Goal: Information Seeking & Learning: Find contact information

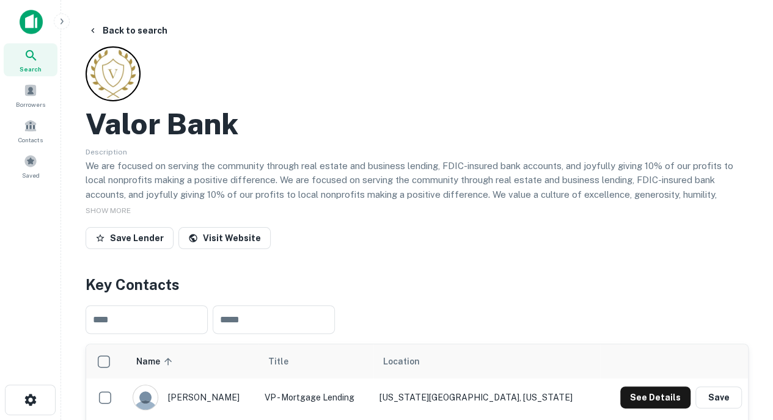
click at [32, 61] on icon at bounding box center [31, 55] width 15 height 15
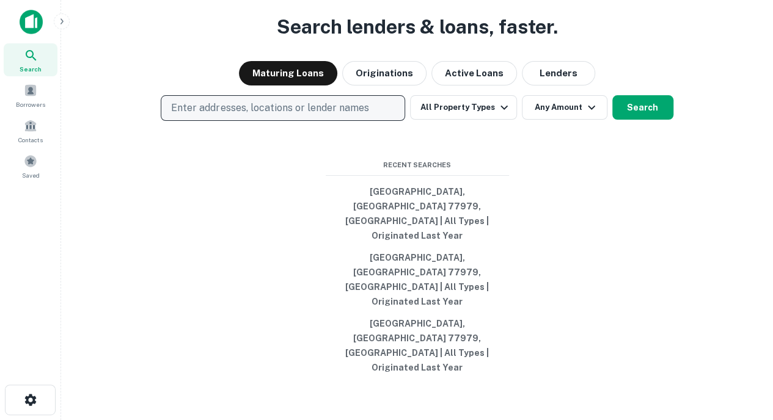
click at [230, 115] on p "Enter addresses, locations or lender names" at bounding box center [269, 108] width 197 height 15
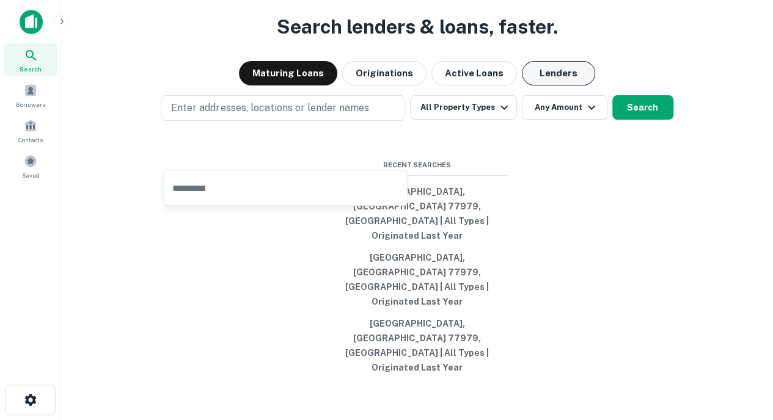
click at [547, 86] on button "Lenders" at bounding box center [558, 73] width 73 height 24
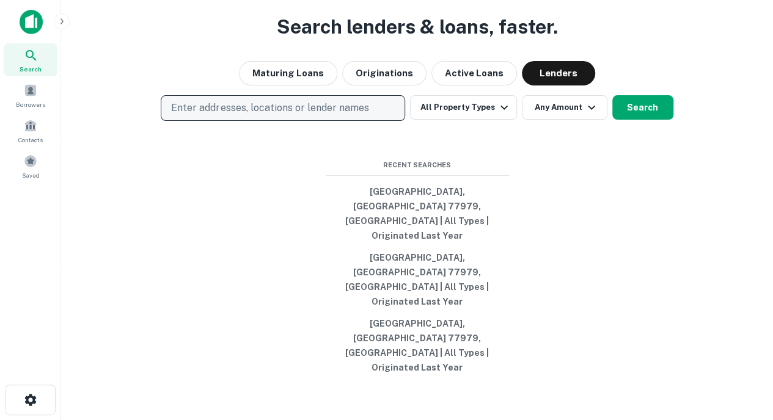
click at [285, 115] on p "Enter addresses, locations or lender names" at bounding box center [269, 108] width 197 height 15
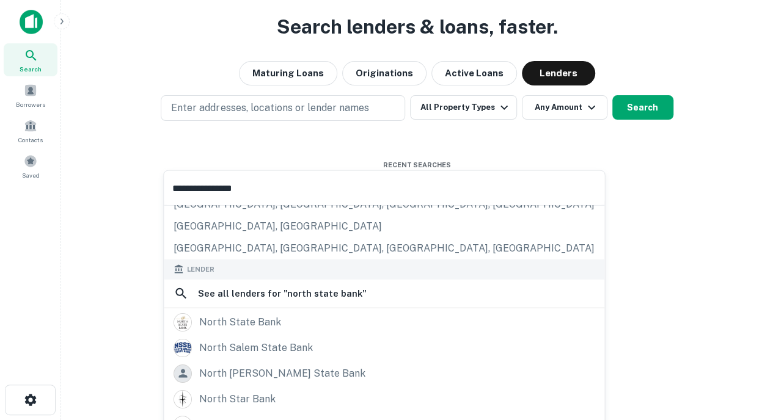
scroll to position [97, 0]
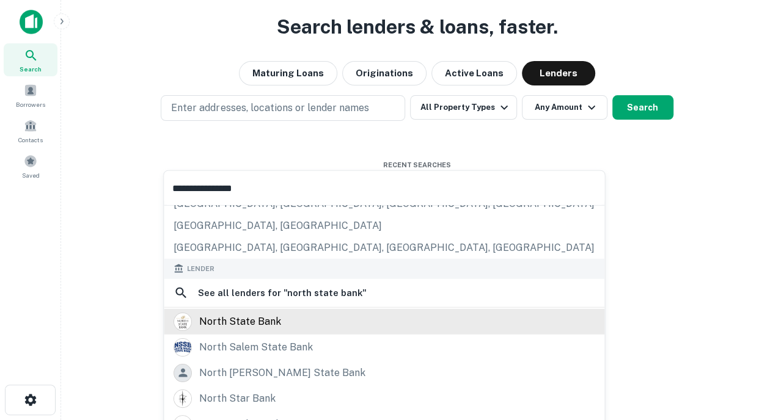
type input "**********"
click at [241, 315] on div "north state bank" at bounding box center [240, 322] width 82 height 18
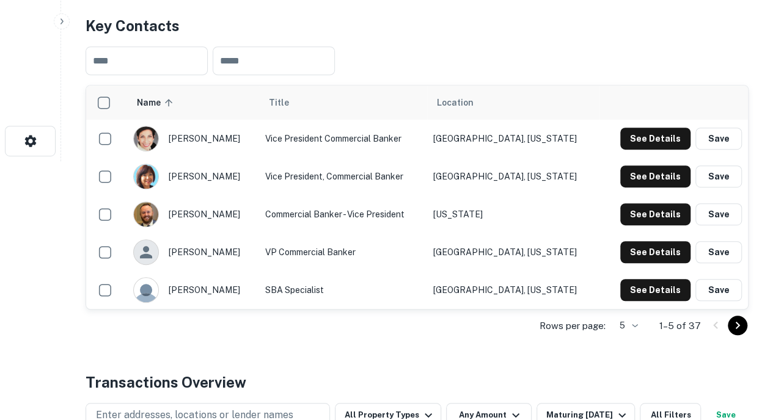
scroll to position [265, 0]
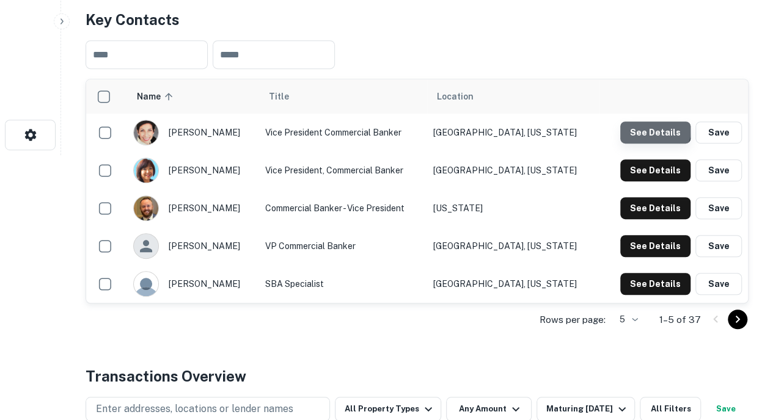
click at [654, 129] on button "See Details" at bounding box center [655, 133] width 70 height 22
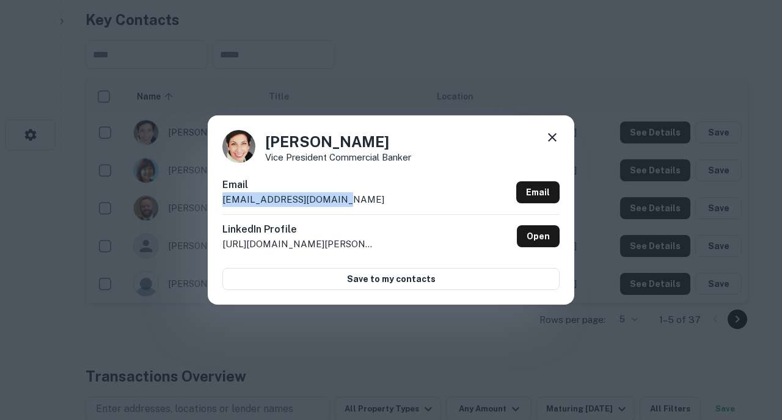
drag, startPoint x: 337, startPoint y: 201, endPoint x: 219, endPoint y: 211, distance: 118.9
click at [219, 211] on div "Tara Lau Vice President Commercial Banker Email tlau@northstatebank.com Email L…" at bounding box center [391, 209] width 367 height 189
copy p "tlau@northstatebank.com"
click at [550, 136] on icon at bounding box center [552, 137] width 15 height 15
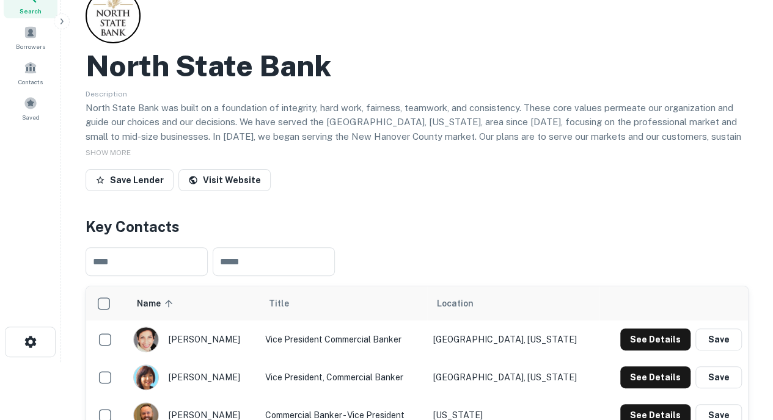
scroll to position [0, 0]
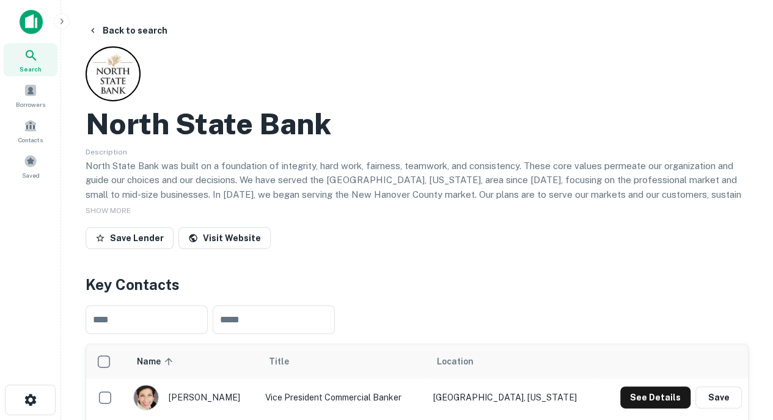
click at [35, 64] on span "Search" at bounding box center [31, 69] width 22 height 10
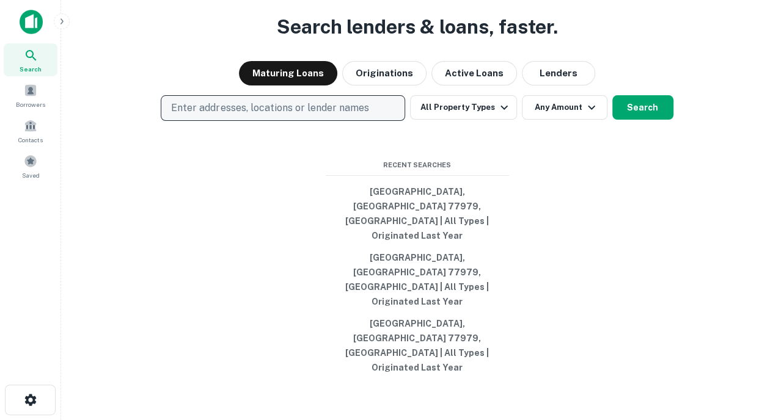
click at [235, 115] on p "Enter addresses, locations or lender names" at bounding box center [269, 108] width 197 height 15
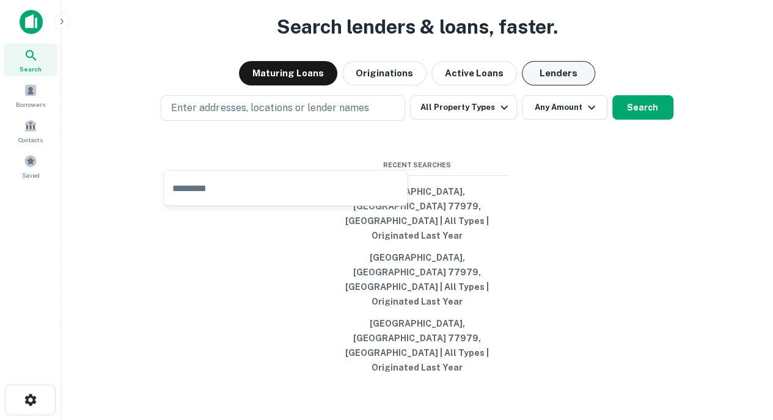
click at [567, 86] on button "Lenders" at bounding box center [558, 73] width 73 height 24
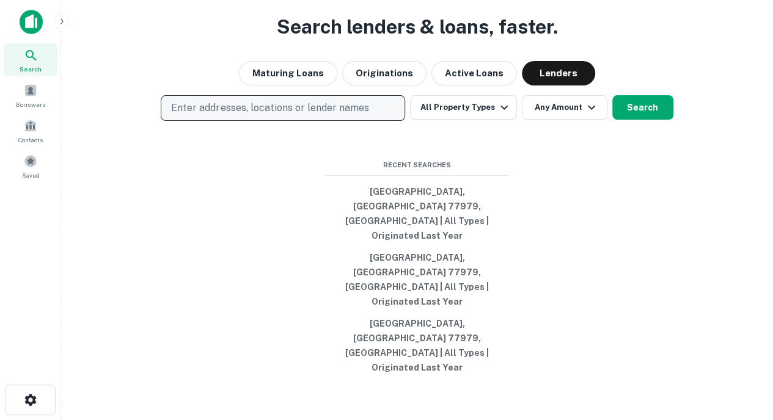
click at [306, 115] on p "Enter addresses, locations or lender names" at bounding box center [269, 108] width 197 height 15
type input "*"
click at [221, 115] on p "Enter addresses, locations or lender names" at bounding box center [269, 108] width 197 height 15
type input "**********"
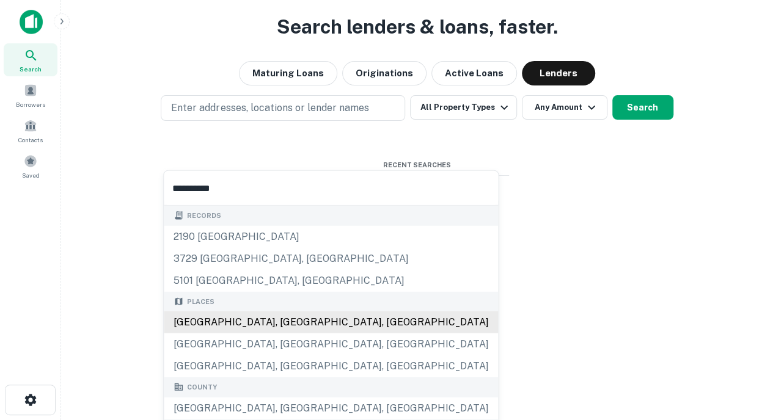
click at [224, 327] on div "[GEOGRAPHIC_DATA], [GEOGRAPHIC_DATA], [GEOGRAPHIC_DATA]" at bounding box center [331, 323] width 334 height 22
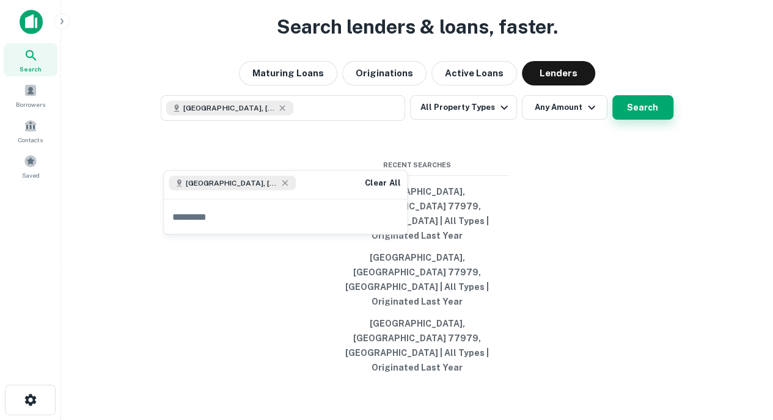
click at [638, 120] on button "Search" at bounding box center [642, 107] width 61 height 24
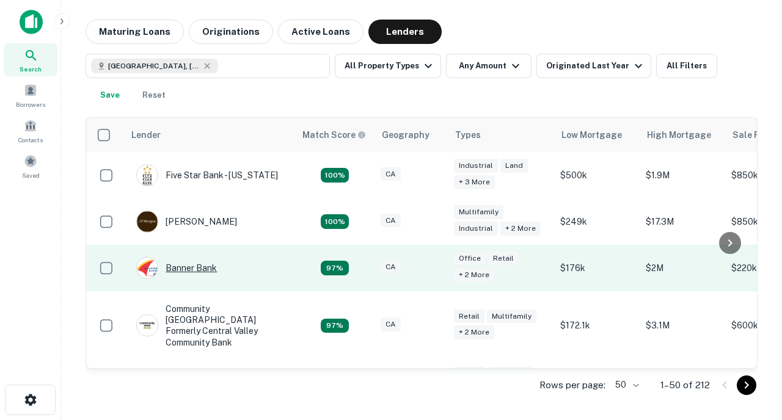
click at [212, 269] on div "Banner Bank" at bounding box center [176, 268] width 81 height 22
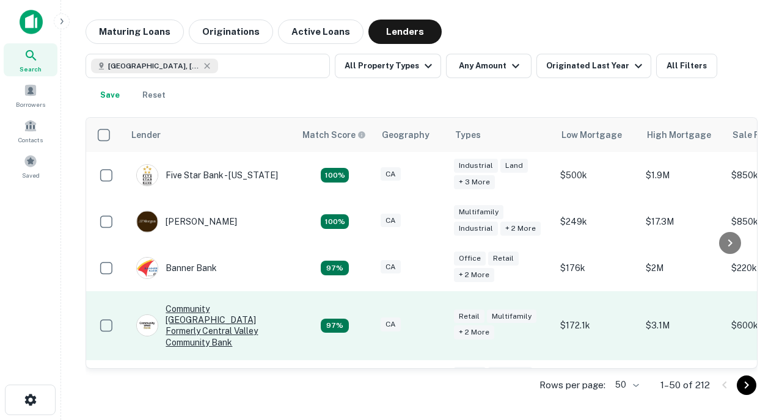
click at [229, 305] on div "Community [GEOGRAPHIC_DATA] Formerly Central Valley Community Bank" at bounding box center [209, 326] width 147 height 45
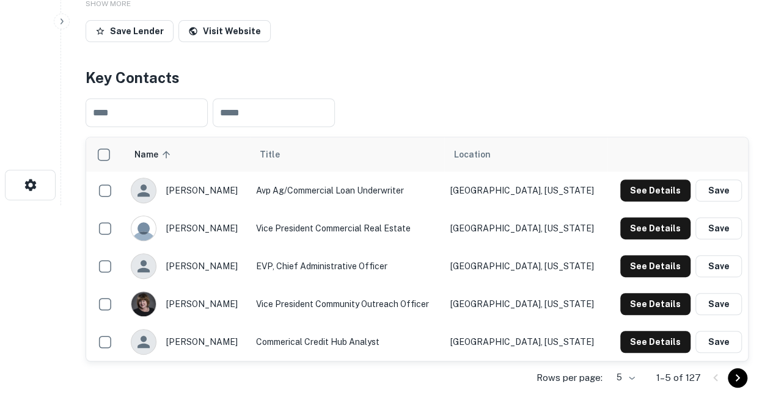
scroll to position [223, 0]
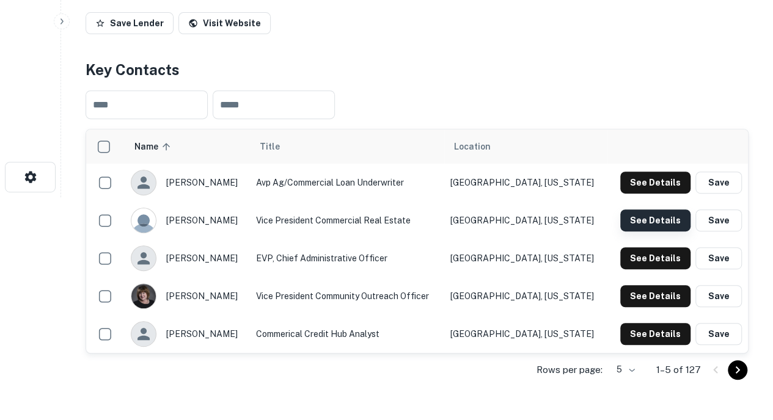
click at [642, 227] on button "See Details" at bounding box center [655, 221] width 70 height 22
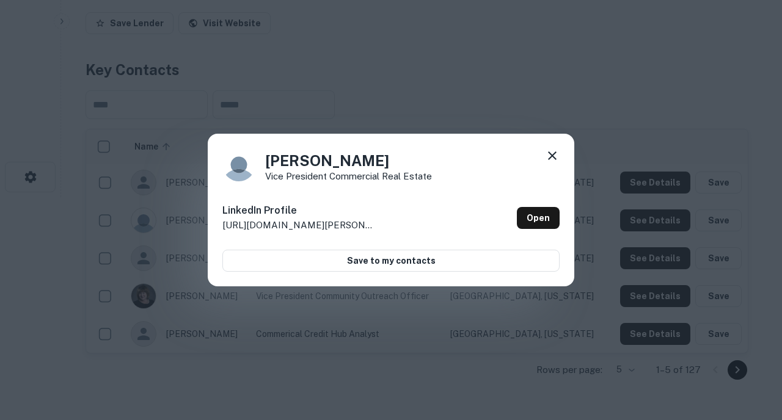
click at [545, 153] on icon at bounding box center [552, 155] width 15 height 15
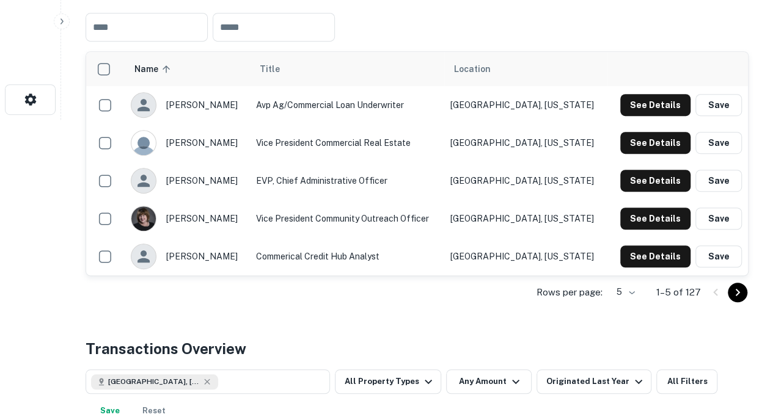
scroll to position [302, 0]
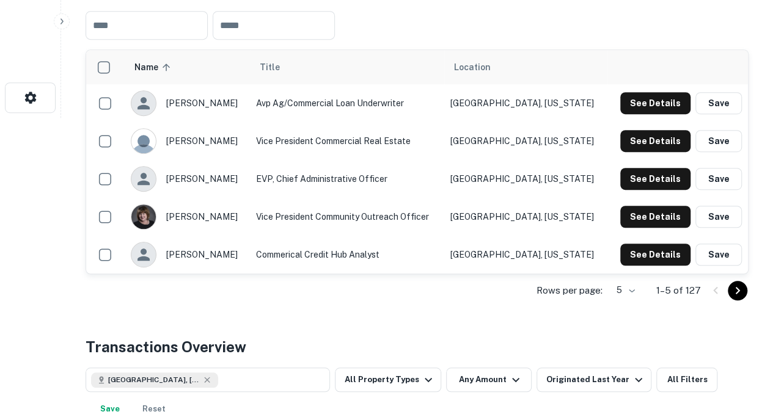
click at [731, 298] on icon "Go to next page" at bounding box center [737, 290] width 15 height 15
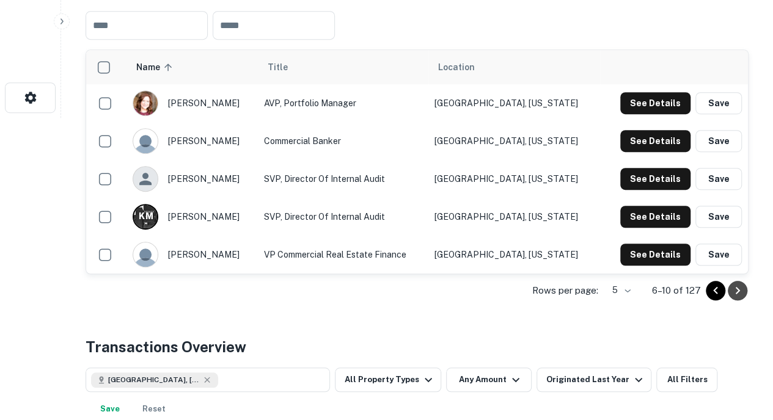
click at [738, 298] on icon "Go to next page" at bounding box center [737, 290] width 15 height 15
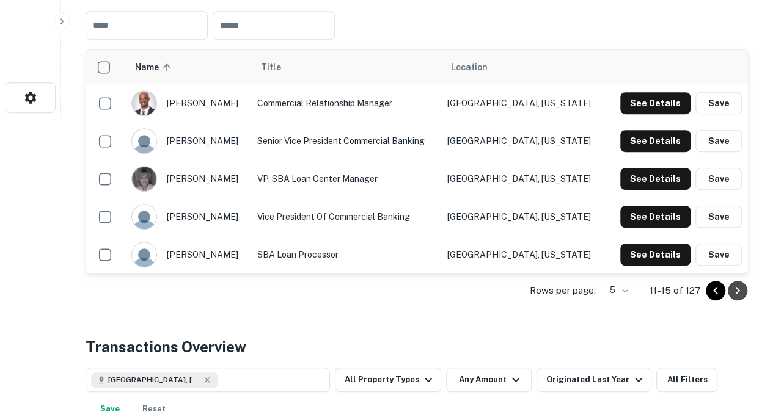
click at [736, 298] on icon "Go to next page" at bounding box center [737, 290] width 15 height 15
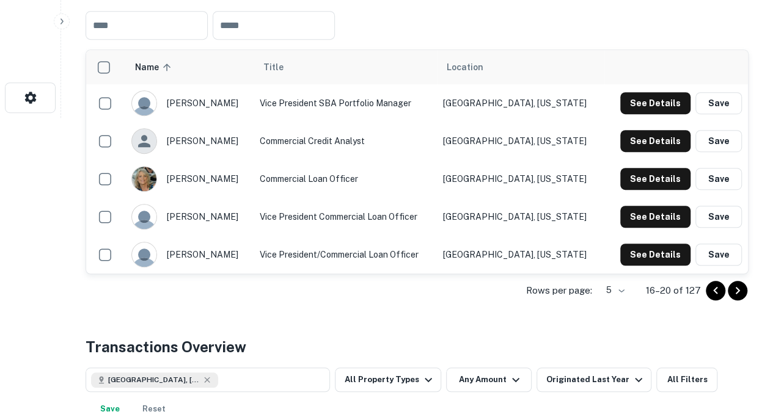
click at [736, 298] on icon "Go to next page" at bounding box center [737, 290] width 15 height 15
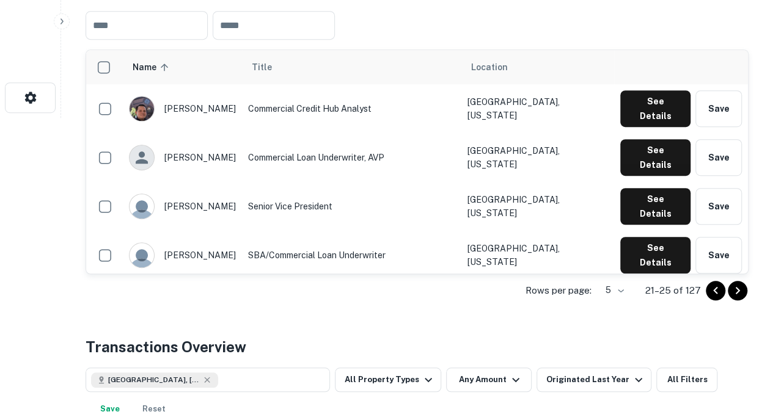
click at [736, 298] on icon "Go to next page" at bounding box center [737, 290] width 15 height 15
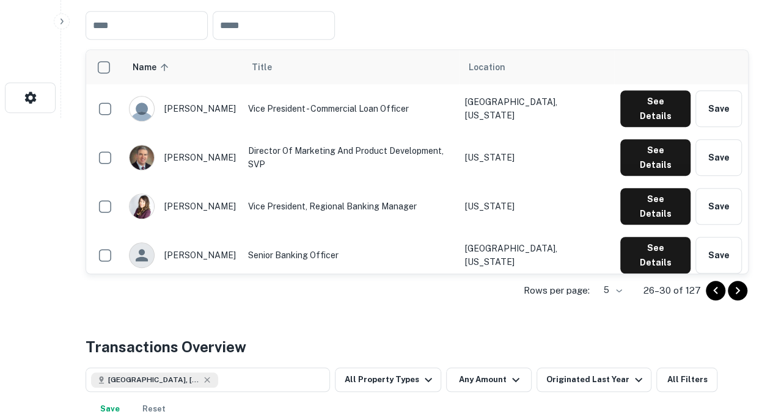
click at [736, 298] on icon "Go to next page" at bounding box center [737, 290] width 15 height 15
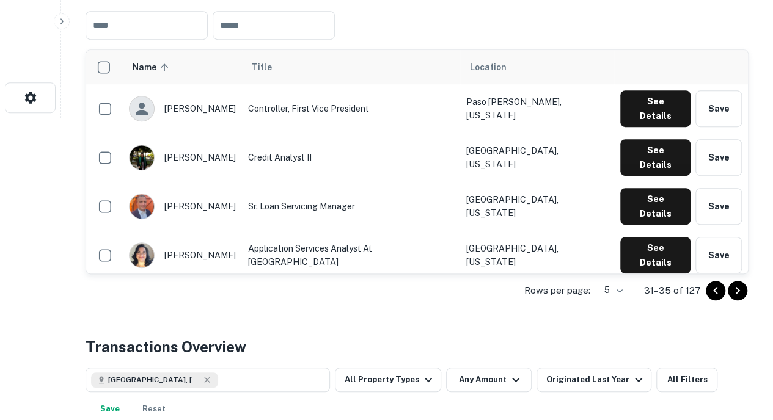
click at [714, 298] on icon "Go to previous page" at bounding box center [715, 290] width 15 height 15
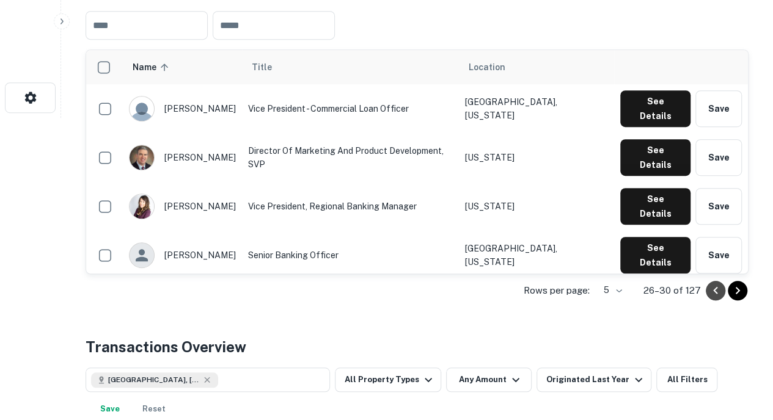
click at [714, 298] on icon "Go to previous page" at bounding box center [715, 290] width 15 height 15
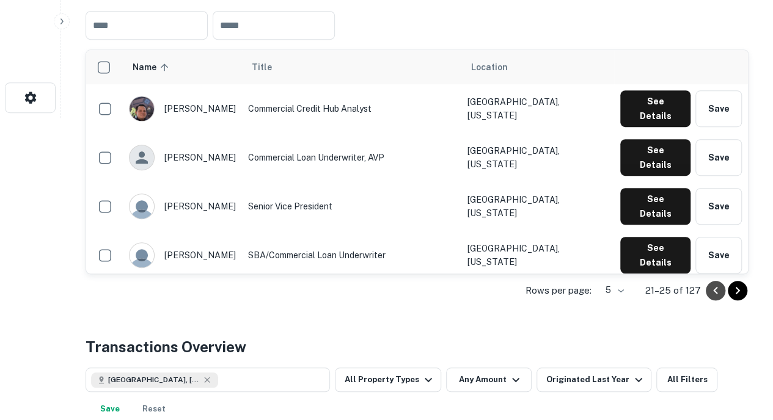
click at [714, 298] on icon "Go to previous page" at bounding box center [715, 290] width 15 height 15
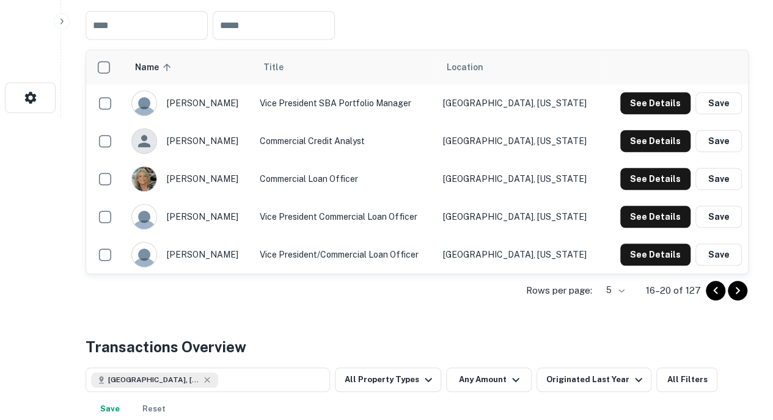
click at [714, 298] on icon "Go to previous page" at bounding box center [715, 290] width 15 height 15
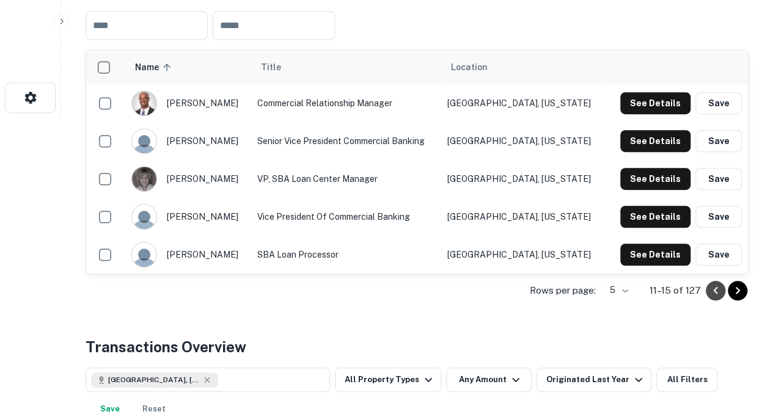
click at [714, 298] on icon "Go to previous page" at bounding box center [715, 290] width 15 height 15
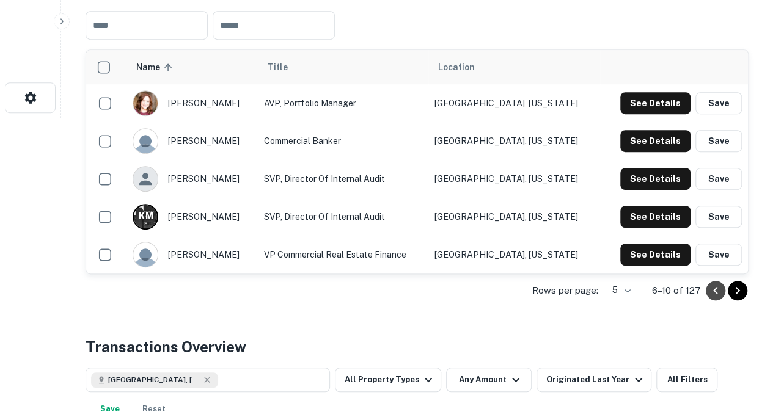
click at [714, 298] on icon "Go to previous page" at bounding box center [715, 290] width 15 height 15
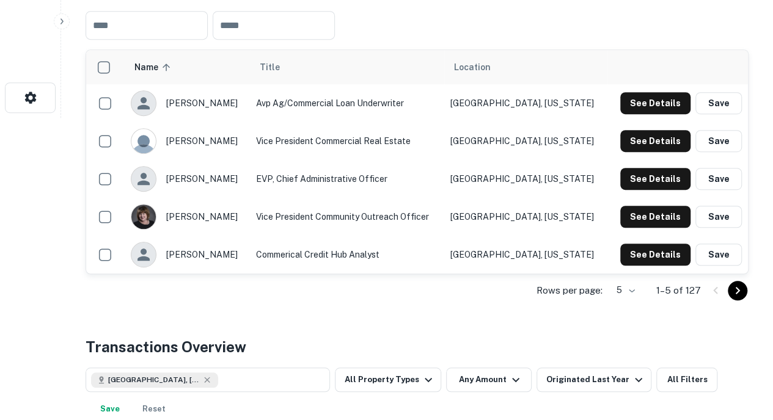
scroll to position [249, 0]
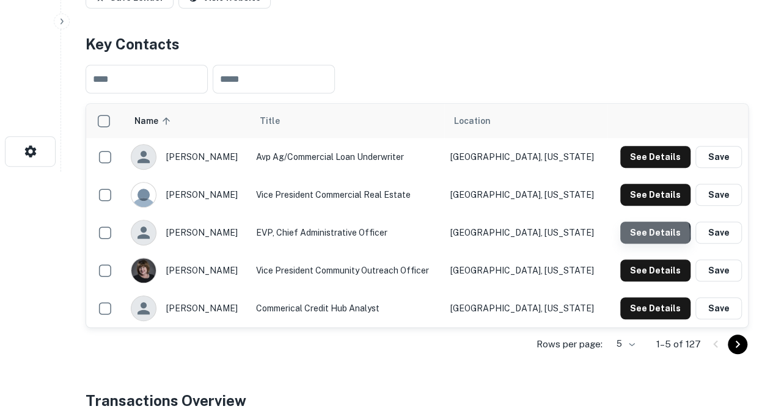
click at [641, 244] on button "See Details" at bounding box center [655, 233] width 70 height 22
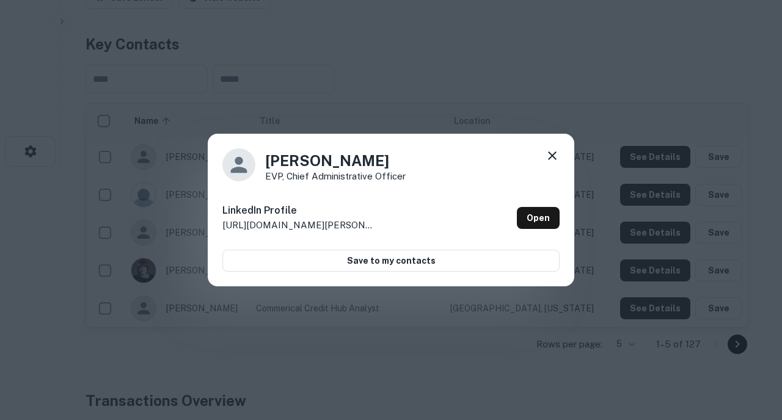
click at [547, 156] on icon at bounding box center [552, 155] width 15 height 15
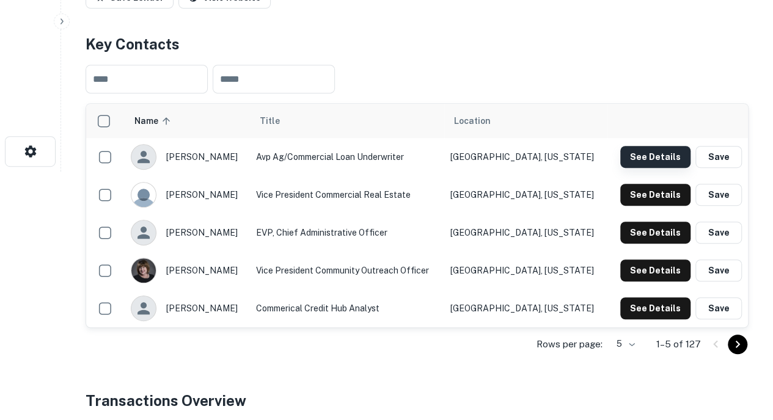
click at [643, 168] on button "See Details" at bounding box center [655, 157] width 70 height 22
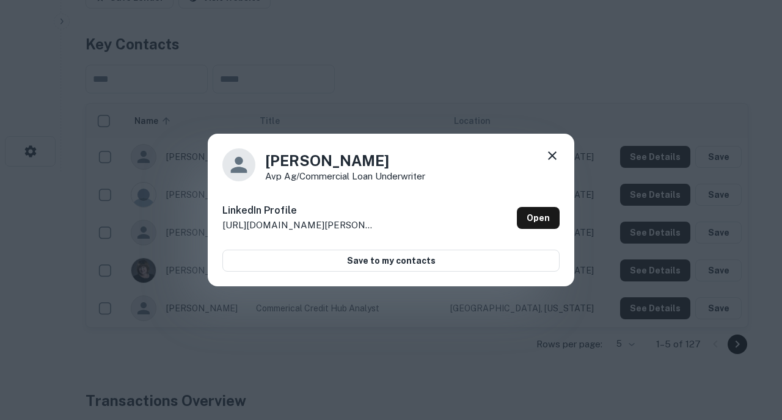
click at [550, 157] on icon at bounding box center [552, 155] width 15 height 15
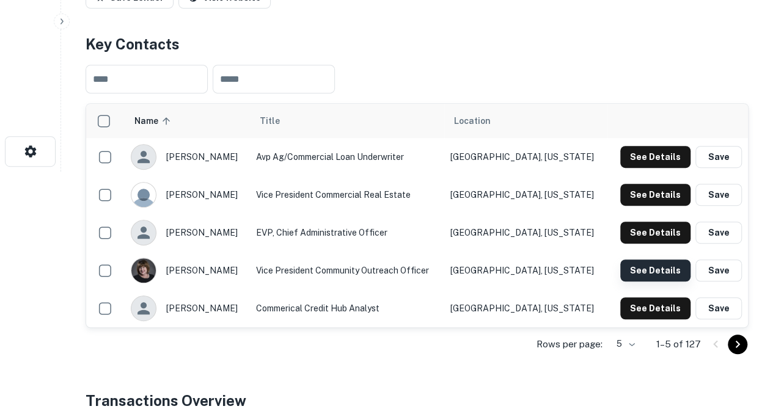
click at [654, 282] on button "See Details" at bounding box center [655, 271] width 70 height 22
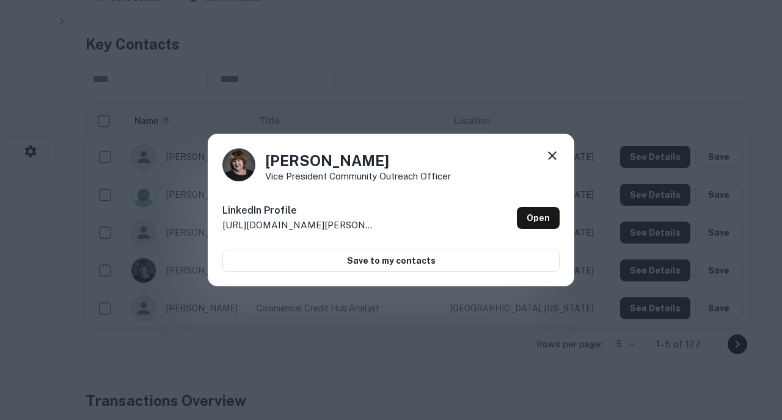
click at [553, 161] on icon at bounding box center [552, 155] width 15 height 15
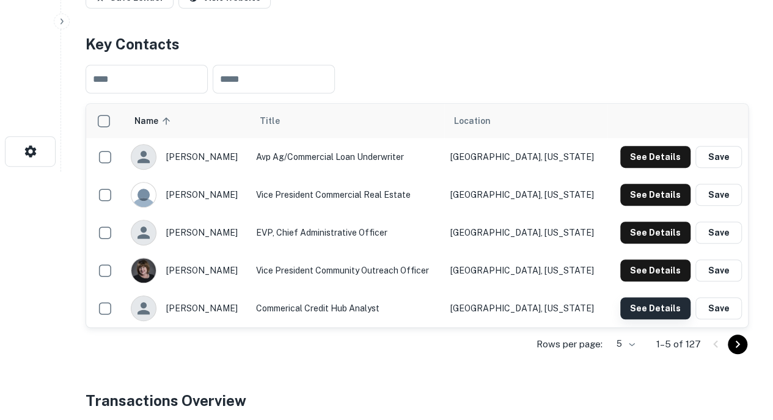
click at [648, 315] on button "See Details" at bounding box center [655, 309] width 70 height 22
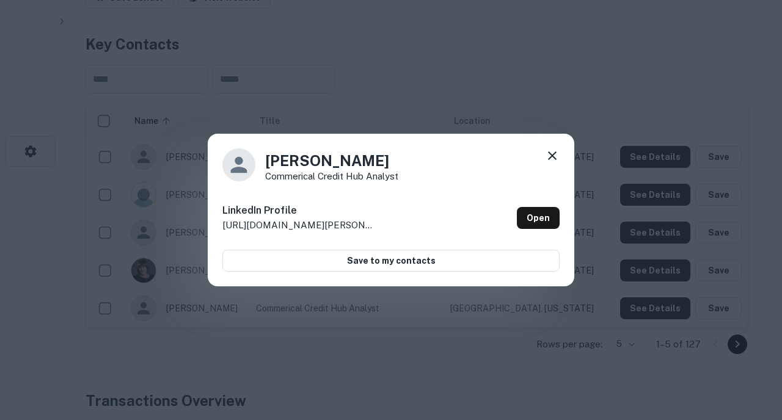
click at [547, 156] on icon at bounding box center [552, 155] width 15 height 15
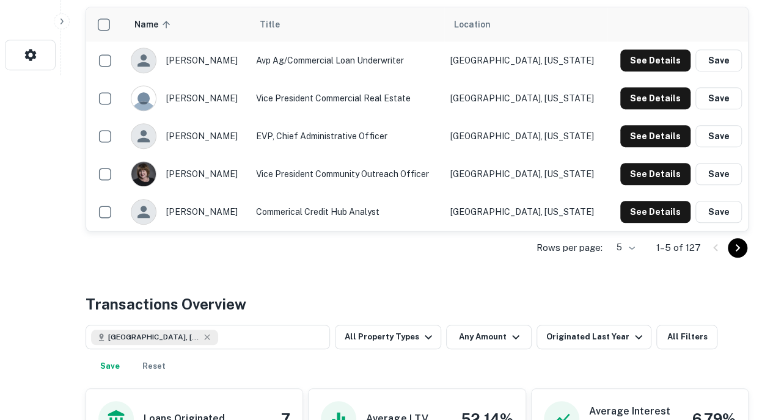
scroll to position [346, 0]
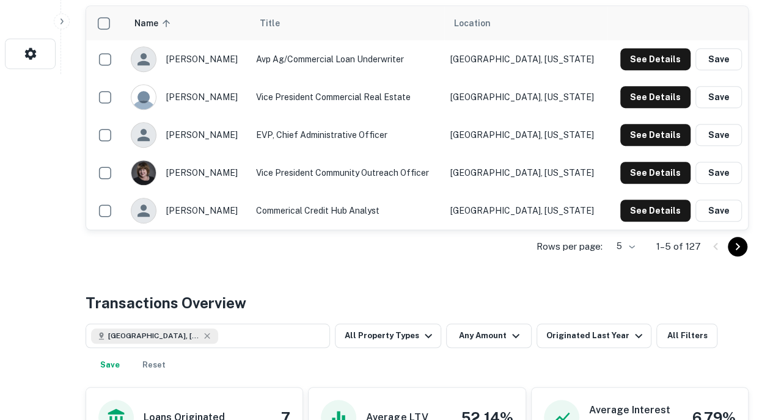
click at [737, 250] on icon "Go to next page" at bounding box center [738, 246] width 4 height 7
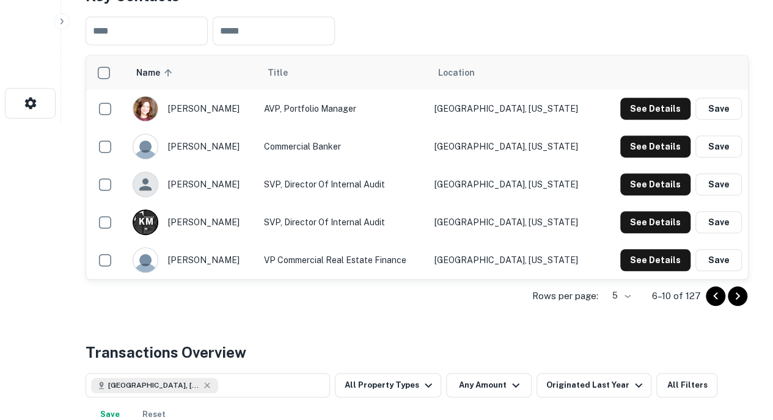
scroll to position [296, 0]
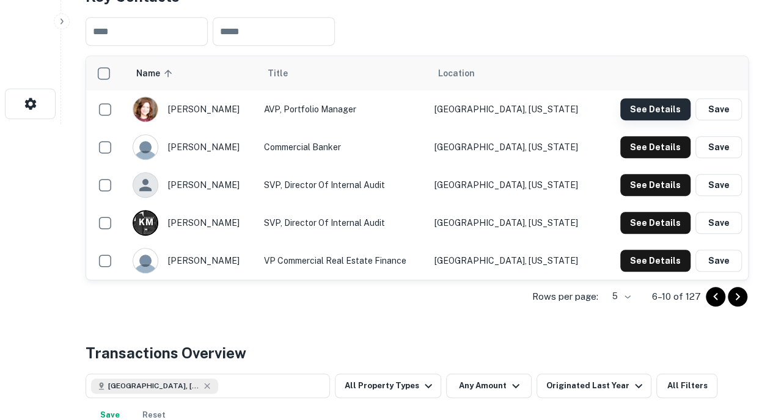
click at [641, 120] on button "See Details" at bounding box center [655, 109] width 70 height 22
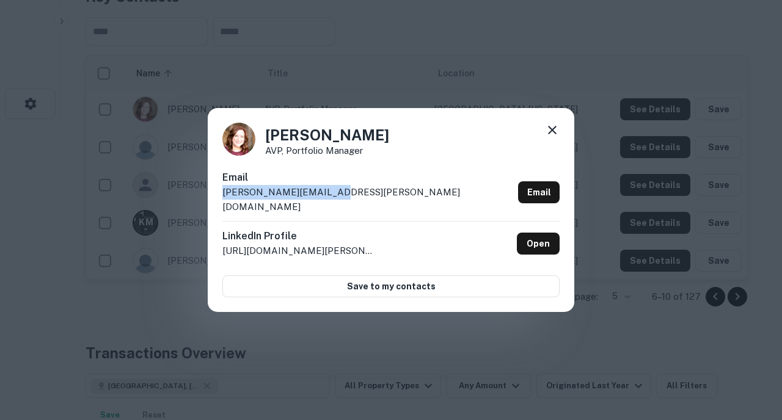
drag, startPoint x: 367, startPoint y: 192, endPoint x: 325, endPoint y: 195, distance: 41.6
click at [325, 195] on div "Email [PERSON_NAME][EMAIL_ADDRESS][PERSON_NAME][DOMAIN_NAME] Email" at bounding box center [390, 195] width 337 height 51
click at [546, 136] on icon at bounding box center [552, 130] width 15 height 15
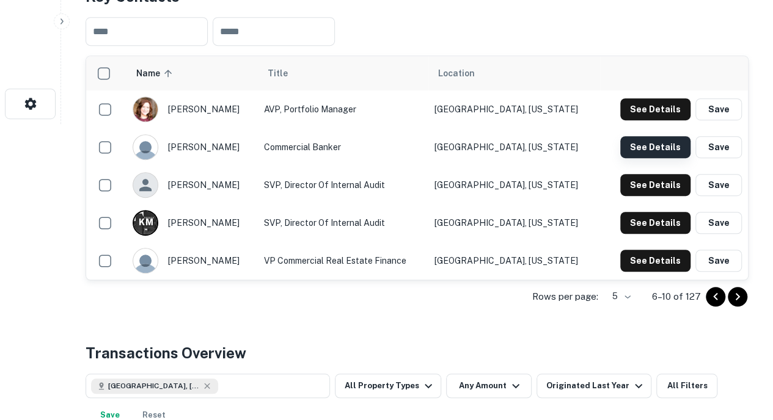
click at [642, 157] on button "See Details" at bounding box center [655, 147] width 70 height 22
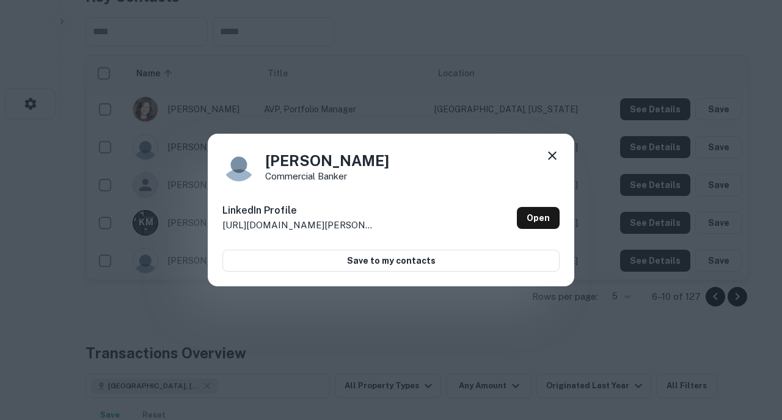
click at [550, 157] on icon at bounding box center [552, 156] width 9 height 9
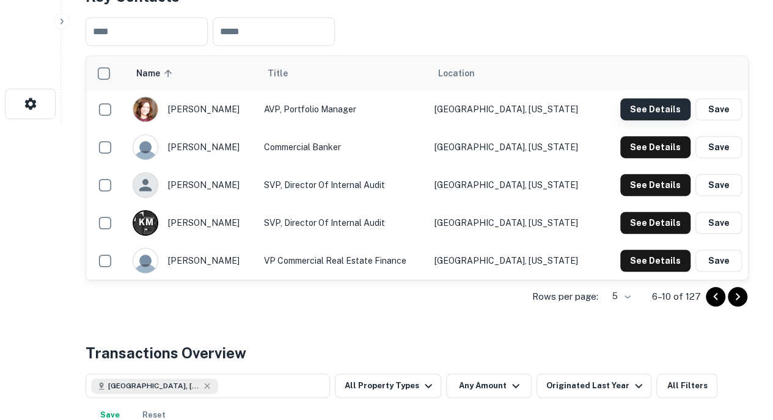
click at [644, 120] on button "See Details" at bounding box center [655, 109] width 70 height 22
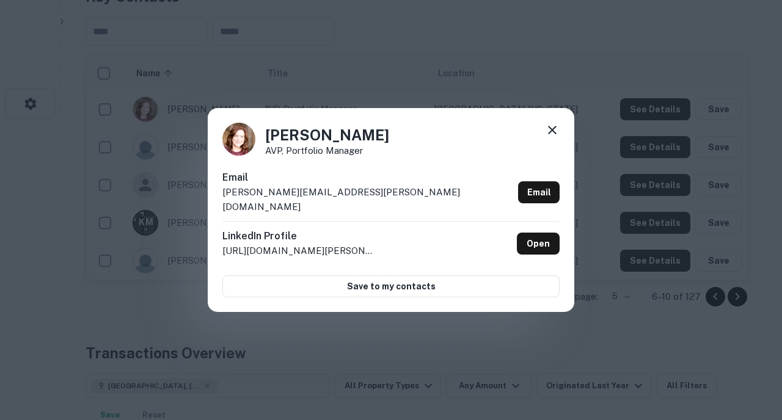
click at [553, 134] on icon at bounding box center [552, 130] width 9 height 9
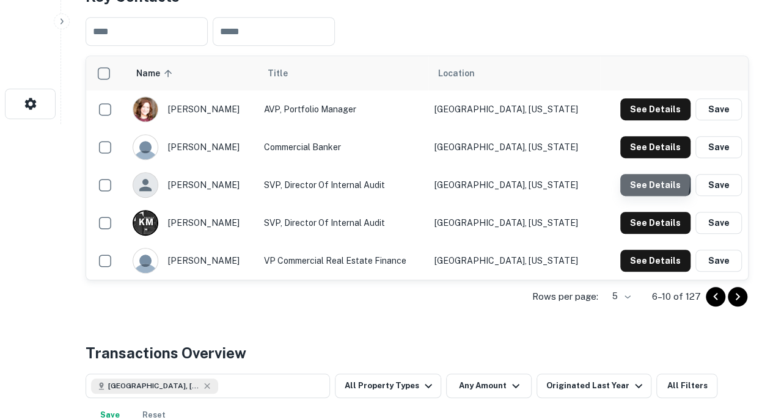
click at [632, 194] on button "See Details" at bounding box center [655, 185] width 70 height 22
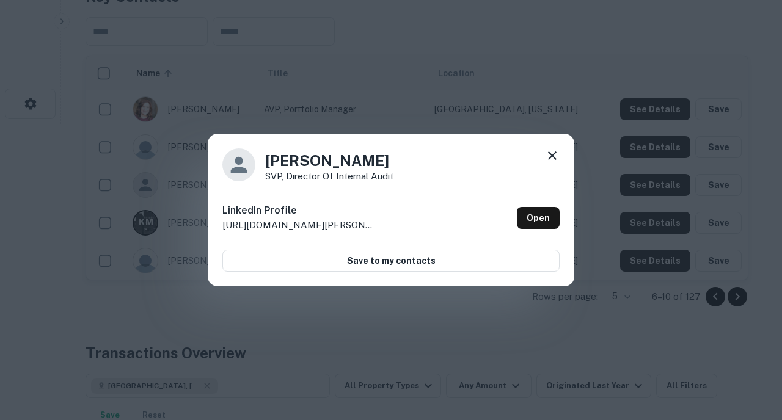
click at [547, 158] on icon at bounding box center [552, 155] width 15 height 15
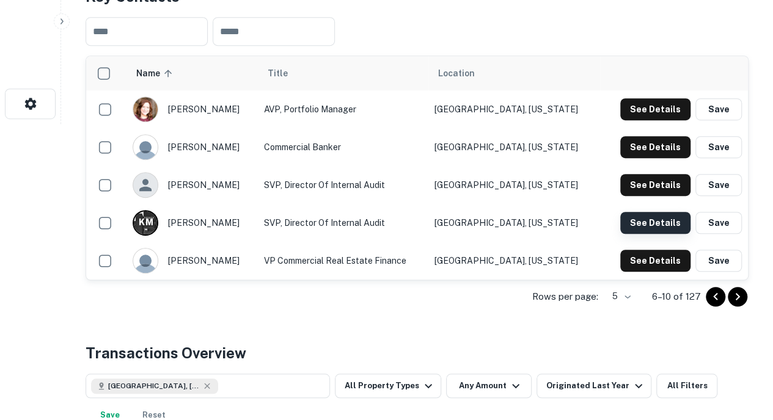
click at [635, 234] on button "See Details" at bounding box center [655, 223] width 70 height 22
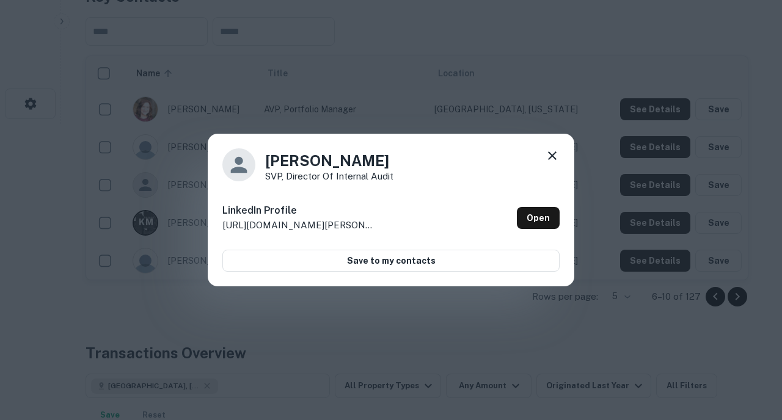
click at [541, 158] on div "[PERSON_NAME] SVP, Director of Internal Audit" at bounding box center [390, 164] width 337 height 33
click at [543, 157] on div "[PERSON_NAME] SVP, Director of Internal Audit" at bounding box center [390, 164] width 337 height 33
click at [557, 151] on icon at bounding box center [552, 155] width 15 height 15
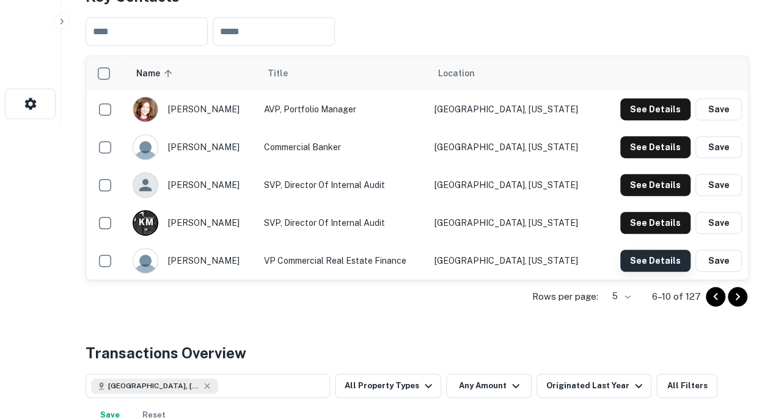
click at [646, 266] on button "See Details" at bounding box center [655, 261] width 70 height 22
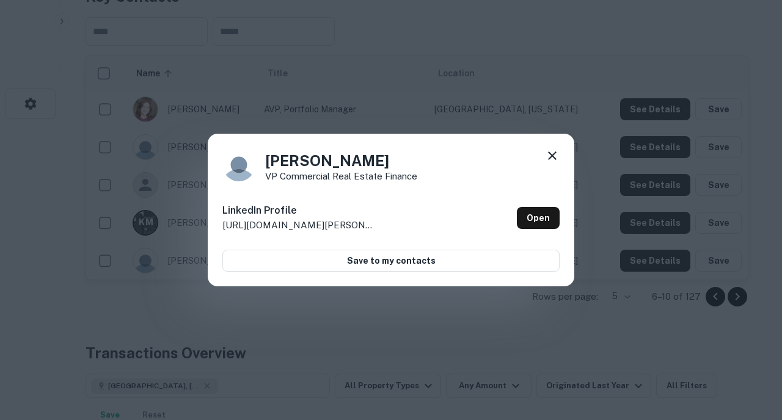
click at [549, 158] on icon at bounding box center [552, 155] width 15 height 15
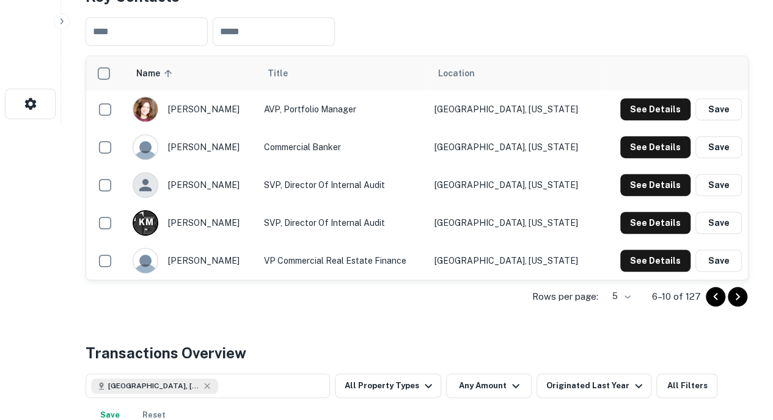
click at [736, 304] on icon "Go to next page" at bounding box center [737, 297] width 15 height 15
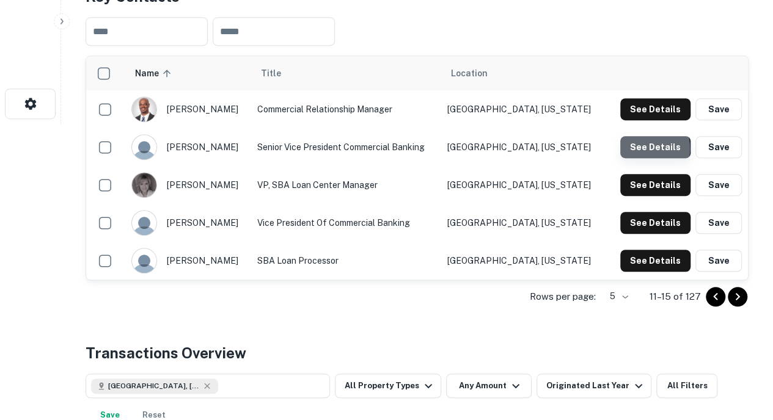
click at [643, 158] on button "See Details" at bounding box center [655, 147] width 70 height 22
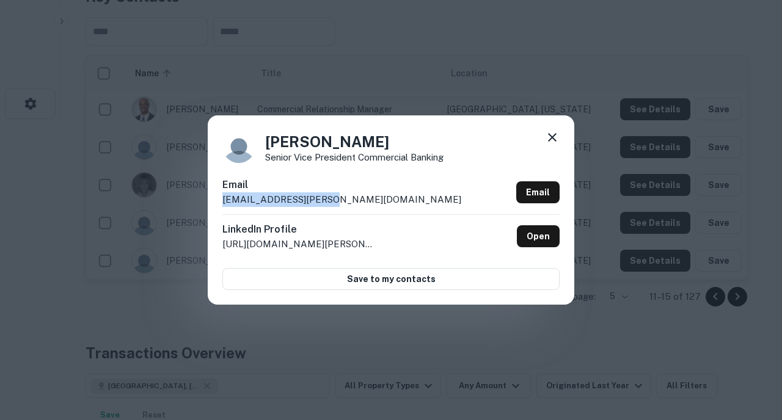
drag, startPoint x: 343, startPoint y: 203, endPoint x: 222, endPoint y: 201, distance: 121.0
click at [222, 201] on div "Email [EMAIL_ADDRESS][PERSON_NAME][DOMAIN_NAME] Email" at bounding box center [390, 196] width 337 height 37
copy p "[EMAIL_ADDRESS][PERSON_NAME][DOMAIN_NAME]"
click at [555, 141] on icon at bounding box center [552, 137] width 15 height 15
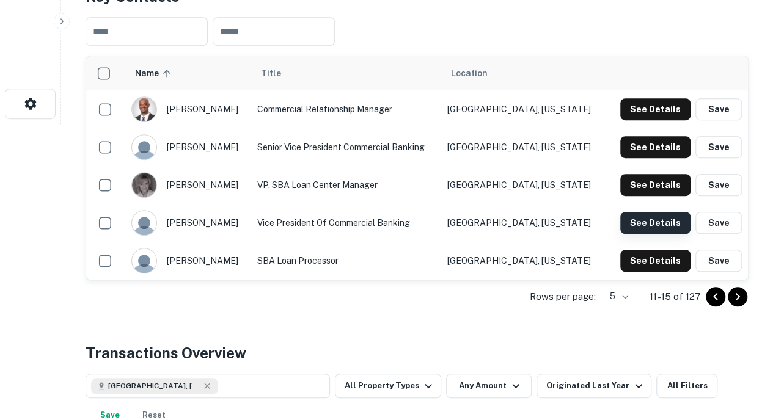
click at [638, 232] on button "See Details" at bounding box center [655, 223] width 70 height 22
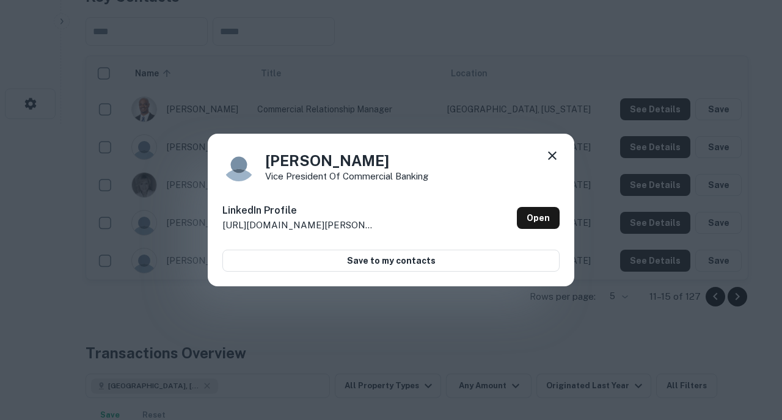
click at [551, 153] on icon at bounding box center [552, 155] width 15 height 15
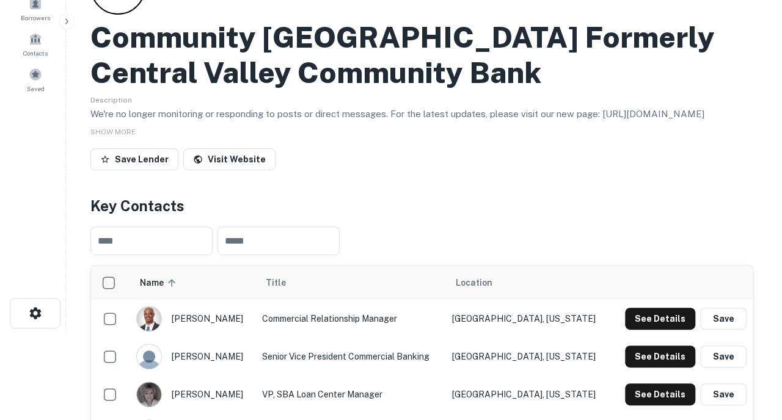
scroll to position [0, 0]
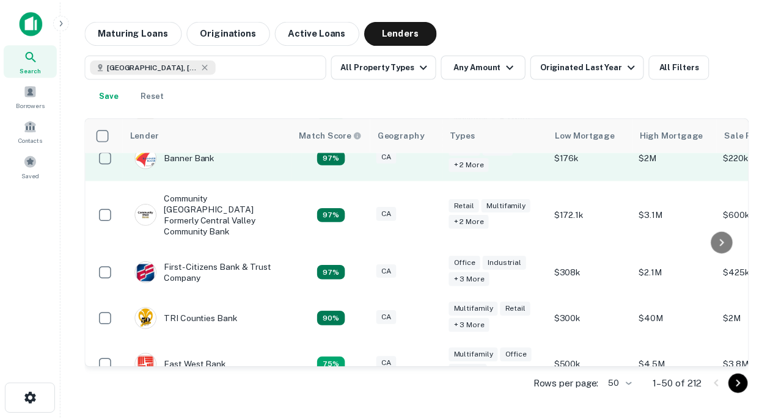
scroll to position [111, 0]
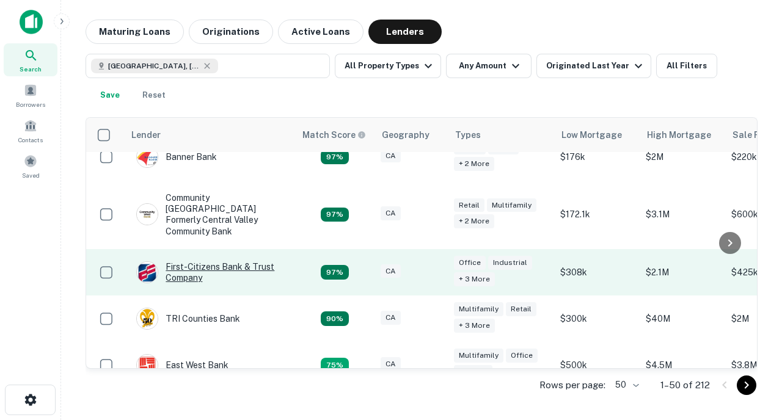
click at [205, 264] on div "First-citizens Bank & Trust Company" at bounding box center [209, 272] width 147 height 22
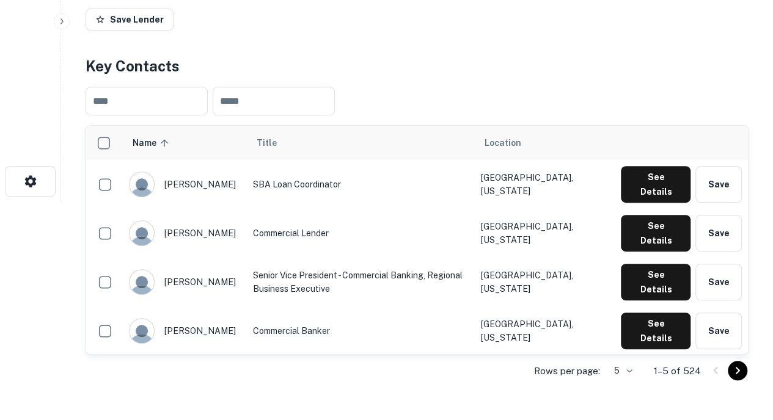
scroll to position [232, 0]
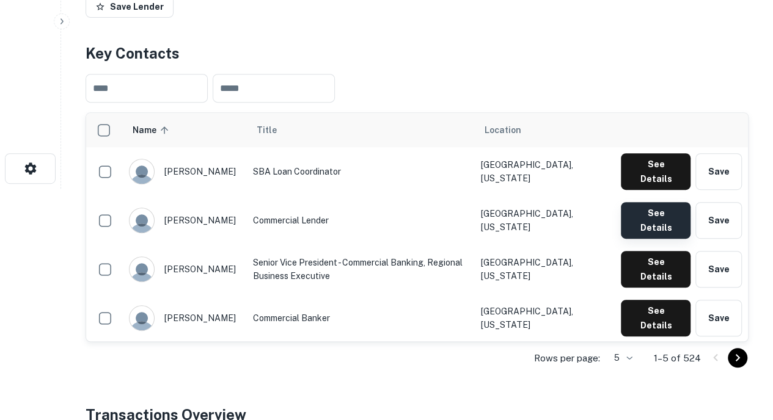
click at [635, 202] on button "See Details" at bounding box center [656, 220] width 70 height 37
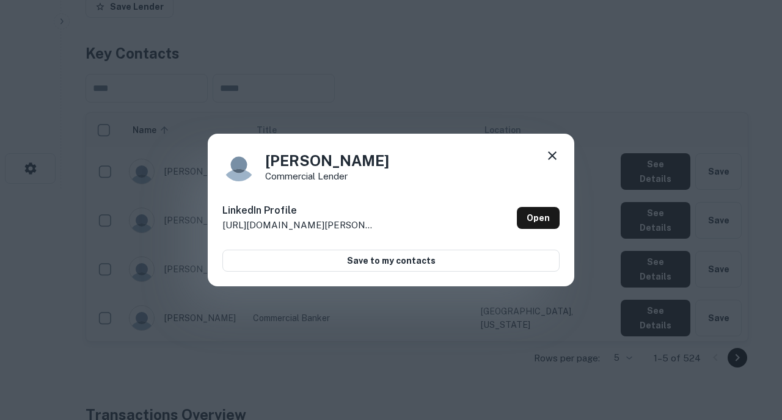
click at [550, 155] on icon at bounding box center [552, 155] width 15 height 15
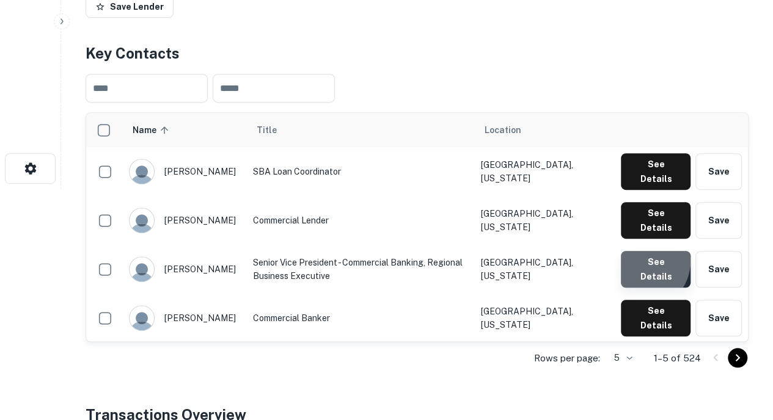
click at [643, 251] on button "See Details" at bounding box center [656, 269] width 70 height 37
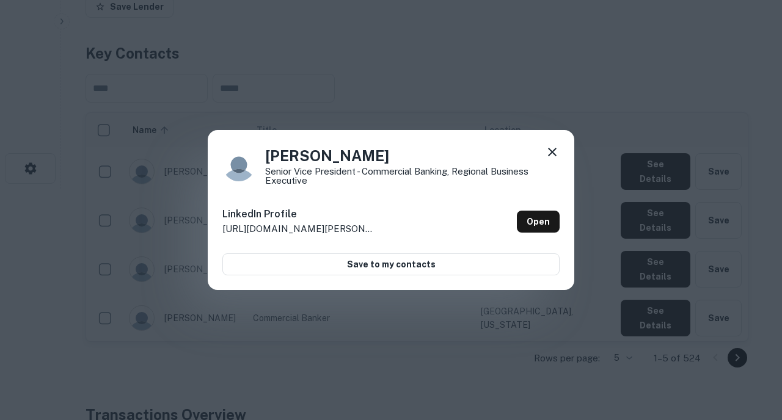
click at [552, 155] on icon at bounding box center [552, 152] width 15 height 15
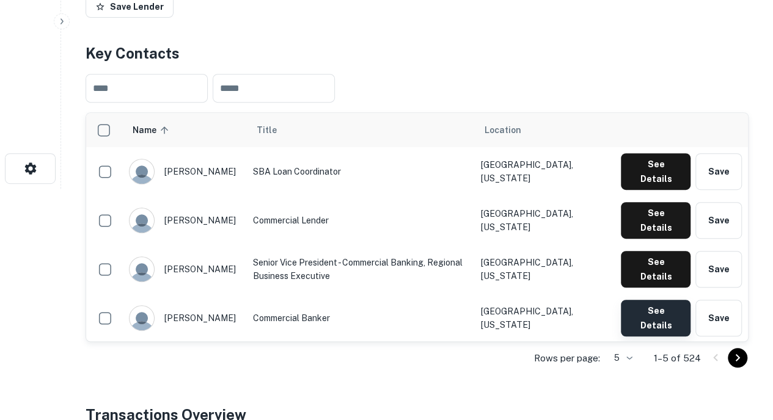
click at [641, 300] on button "See Details" at bounding box center [656, 318] width 70 height 37
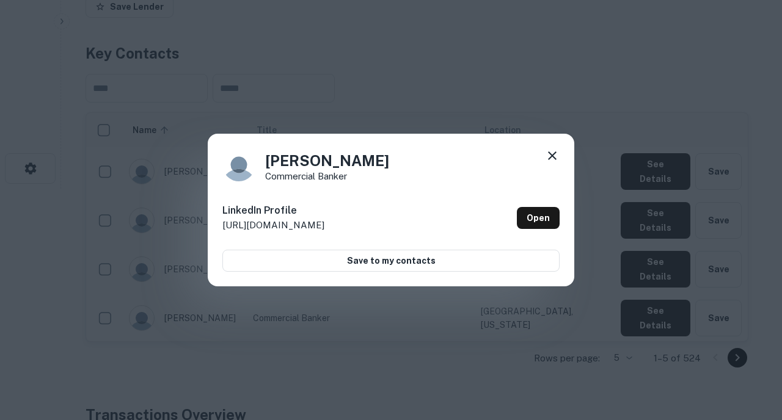
click at [549, 164] on div at bounding box center [552, 157] width 15 height 19
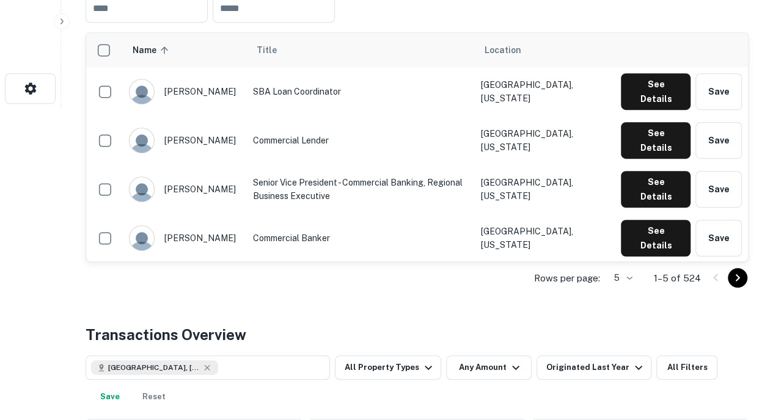
scroll to position [312, 0]
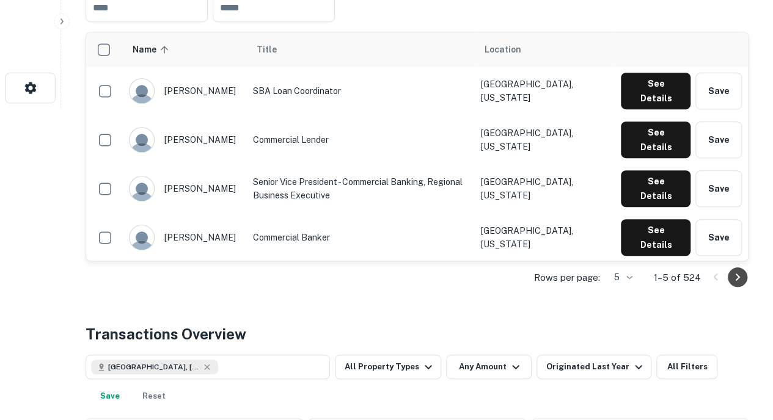
click at [739, 273] on icon "Go to next page" at bounding box center [737, 277] width 15 height 15
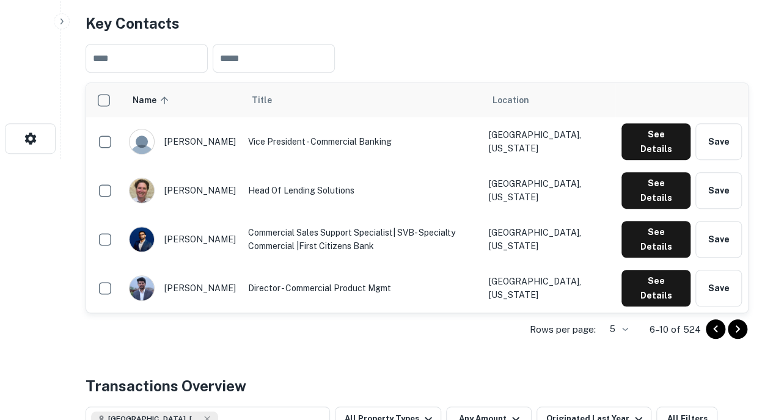
scroll to position [261, 0]
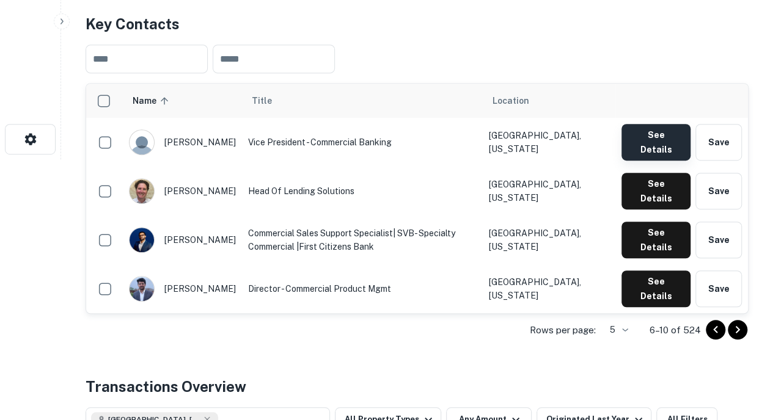
click at [655, 129] on button "See Details" at bounding box center [655, 142] width 69 height 37
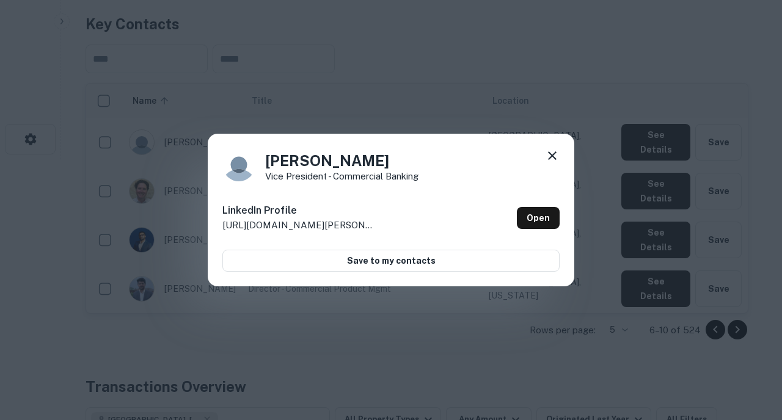
click at [544, 153] on div "[PERSON_NAME] Vice President - Commercial Banking" at bounding box center [390, 164] width 337 height 33
click at [547, 155] on icon at bounding box center [552, 155] width 15 height 15
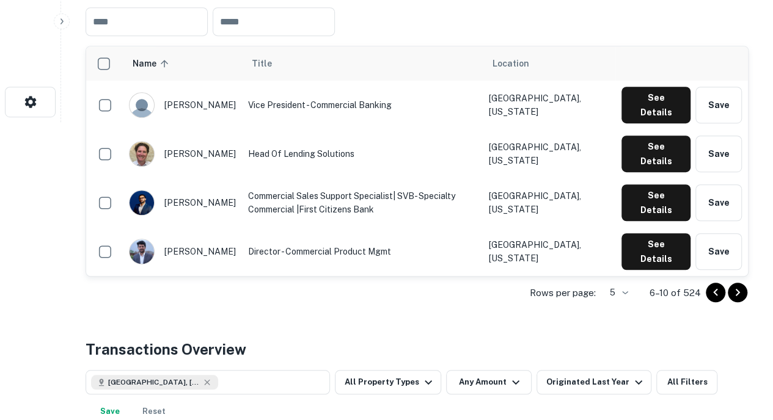
scroll to position [299, 0]
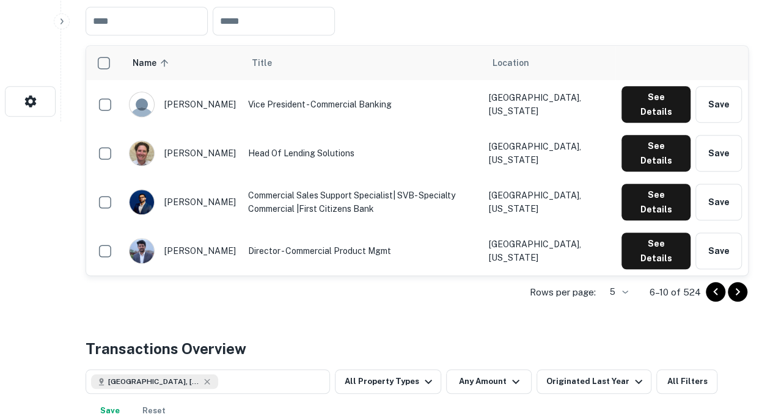
click at [732, 287] on icon "Go to next page" at bounding box center [737, 292] width 15 height 15
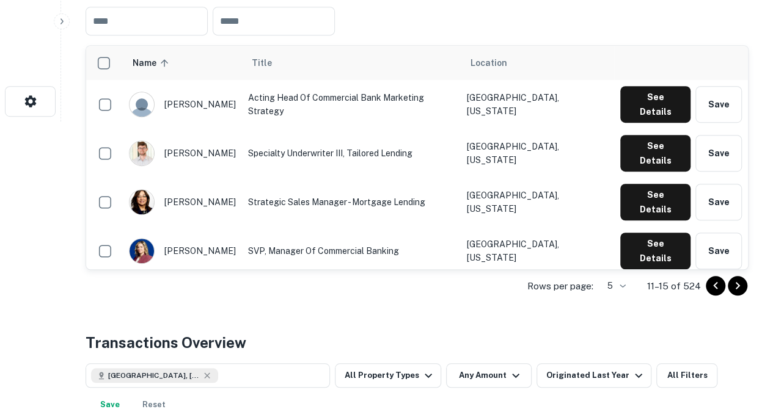
scroll to position [293, 0]
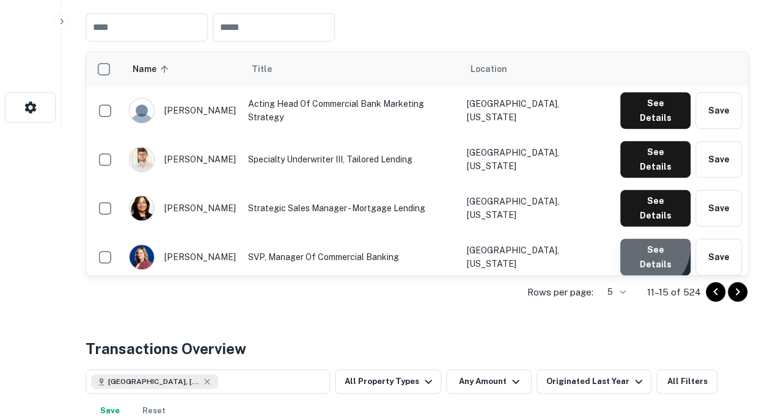
click at [643, 239] on button "See Details" at bounding box center [655, 257] width 70 height 37
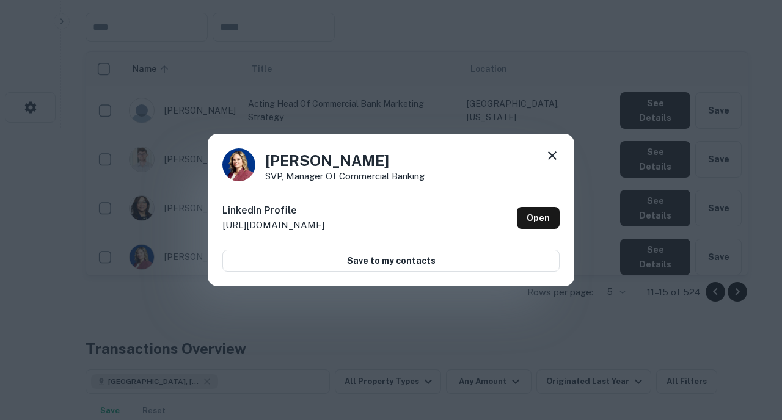
click at [551, 157] on icon at bounding box center [552, 156] width 9 height 9
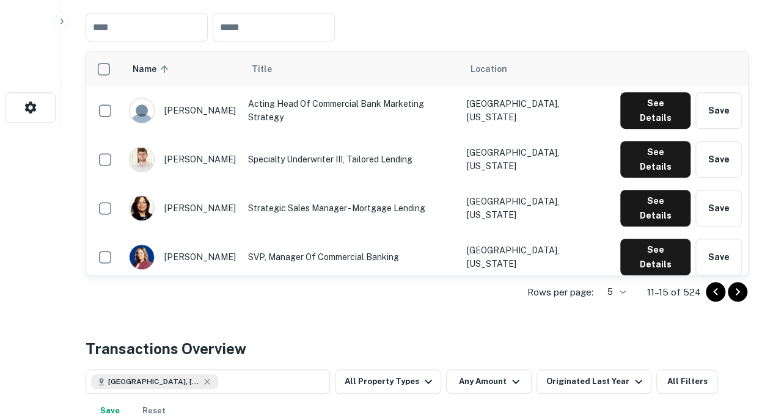
click at [736, 289] on icon "Go to next page" at bounding box center [738, 291] width 4 height 7
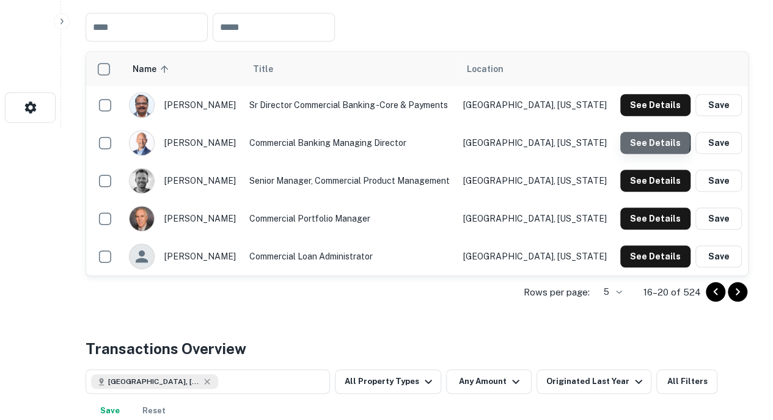
click at [638, 141] on button "See Details" at bounding box center [655, 143] width 70 height 22
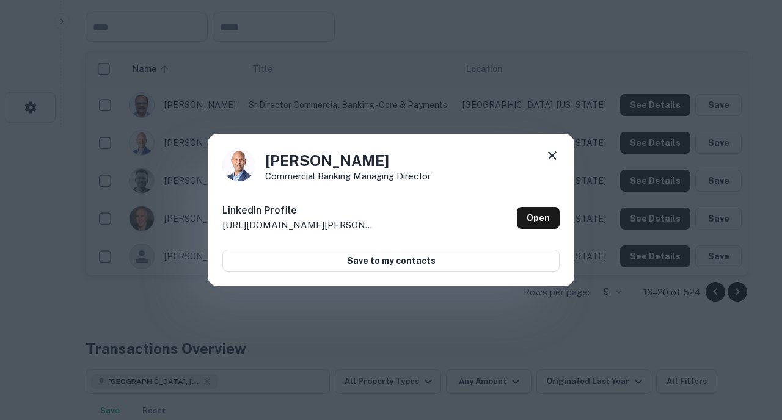
click at [550, 158] on icon at bounding box center [552, 156] width 9 height 9
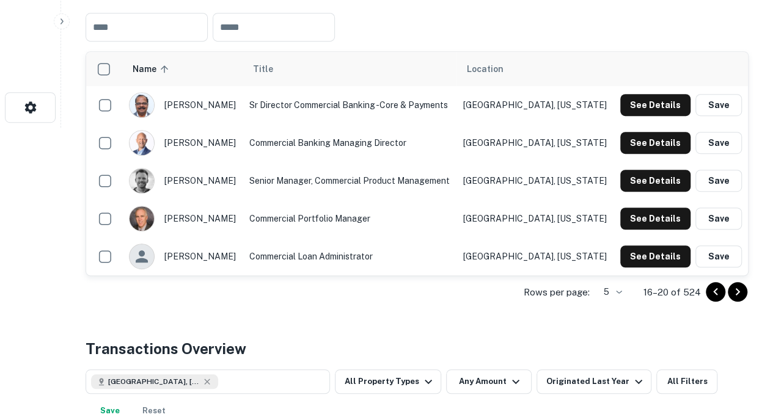
click at [734, 293] on icon "Go to next page" at bounding box center [737, 292] width 15 height 15
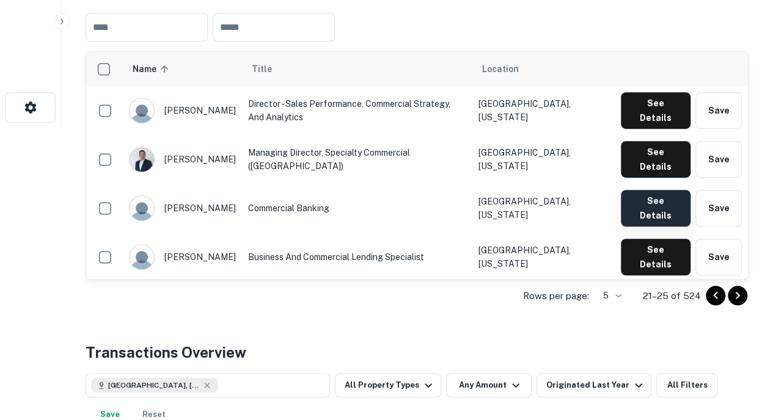
click at [662, 190] on button "See Details" at bounding box center [656, 208] width 70 height 37
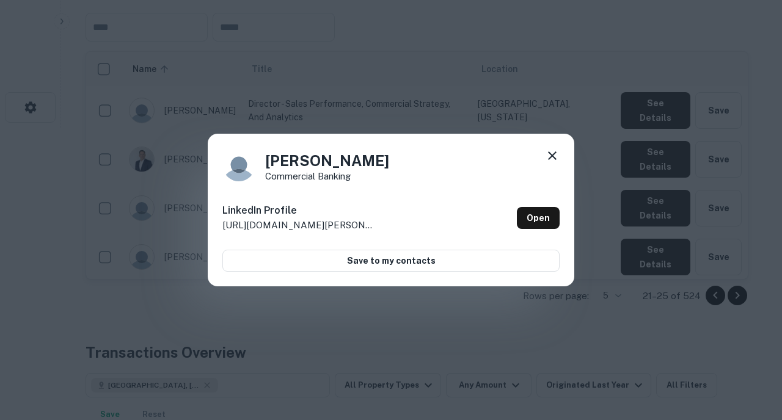
drag, startPoint x: 550, startPoint y: 155, endPoint x: 543, endPoint y: 155, distance: 7.3
click at [543, 155] on div "[PERSON_NAME] Commercial Banking" at bounding box center [390, 164] width 337 height 33
click at [546, 155] on icon at bounding box center [552, 155] width 15 height 15
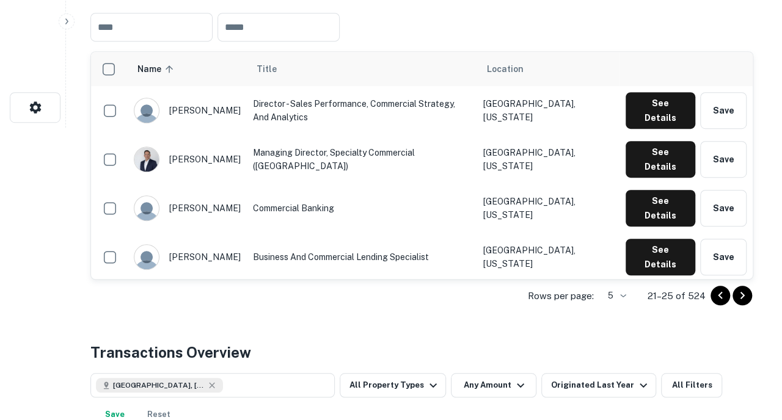
scroll to position [0, 0]
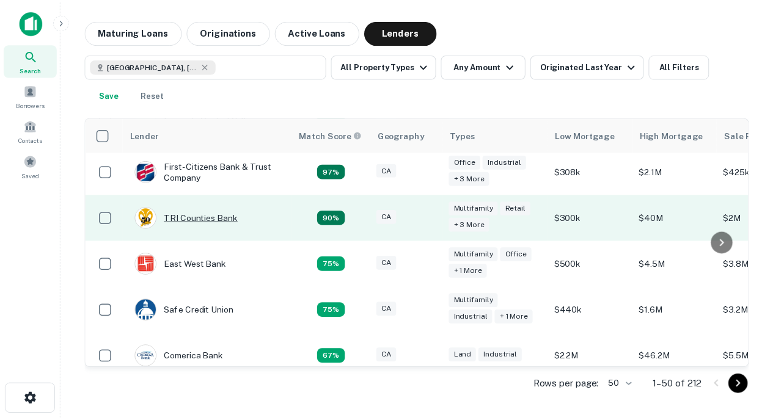
scroll to position [217, 0]
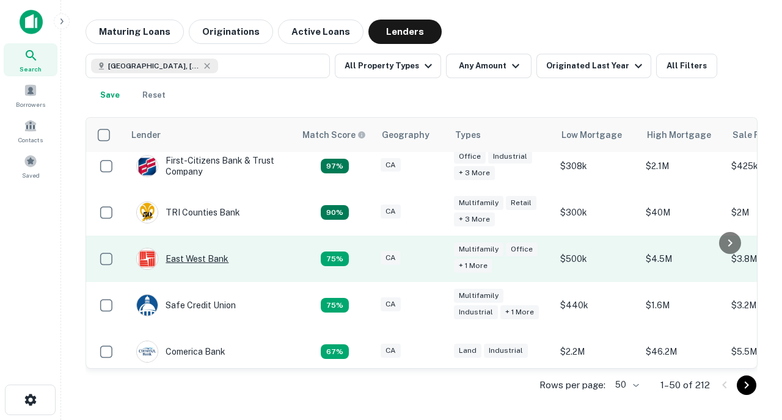
click at [214, 248] on div "East West Bank" at bounding box center [182, 259] width 92 height 22
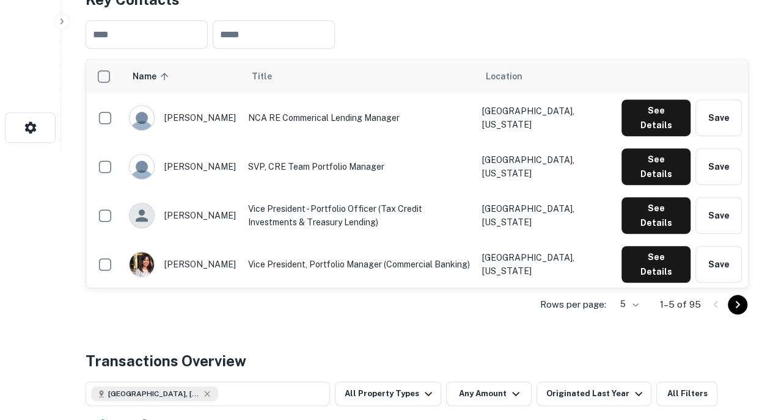
scroll to position [274, 0]
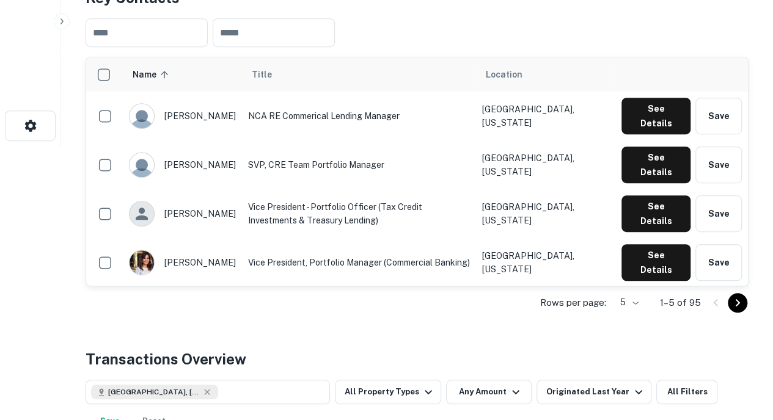
click at [738, 301] on icon "Go to next page" at bounding box center [738, 302] width 4 height 7
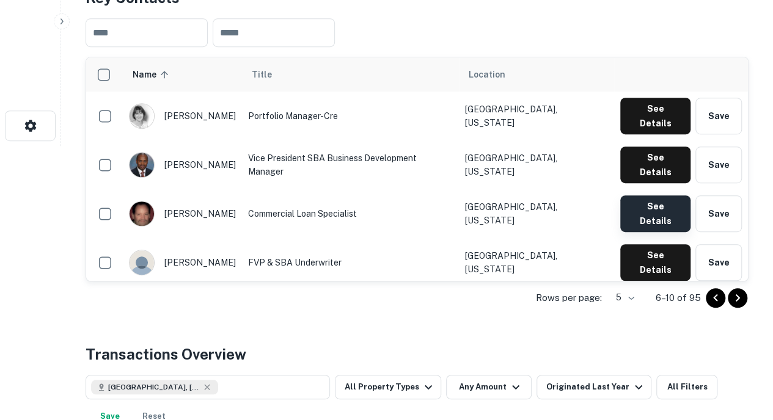
click at [640, 195] on button "See Details" at bounding box center [655, 213] width 70 height 37
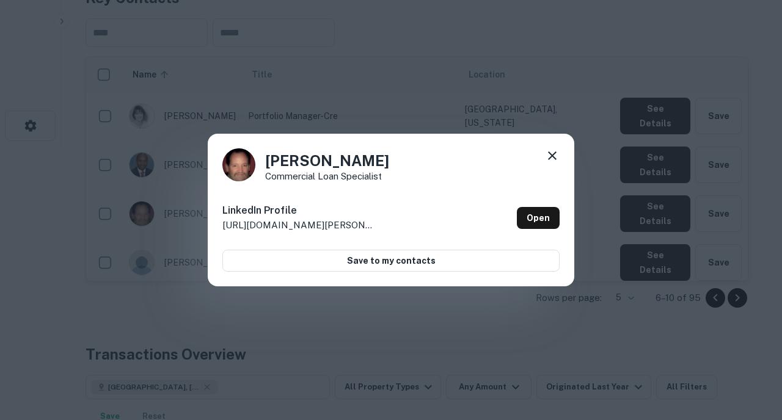
click at [540, 151] on div "[PERSON_NAME] Commercial Loan Specialist" at bounding box center [390, 164] width 337 height 33
click at [544, 152] on div "[PERSON_NAME] Commercial Loan Specialist" at bounding box center [390, 164] width 337 height 33
click at [549, 156] on icon at bounding box center [552, 155] width 15 height 15
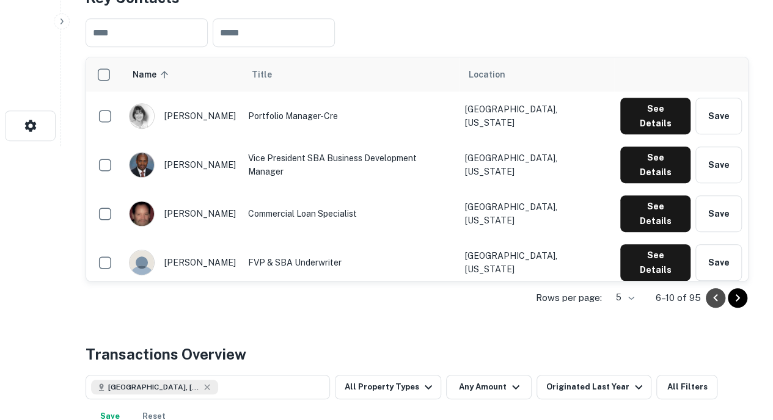
click at [709, 298] on icon "Go to previous page" at bounding box center [715, 298] width 15 height 15
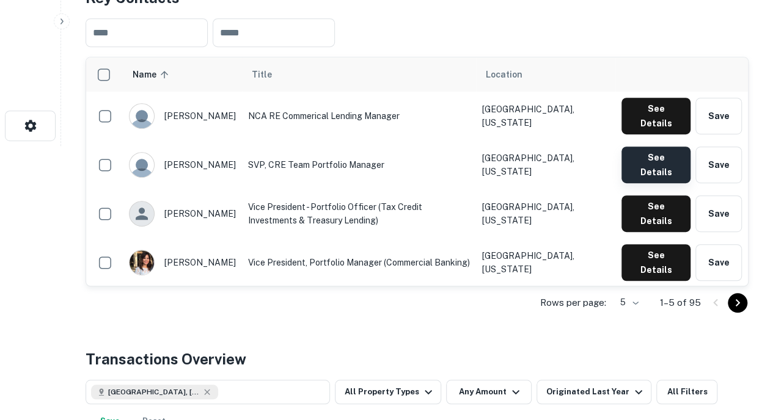
click at [639, 147] on button "See Details" at bounding box center [655, 165] width 69 height 37
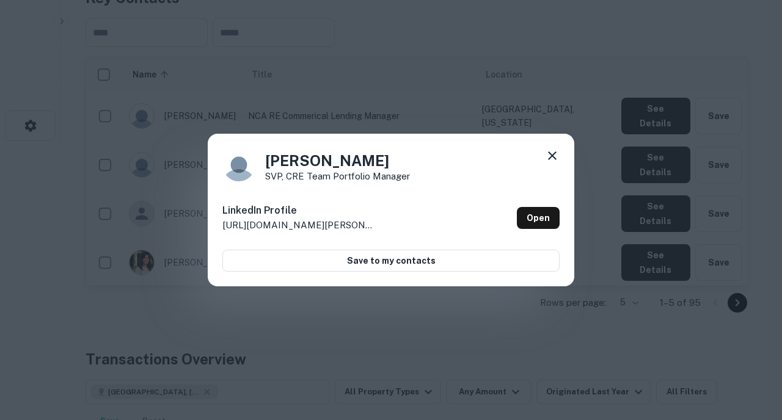
click at [552, 152] on icon at bounding box center [552, 155] width 15 height 15
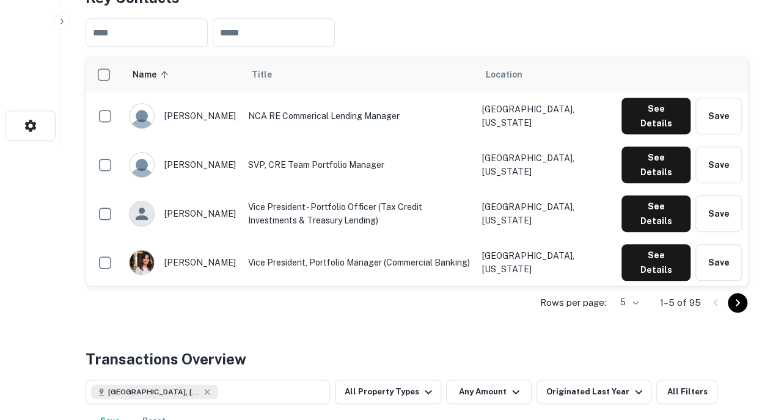
click at [654, 293] on button "See Details" at bounding box center [655, 311] width 69 height 37
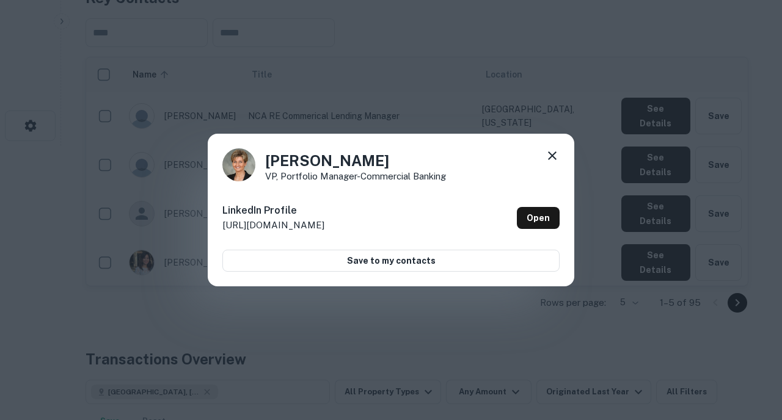
click at [550, 155] on icon at bounding box center [552, 156] width 9 height 9
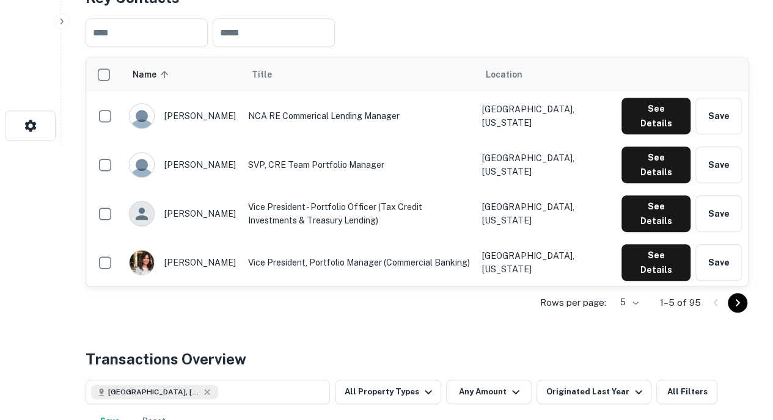
click at [731, 301] on icon "Go to next page" at bounding box center [737, 303] width 15 height 15
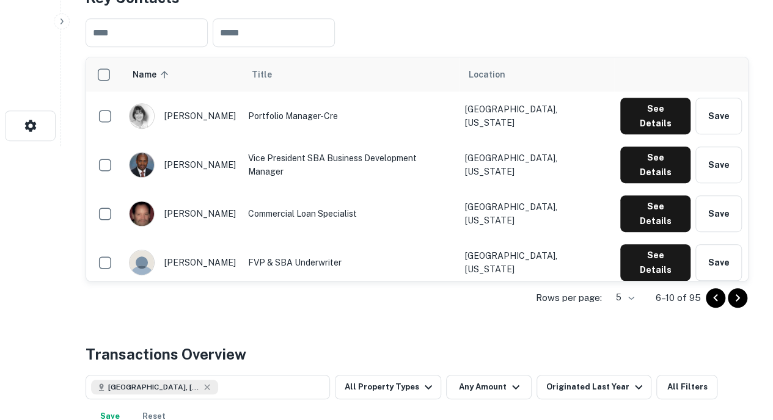
click at [734, 298] on icon "Go to next page" at bounding box center [737, 298] width 15 height 15
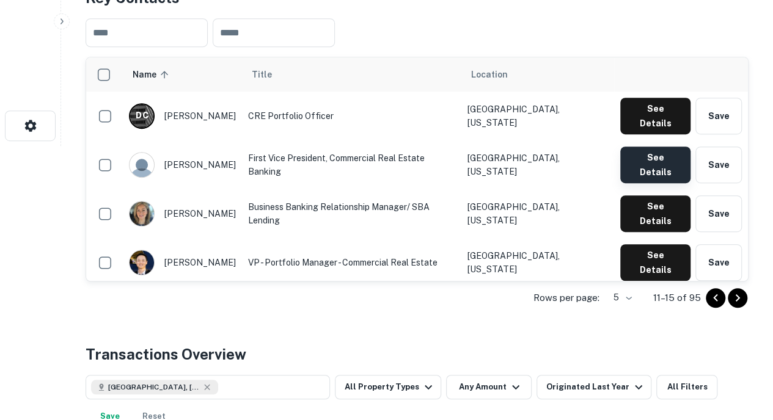
click at [638, 150] on button "See Details" at bounding box center [655, 165] width 70 height 37
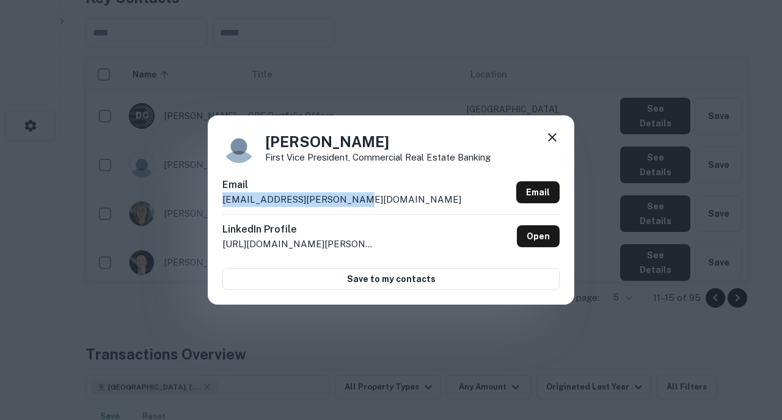
drag, startPoint x: 370, startPoint y: 195, endPoint x: 220, endPoint y: 201, distance: 150.4
click at [220, 201] on div "[PERSON_NAME] First Vice President, Commercial Real Estate Banking Email [EMAIL…" at bounding box center [391, 209] width 367 height 189
copy p "[EMAIL_ADDRESS][PERSON_NAME][DOMAIN_NAME]"
click at [138, 73] on div "[PERSON_NAME] First Vice President, Commercial Real Estate Banking Email [EMAIL…" at bounding box center [391, 210] width 782 height 420
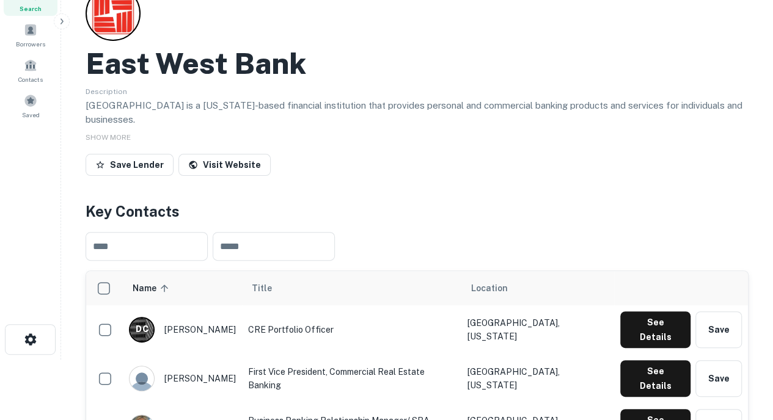
scroll to position [9, 0]
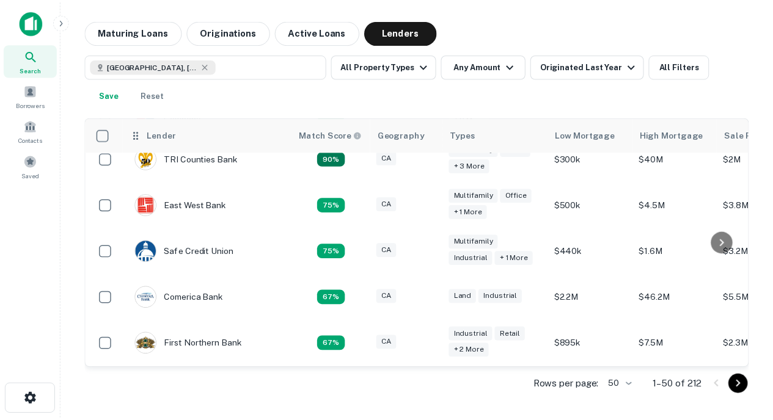
scroll to position [276, 0]
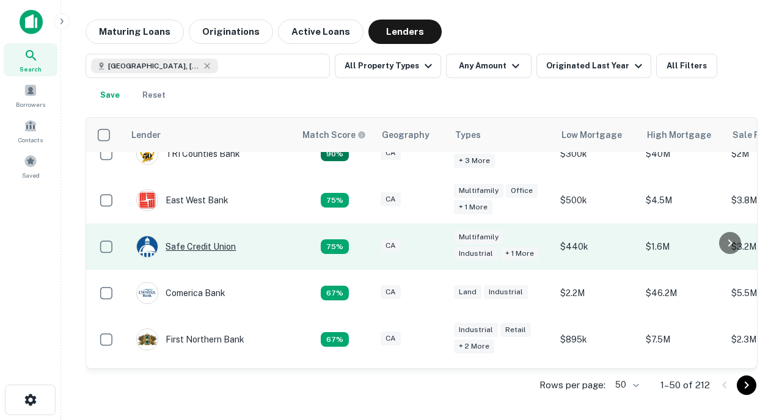
click at [200, 236] on div "Safe Credit Union" at bounding box center [186, 247] width 100 height 22
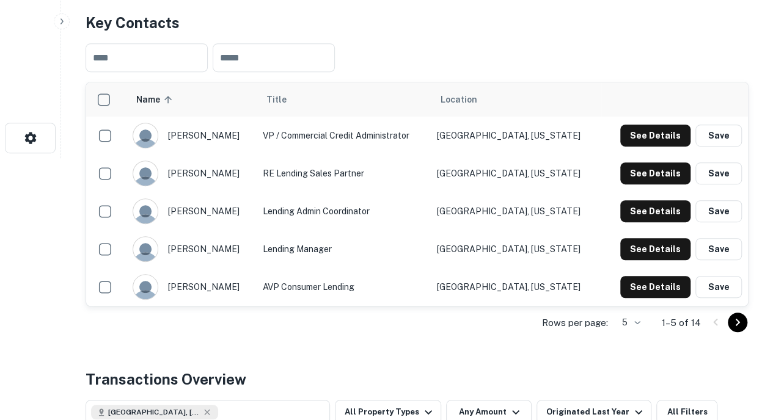
scroll to position [263, 0]
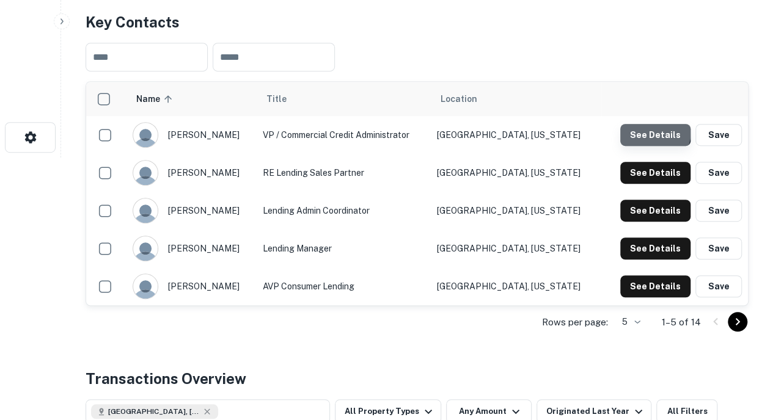
click at [646, 130] on button "See Details" at bounding box center [655, 135] width 70 height 22
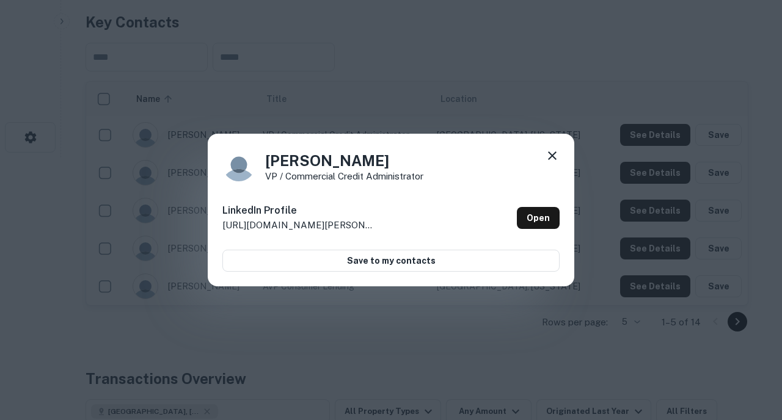
click at [550, 158] on icon at bounding box center [552, 156] width 9 height 9
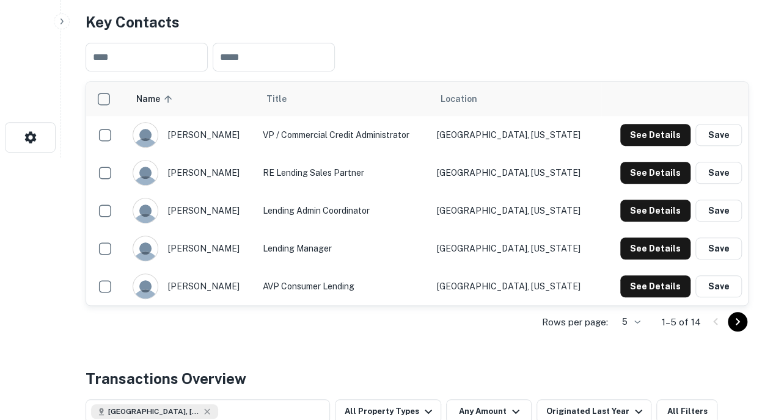
click at [736, 321] on icon "Go to next page" at bounding box center [737, 322] width 15 height 15
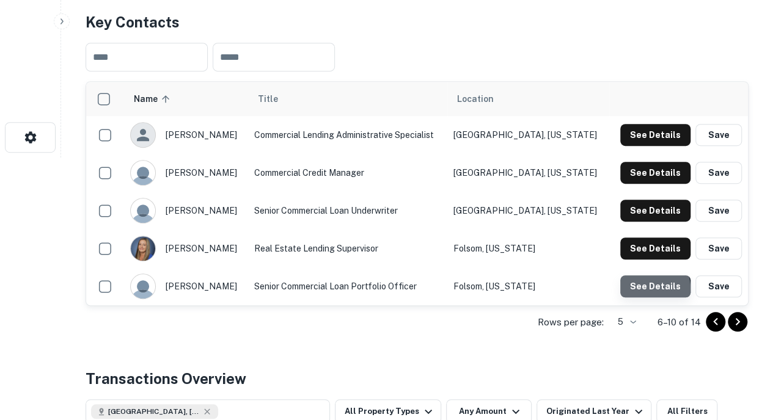
click at [644, 289] on button "See Details" at bounding box center [655, 287] width 70 height 22
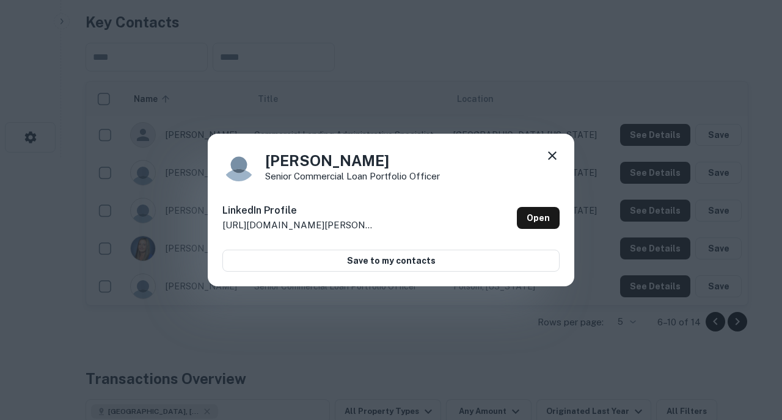
click at [555, 162] on icon at bounding box center [552, 155] width 15 height 15
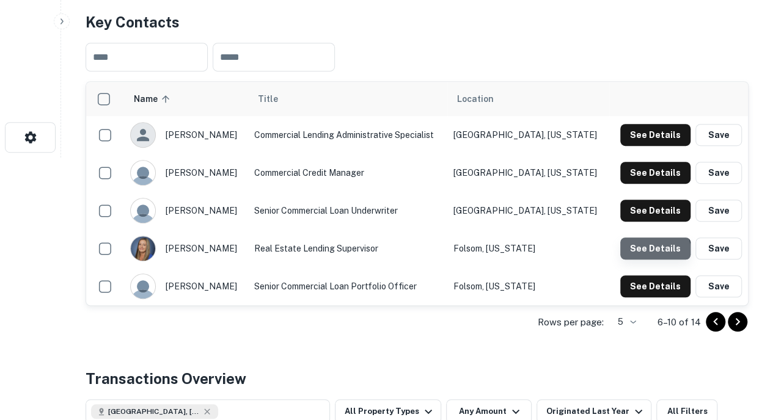
click at [652, 252] on button "See Details" at bounding box center [655, 249] width 70 height 22
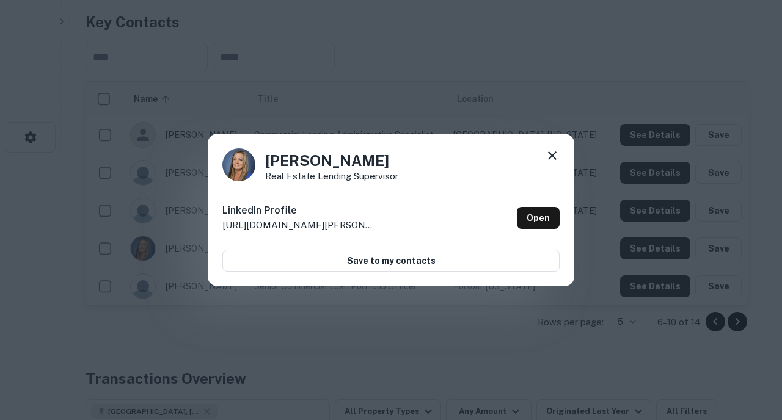
click at [553, 153] on icon at bounding box center [552, 155] width 15 height 15
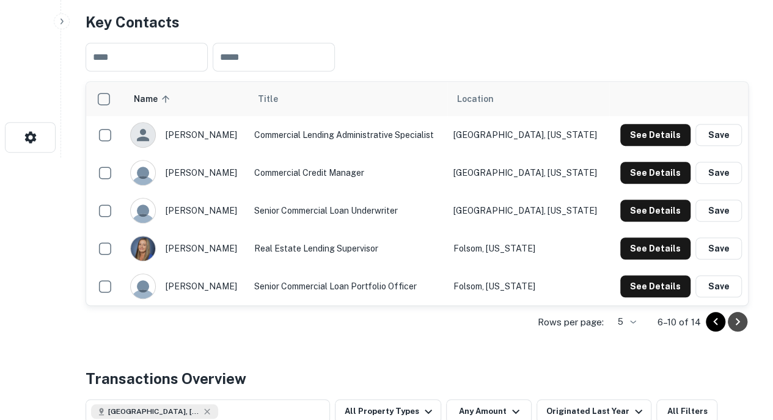
click at [739, 315] on icon "Go to next page" at bounding box center [737, 322] width 15 height 15
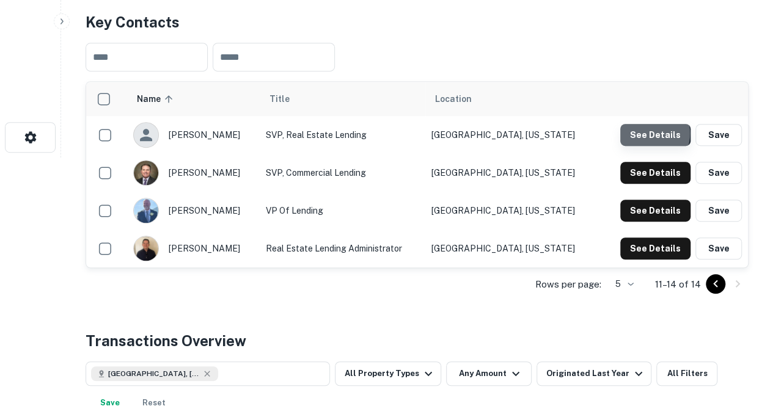
click at [652, 133] on button "See Details" at bounding box center [655, 135] width 70 height 22
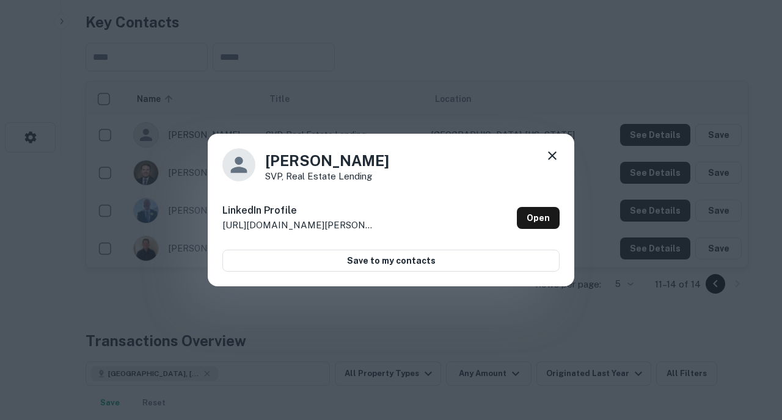
click at [558, 153] on icon at bounding box center [552, 155] width 15 height 15
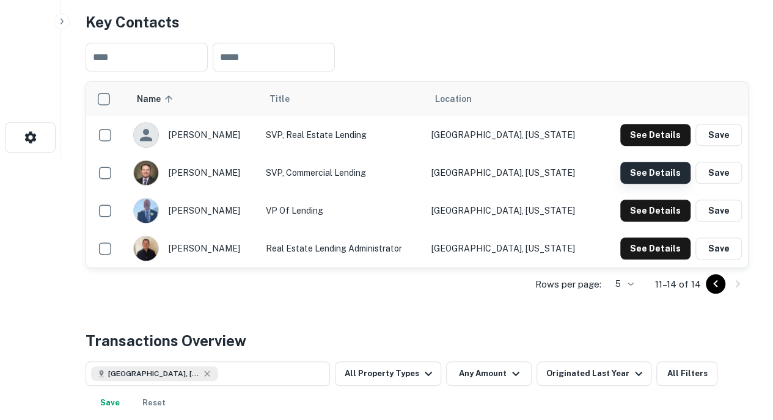
click at [658, 181] on button "See Details" at bounding box center [655, 173] width 70 height 22
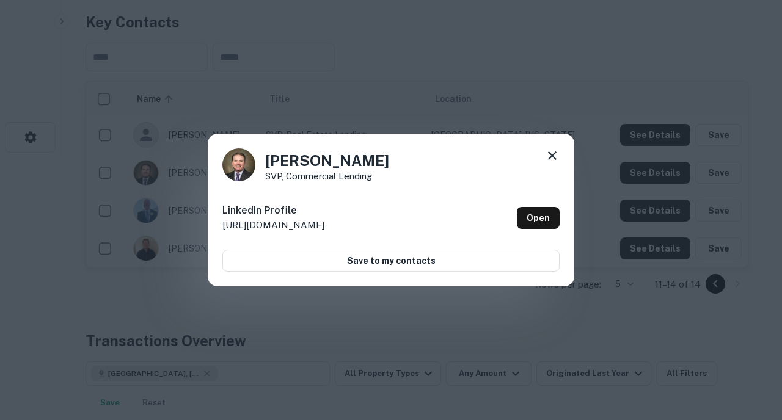
click at [550, 155] on icon at bounding box center [552, 155] width 15 height 15
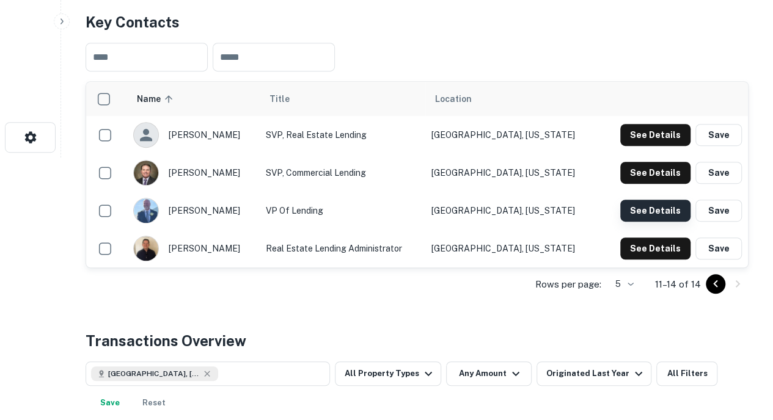
click at [661, 214] on button "See Details" at bounding box center [655, 211] width 70 height 22
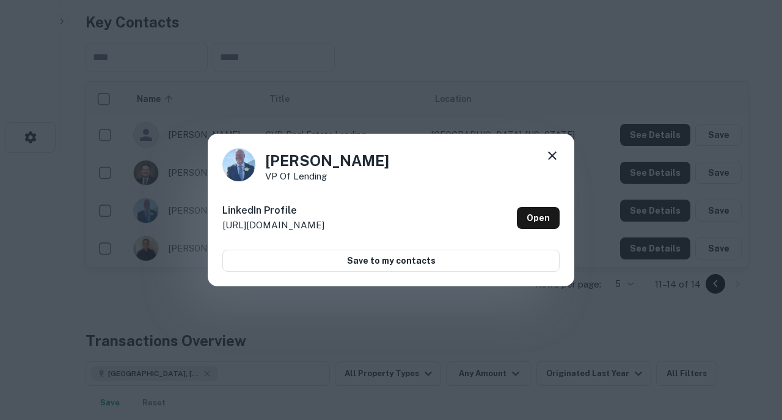
click at [549, 156] on icon at bounding box center [552, 155] width 15 height 15
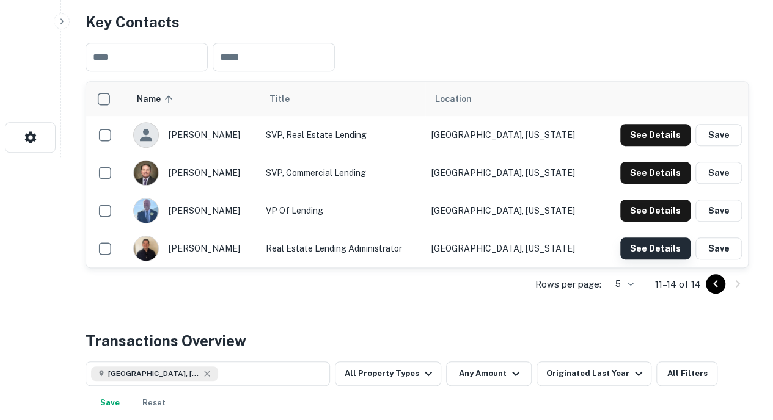
click at [652, 254] on button "See Details" at bounding box center [655, 249] width 70 height 22
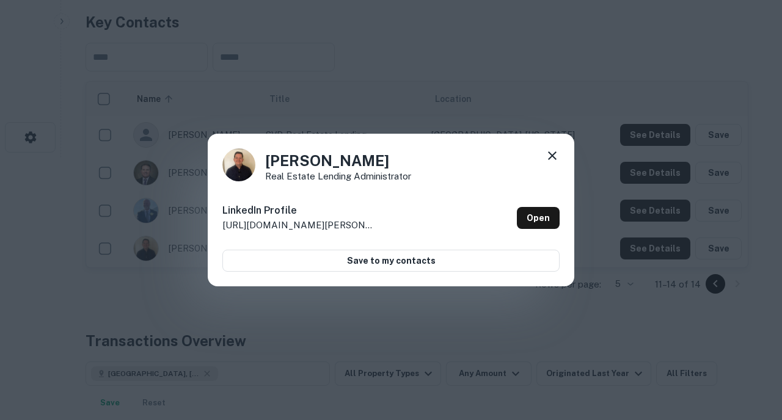
click at [553, 161] on icon at bounding box center [552, 155] width 15 height 15
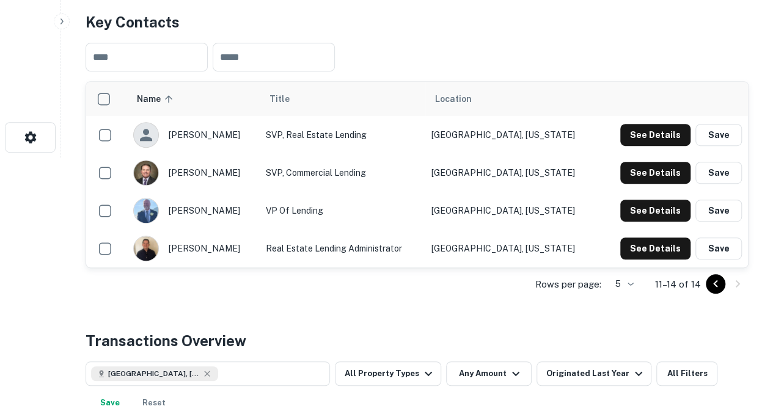
click at [712, 284] on icon "Go to previous page" at bounding box center [715, 284] width 15 height 15
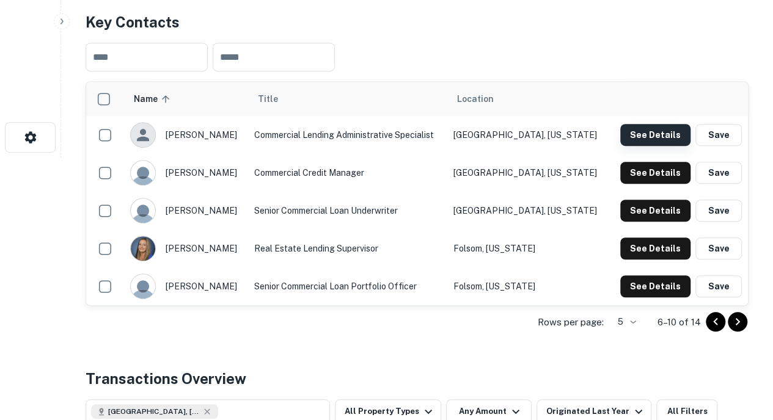
click at [643, 139] on button "See Details" at bounding box center [655, 135] width 70 height 22
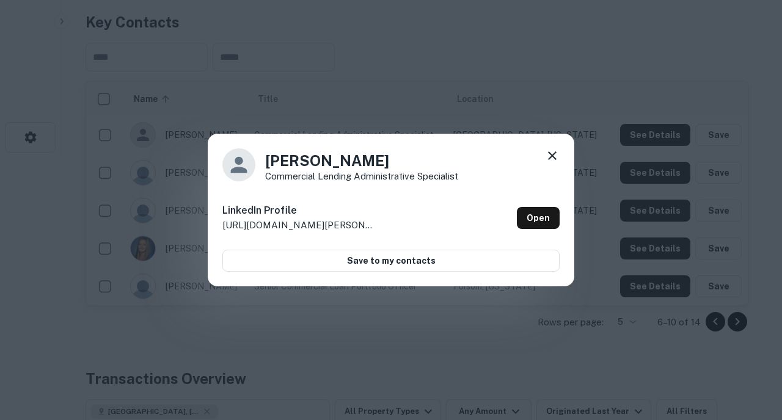
click at [546, 148] on icon at bounding box center [552, 155] width 15 height 15
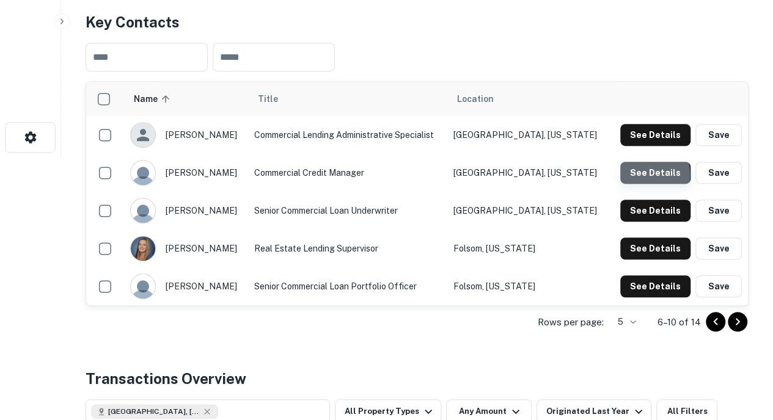
click at [635, 174] on button "See Details" at bounding box center [655, 173] width 70 height 22
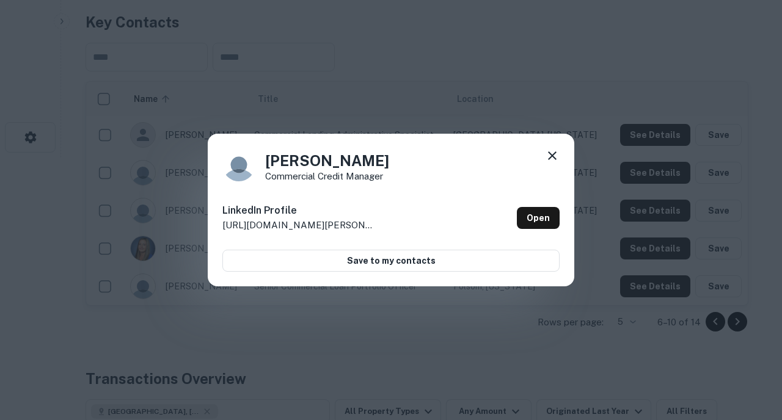
click at [549, 155] on icon at bounding box center [552, 155] width 15 height 15
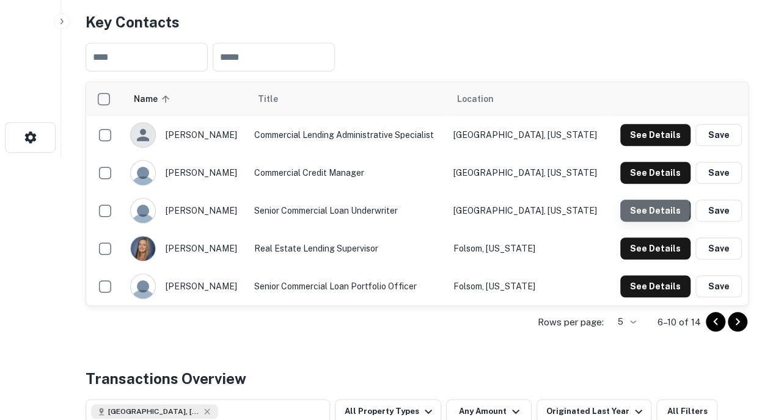
click at [644, 210] on button "See Details" at bounding box center [655, 211] width 70 height 22
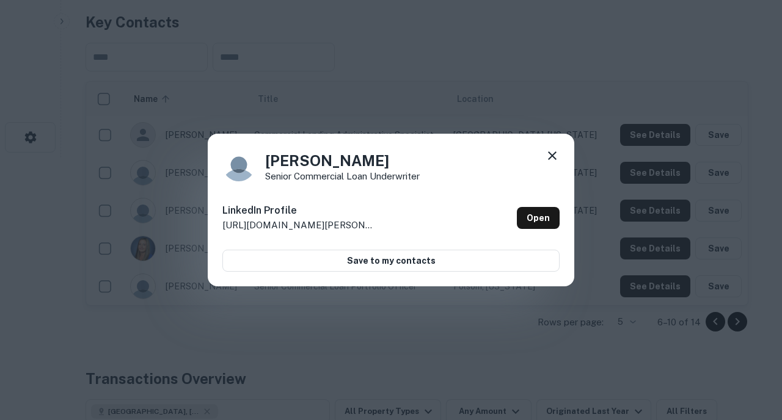
click at [546, 155] on icon at bounding box center [552, 155] width 15 height 15
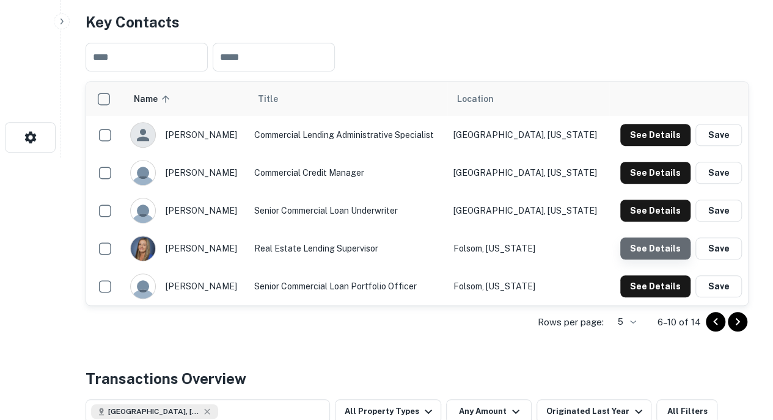
click at [658, 247] on button "See Details" at bounding box center [655, 249] width 70 height 22
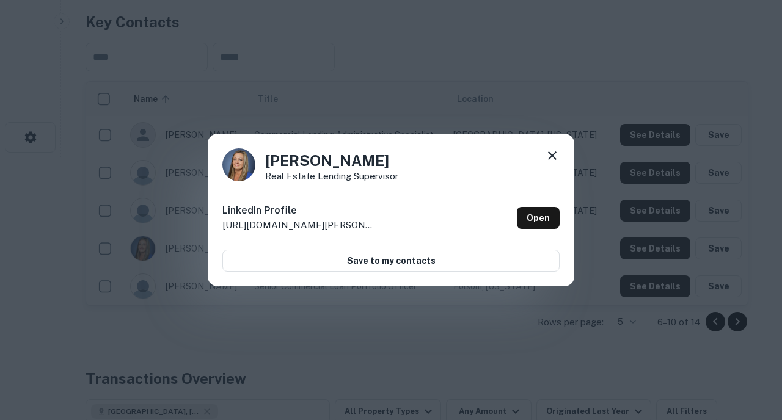
click at [553, 155] on icon at bounding box center [552, 156] width 9 height 9
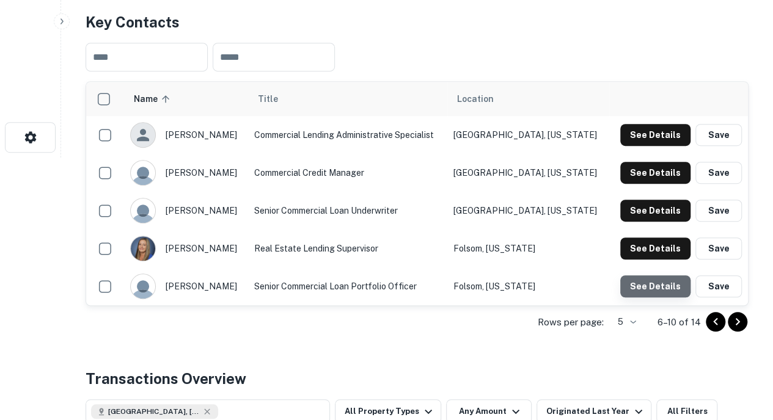
click at [661, 283] on button "See Details" at bounding box center [655, 287] width 70 height 22
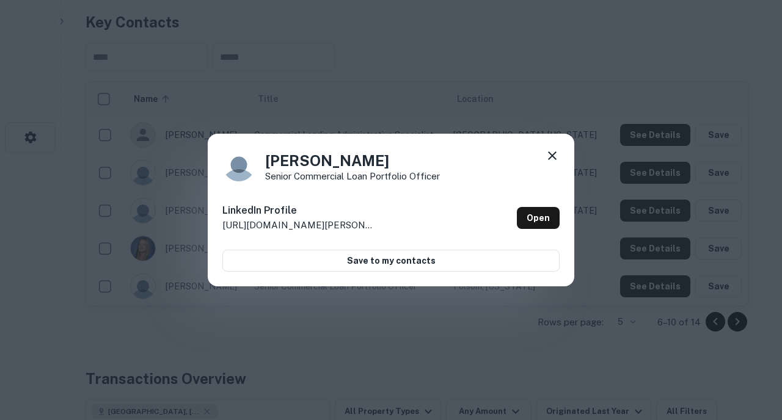
click at [550, 153] on icon at bounding box center [552, 156] width 9 height 9
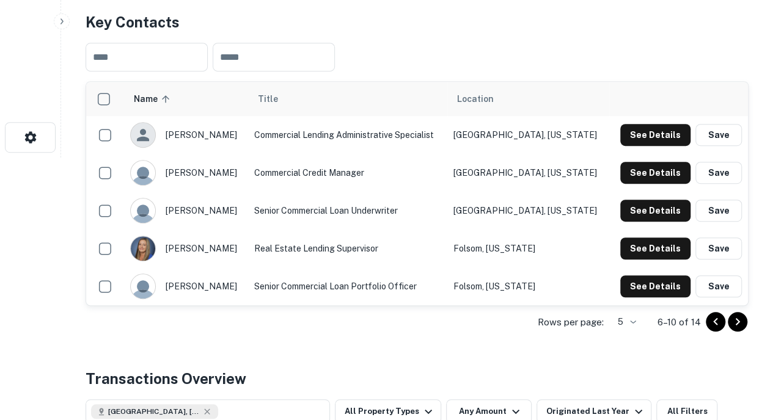
click at [710, 318] on icon "Go to previous page" at bounding box center [715, 322] width 15 height 15
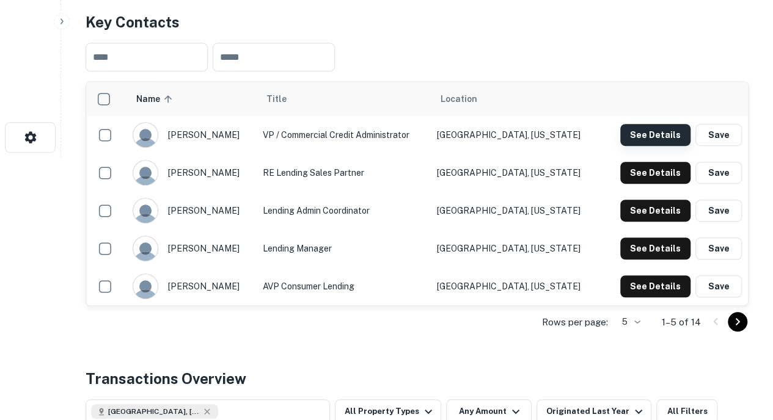
click at [656, 134] on button "See Details" at bounding box center [655, 135] width 70 height 22
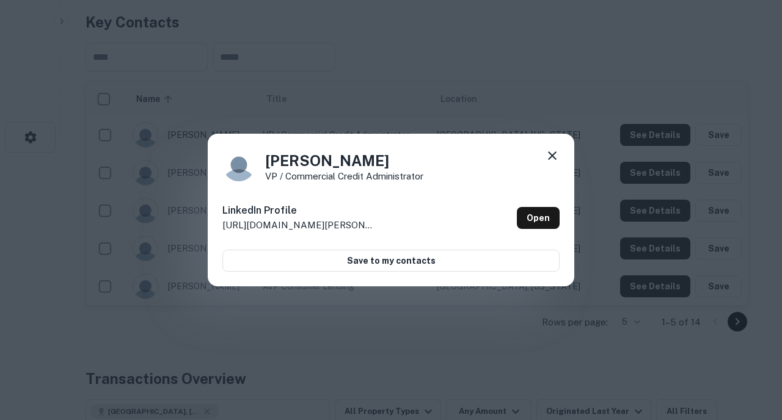
click at [553, 148] on icon at bounding box center [552, 155] width 15 height 15
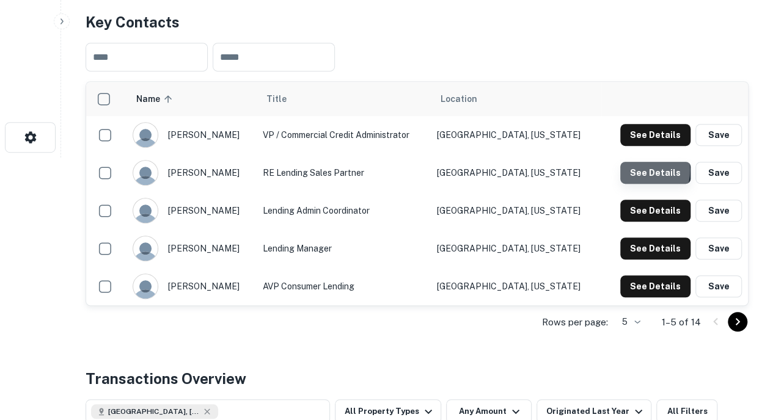
click at [636, 170] on button "See Details" at bounding box center [655, 173] width 70 height 22
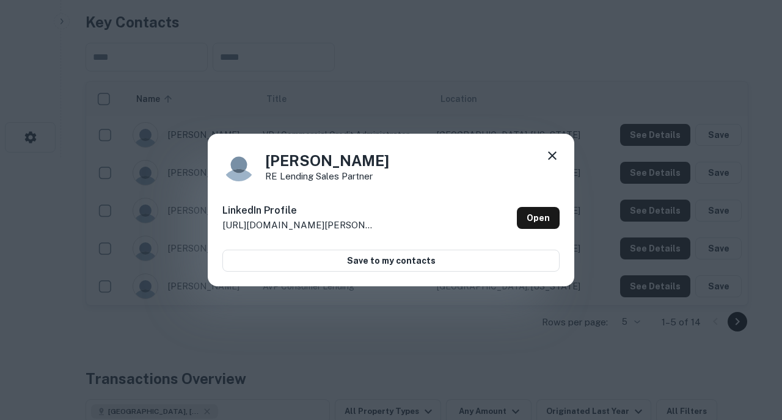
click at [549, 152] on icon at bounding box center [552, 155] width 15 height 15
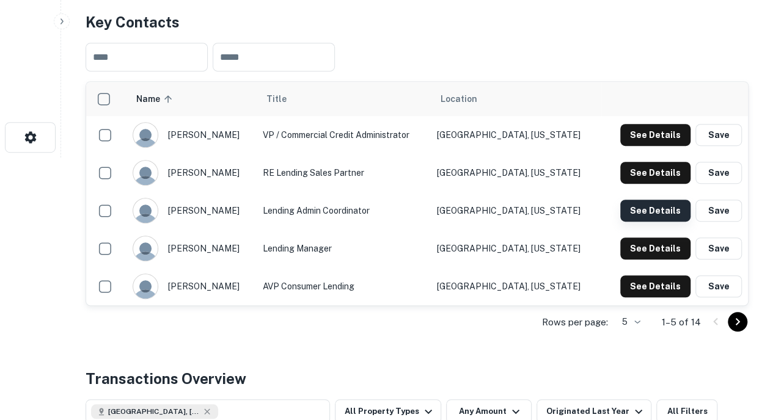
click at [656, 213] on button "See Details" at bounding box center [655, 211] width 70 height 22
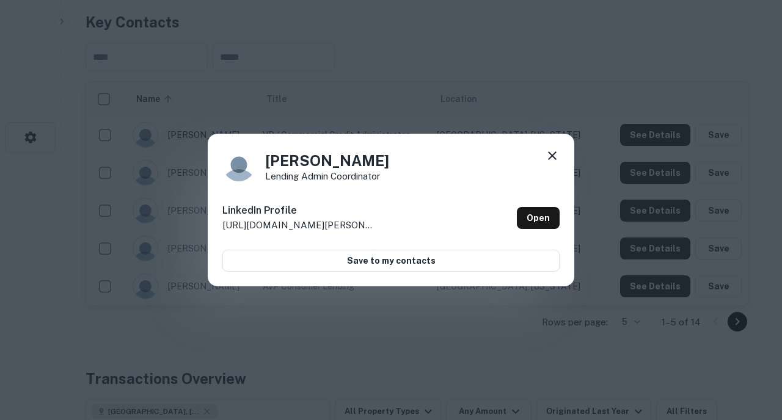
click at [555, 155] on icon at bounding box center [552, 155] width 15 height 15
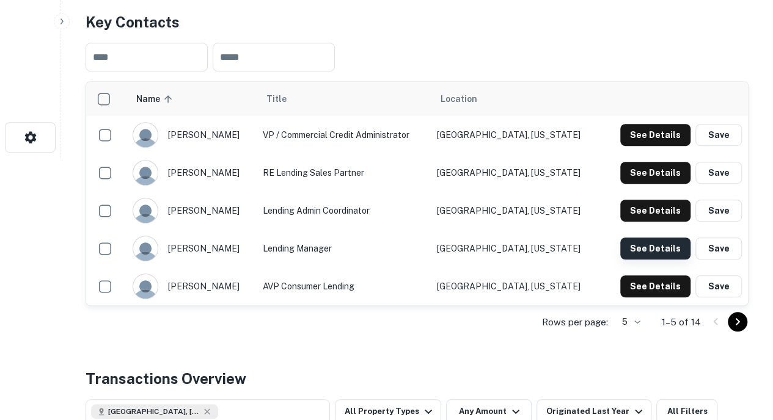
click at [638, 244] on button "See Details" at bounding box center [655, 249] width 70 height 22
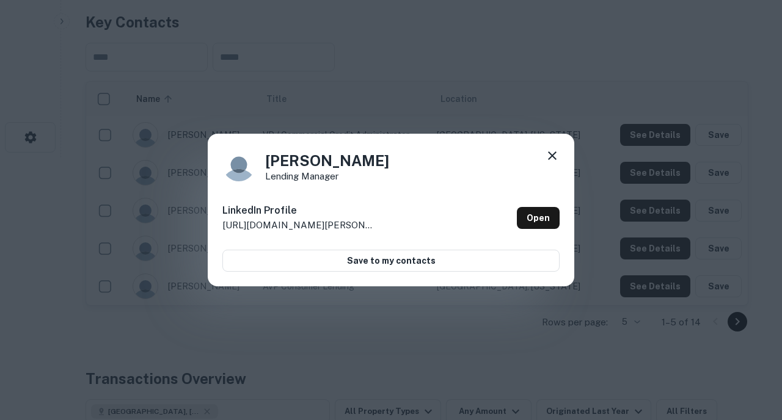
click at [550, 158] on icon at bounding box center [552, 156] width 9 height 9
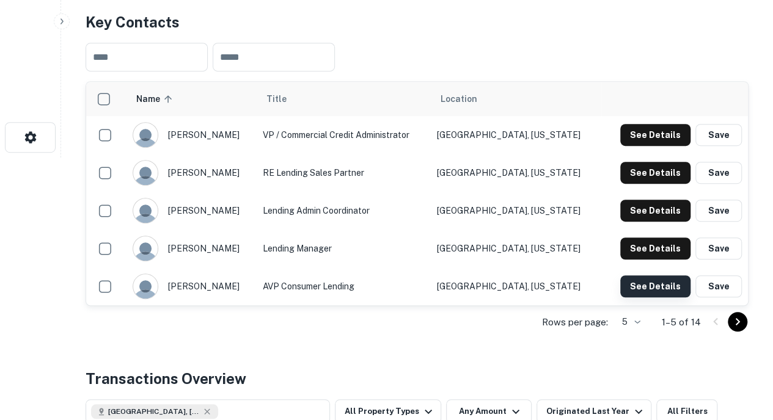
click at [660, 284] on button "See Details" at bounding box center [655, 287] width 70 height 22
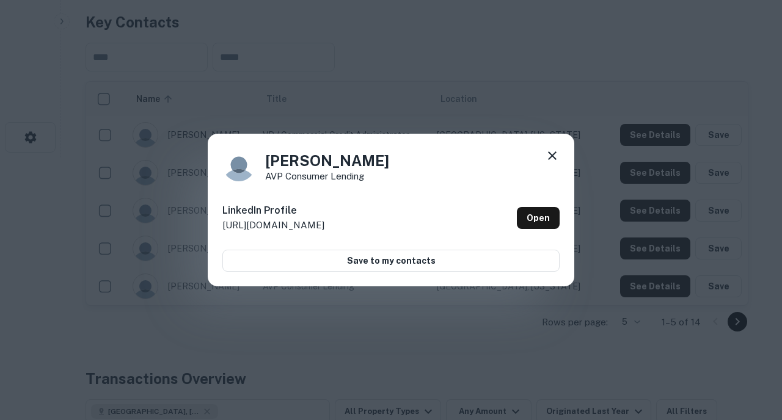
click at [549, 153] on icon at bounding box center [552, 156] width 9 height 9
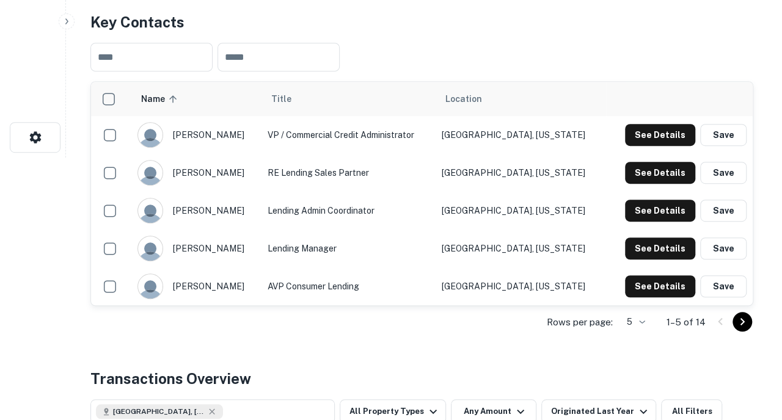
scroll to position [0, 0]
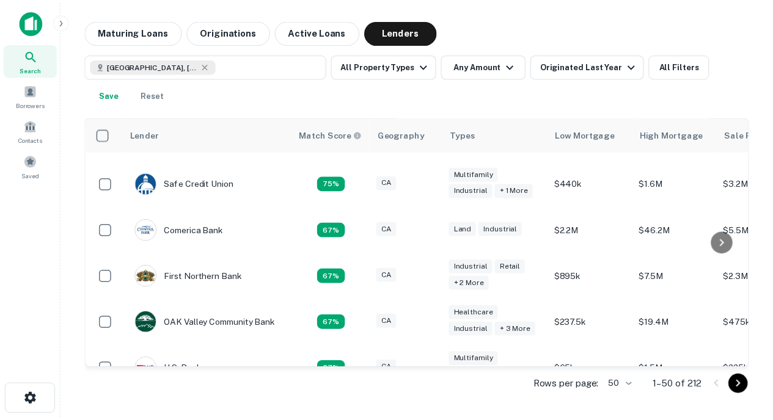
scroll to position [350, 0]
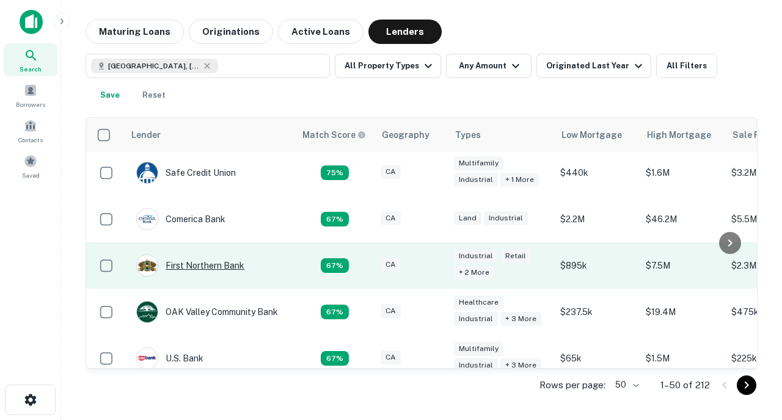
click at [200, 255] on div "First Northern Bank" at bounding box center [190, 266] width 108 height 22
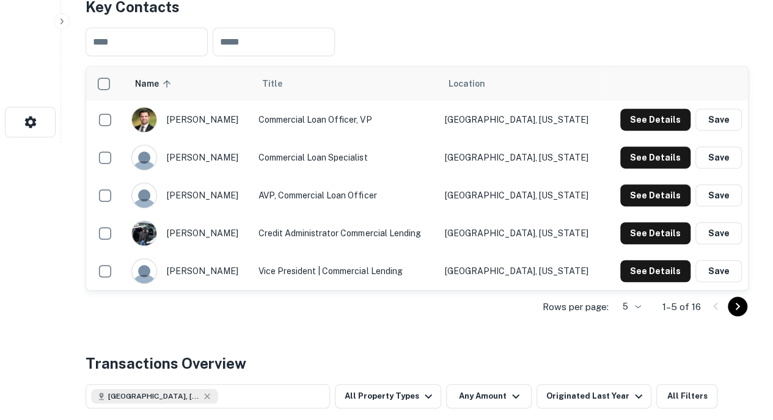
scroll to position [277, 0]
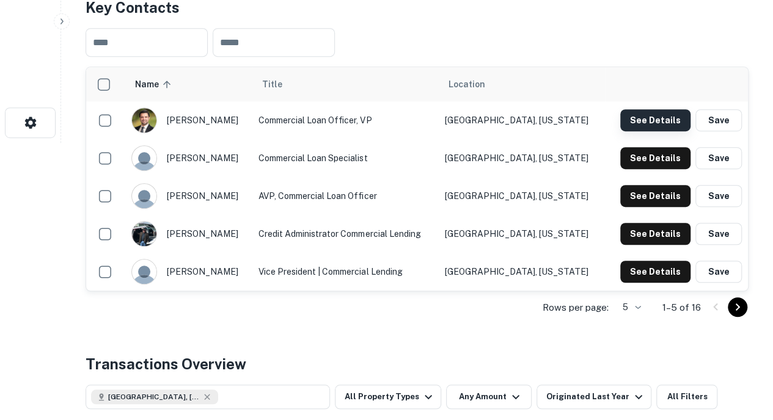
click at [645, 124] on button "See Details" at bounding box center [655, 120] width 70 height 22
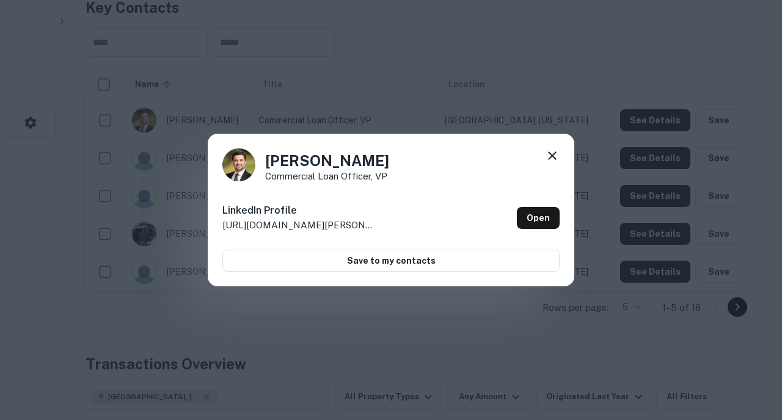
click at [553, 152] on icon at bounding box center [552, 155] width 15 height 15
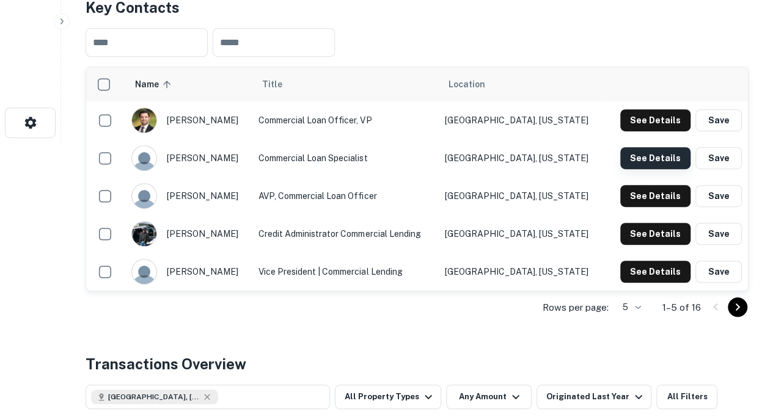
click at [655, 158] on button "See Details" at bounding box center [655, 158] width 70 height 22
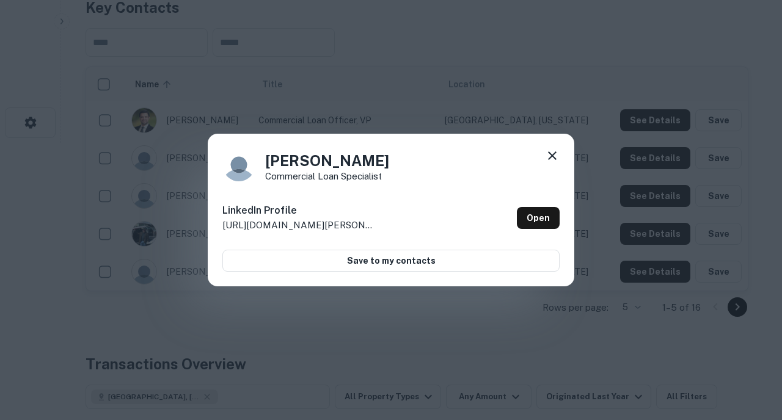
click at [552, 151] on icon at bounding box center [552, 155] width 15 height 15
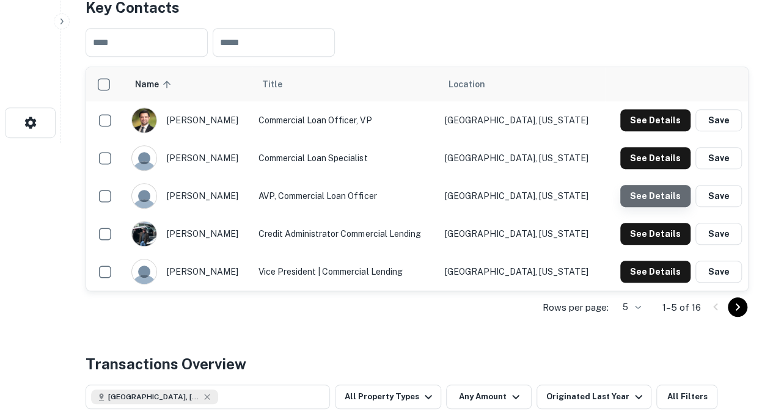
click at [652, 205] on button "See Details" at bounding box center [655, 196] width 70 height 22
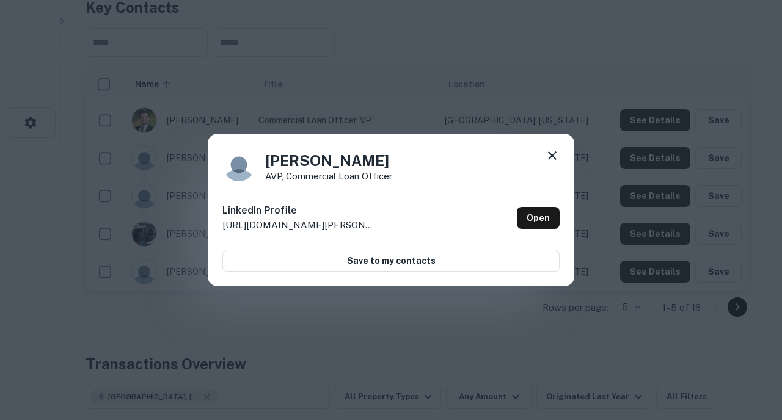
click at [553, 155] on icon at bounding box center [552, 156] width 9 height 9
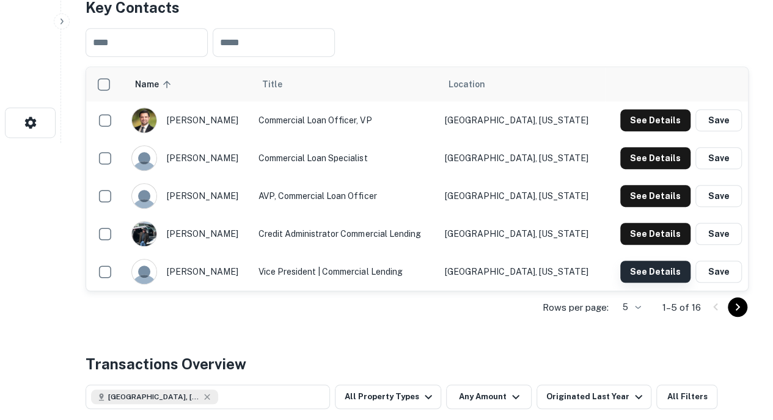
click at [640, 273] on button "See Details" at bounding box center [655, 272] width 70 height 22
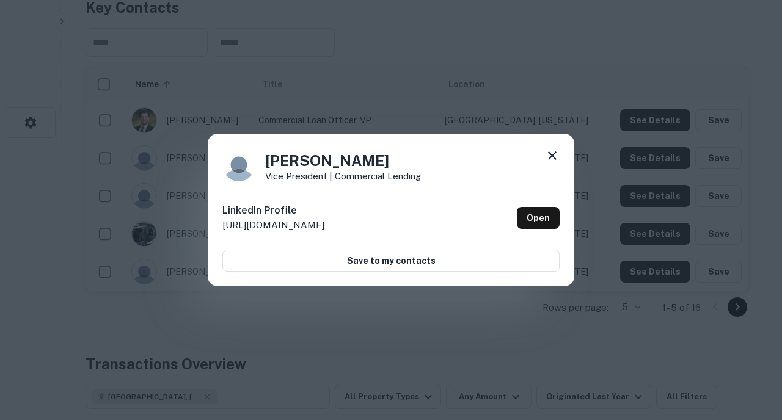
click at [553, 157] on icon at bounding box center [552, 156] width 9 height 9
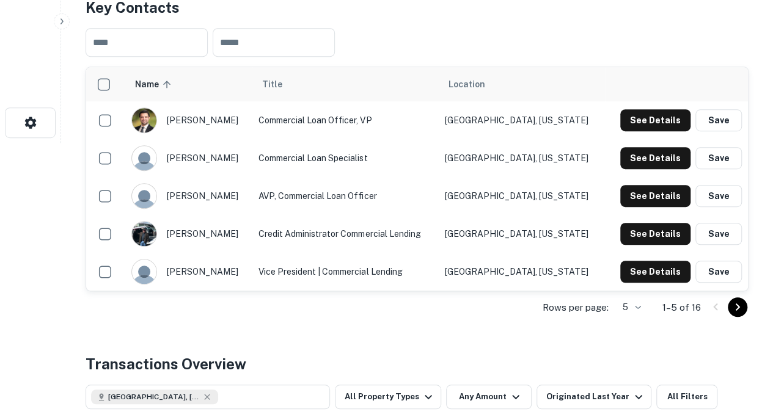
click at [736, 309] on icon "Go to next page" at bounding box center [738, 307] width 4 height 7
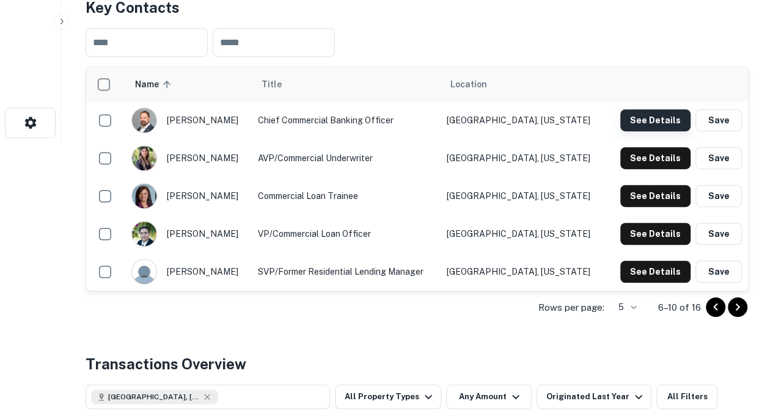
click at [637, 121] on button "See Details" at bounding box center [655, 120] width 70 height 22
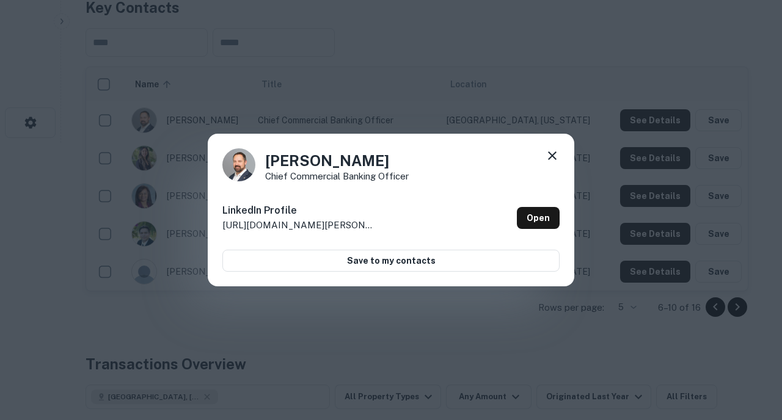
click at [552, 150] on icon at bounding box center [552, 155] width 15 height 15
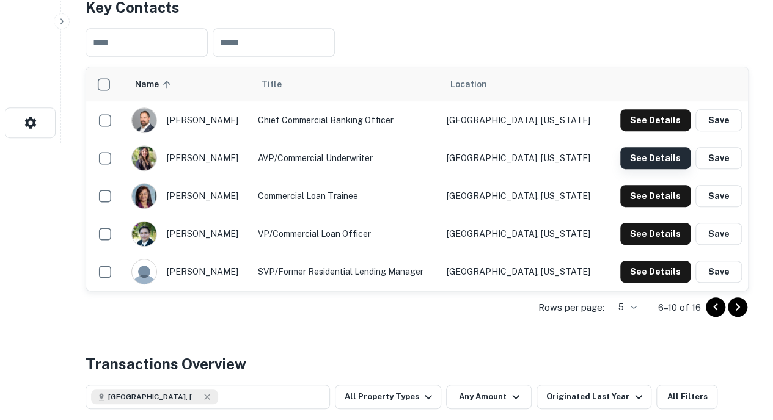
click at [646, 161] on button "See Details" at bounding box center [655, 158] width 70 height 22
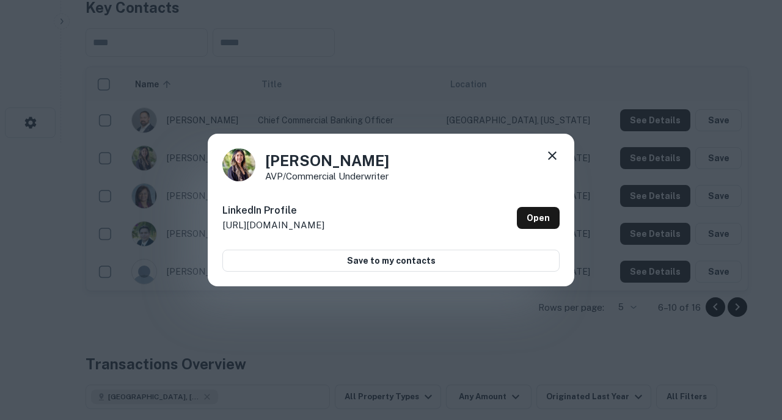
click at [550, 153] on icon at bounding box center [552, 156] width 9 height 9
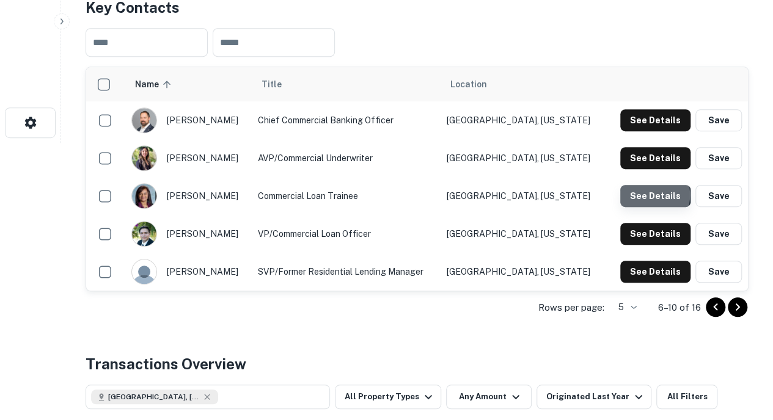
click at [646, 195] on button "See Details" at bounding box center [655, 196] width 70 height 22
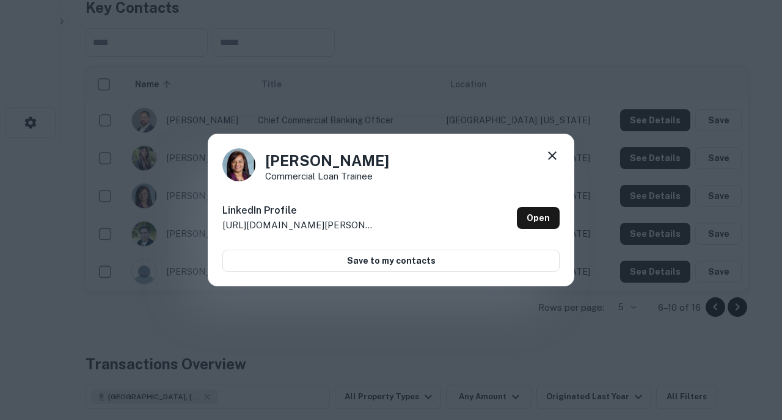
click at [553, 153] on icon at bounding box center [552, 156] width 9 height 9
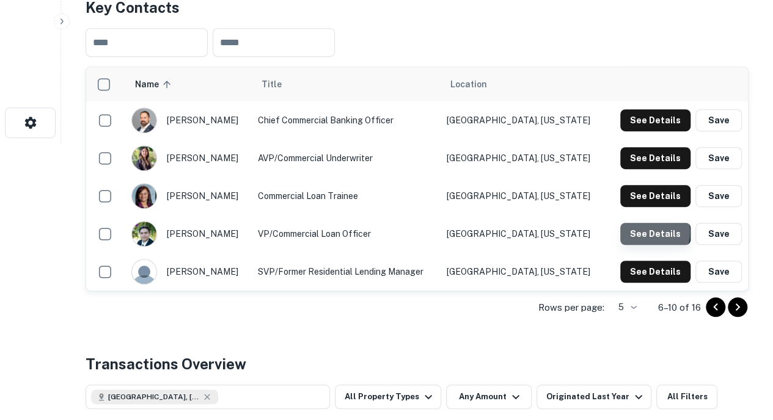
click at [644, 232] on button "See Details" at bounding box center [655, 234] width 70 height 22
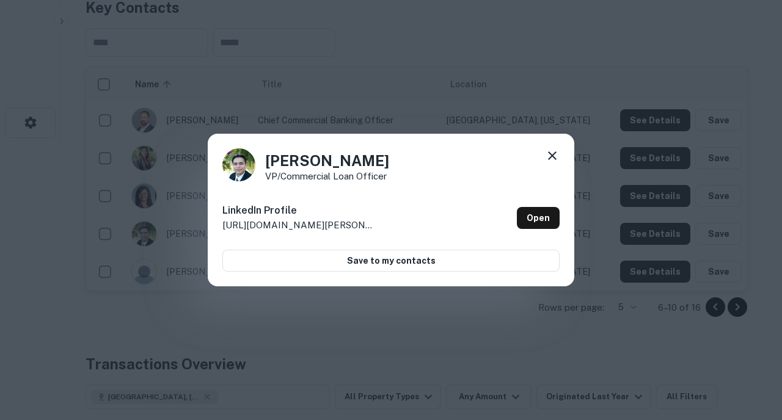
click at [547, 152] on icon at bounding box center [552, 155] width 15 height 15
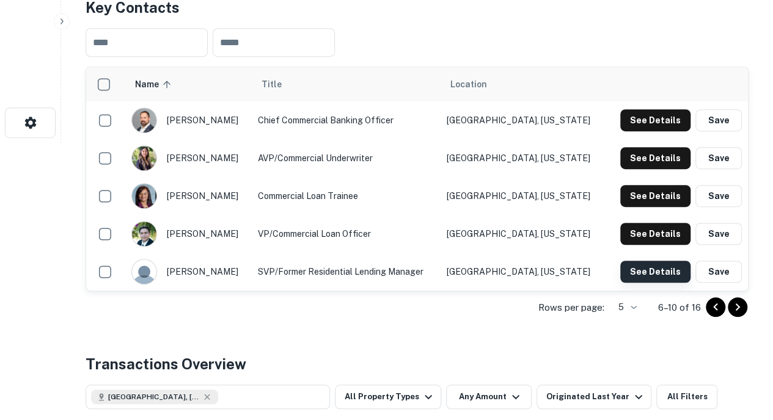
click at [646, 268] on button "See Details" at bounding box center [655, 272] width 70 height 22
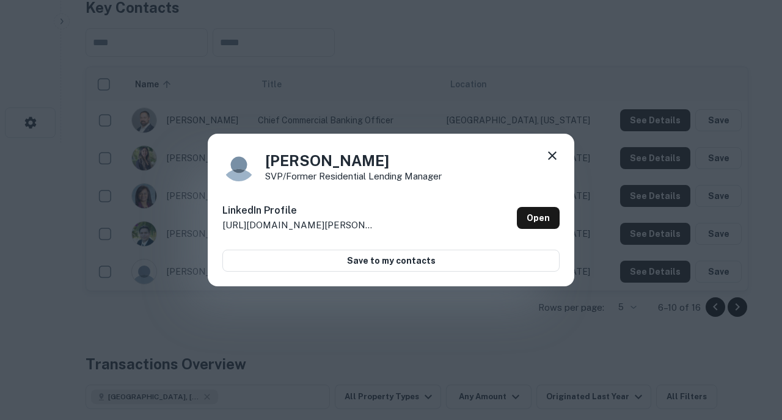
click at [549, 156] on icon at bounding box center [552, 155] width 15 height 15
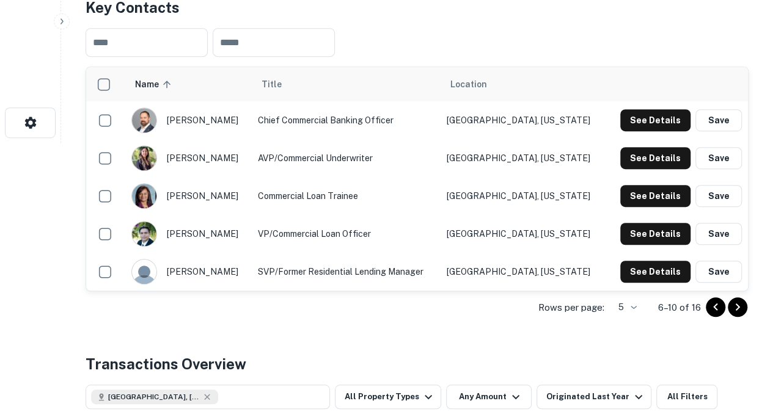
click at [732, 307] on icon "Go to next page" at bounding box center [737, 307] width 15 height 15
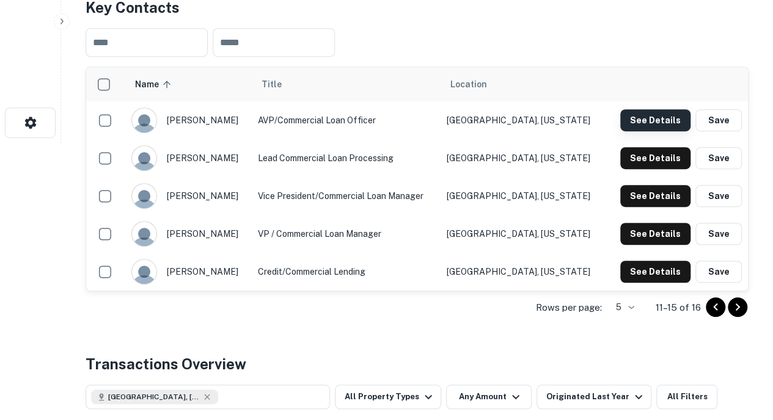
click at [635, 115] on button "See Details" at bounding box center [655, 120] width 70 height 22
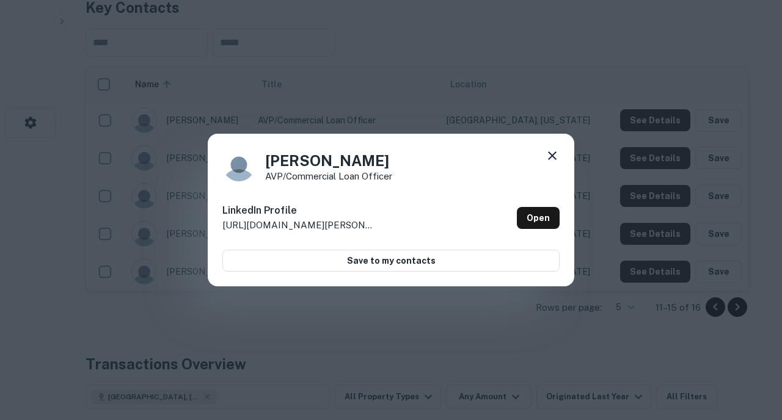
click at [549, 153] on icon at bounding box center [552, 156] width 9 height 9
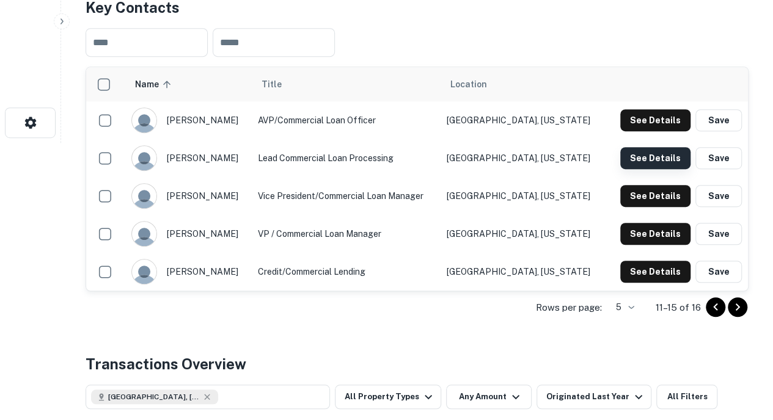
click at [644, 159] on button "See Details" at bounding box center [655, 158] width 70 height 22
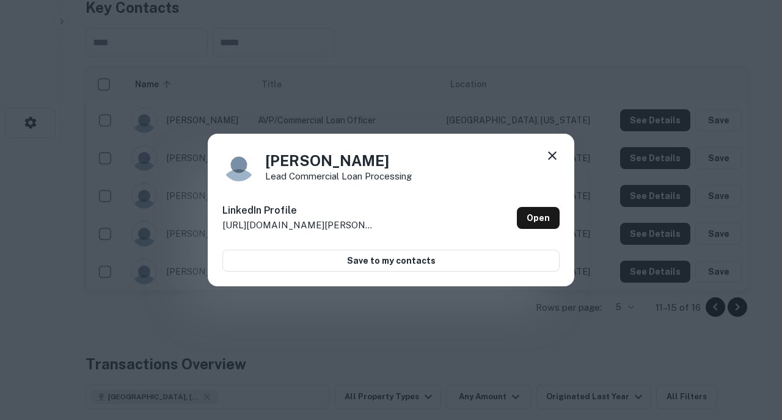
click at [554, 152] on icon at bounding box center [552, 155] width 15 height 15
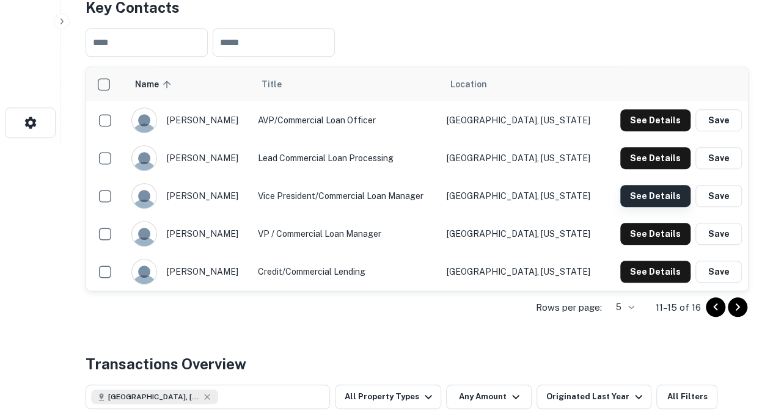
click at [640, 193] on button "See Details" at bounding box center [655, 196] width 70 height 22
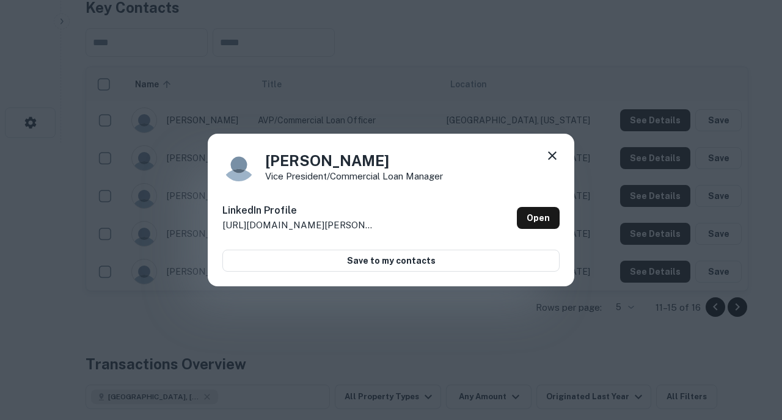
click at [546, 152] on icon at bounding box center [552, 155] width 15 height 15
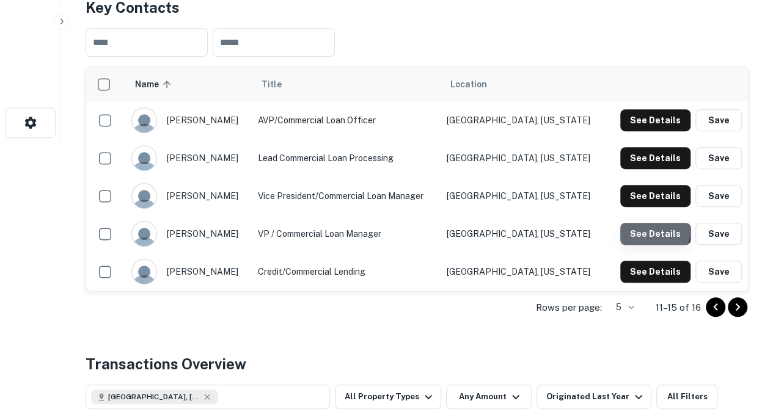
click at [646, 232] on button "See Details" at bounding box center [655, 234] width 70 height 22
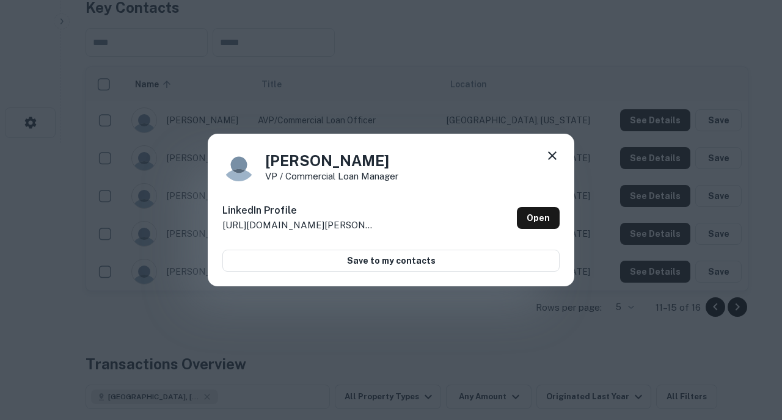
click at [550, 161] on icon at bounding box center [552, 155] width 15 height 15
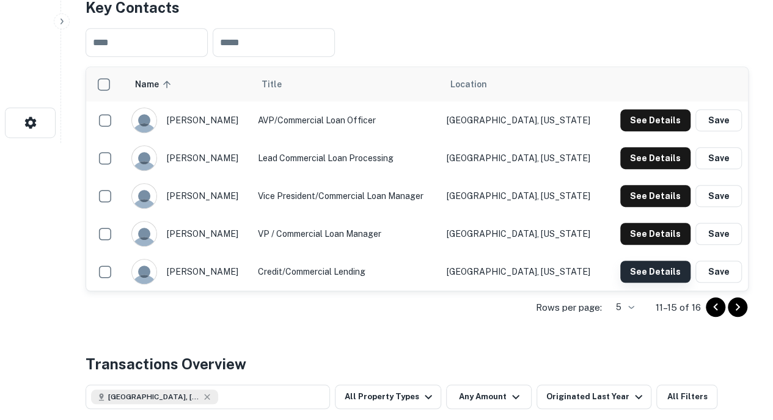
click at [657, 276] on button "See Details" at bounding box center [655, 272] width 70 height 22
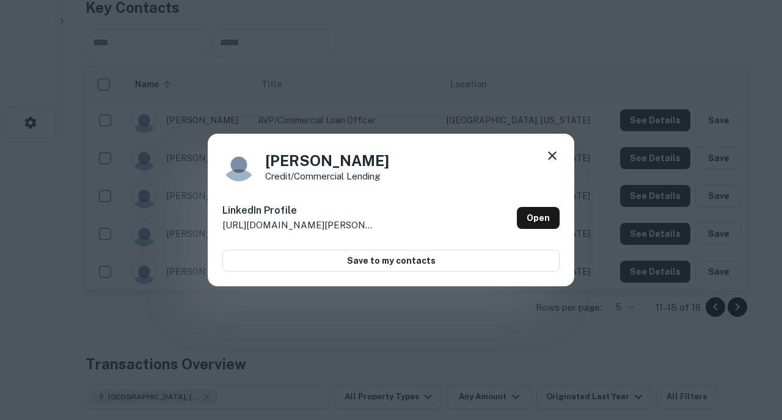
click at [553, 156] on icon at bounding box center [552, 155] width 15 height 15
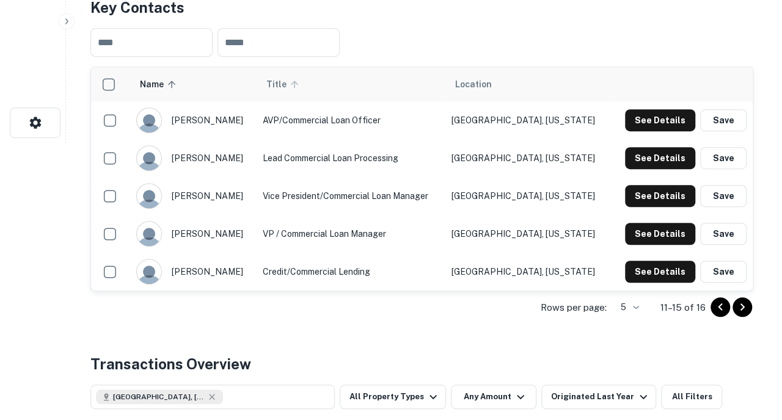
scroll to position [0, 0]
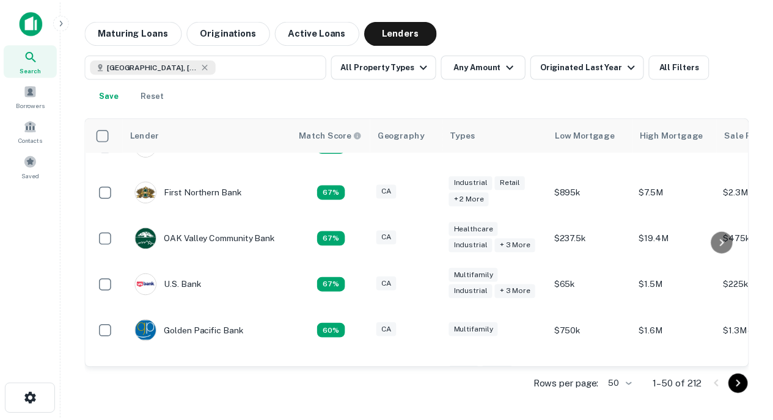
scroll to position [438, 0]
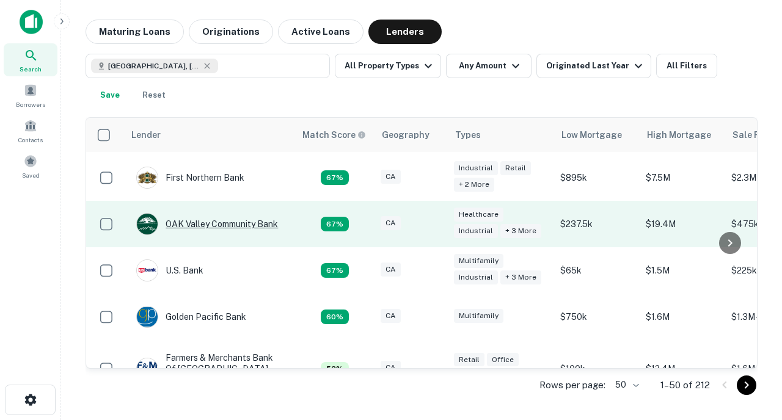
click at [249, 216] on div "OAK Valley Community Bank" at bounding box center [207, 224] width 142 height 22
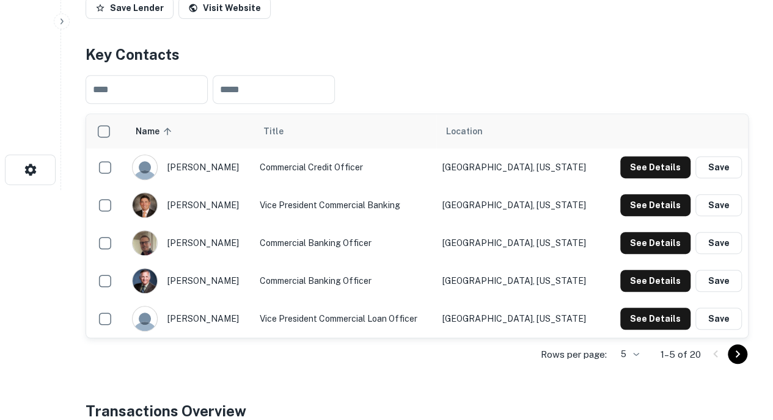
scroll to position [231, 0]
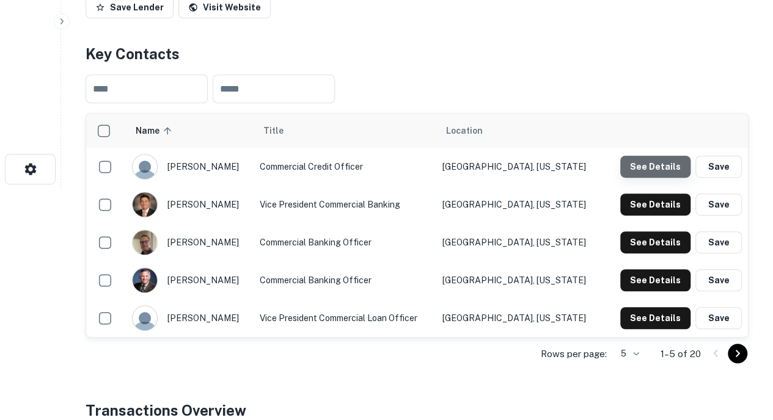
click at [657, 168] on button "See Details" at bounding box center [655, 167] width 70 height 22
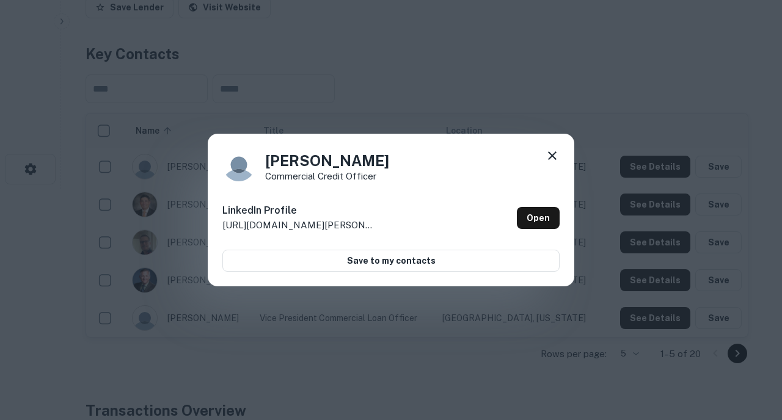
click at [550, 157] on icon at bounding box center [552, 155] width 15 height 15
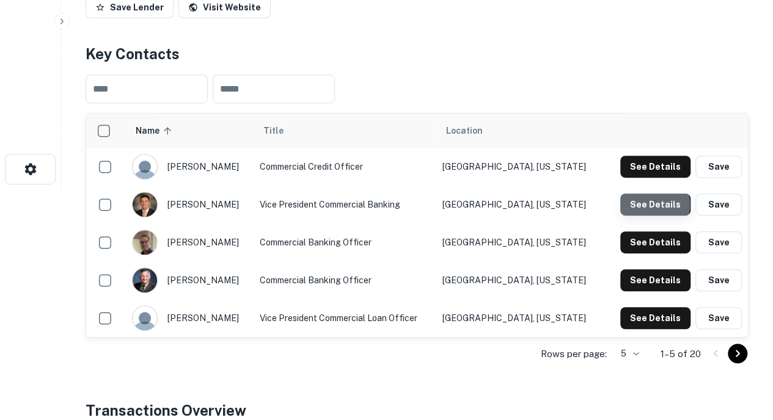
click at [646, 205] on button "See Details" at bounding box center [655, 205] width 70 height 22
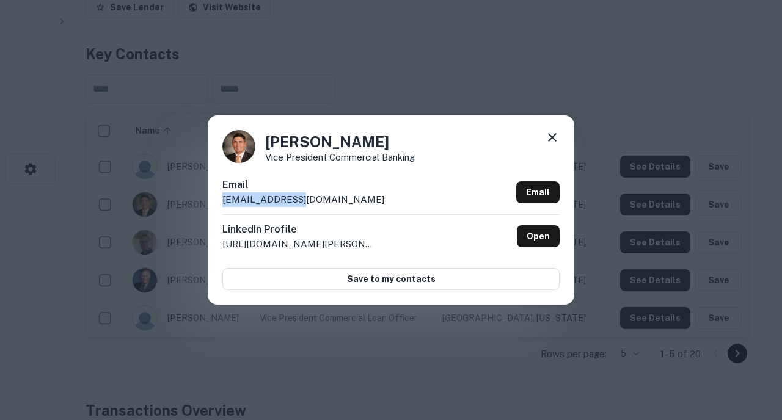
drag, startPoint x: 314, startPoint y: 205, endPoint x: 198, endPoint y: 202, distance: 116.1
click at [198, 202] on div "[PERSON_NAME] Vice President Commercial Banking Email [EMAIL_ADDRESS][DOMAIN_NA…" at bounding box center [391, 210] width 782 height 420
copy p "[EMAIL_ADDRESS][DOMAIN_NAME]"
click at [543, 136] on div "[PERSON_NAME] Vice President Commercial Banking" at bounding box center [390, 146] width 337 height 33
click at [552, 136] on icon at bounding box center [552, 137] width 15 height 15
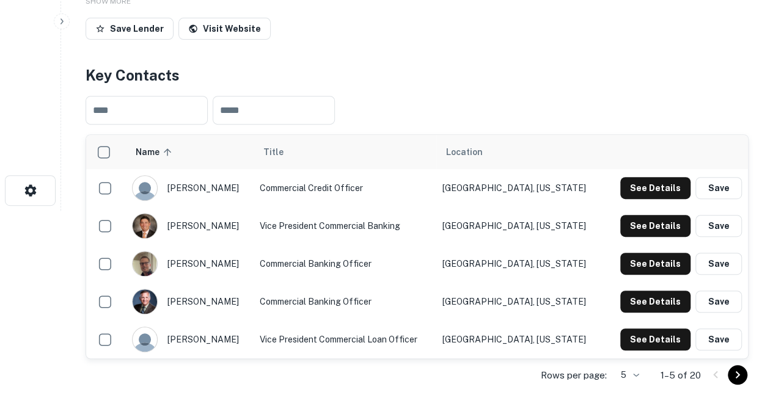
scroll to position [210, 0]
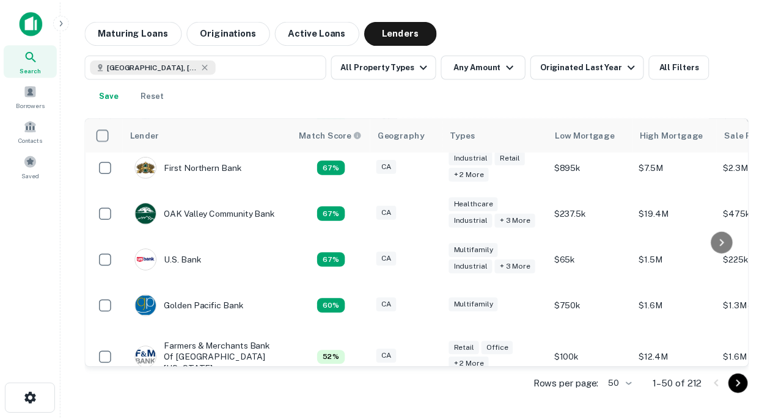
scroll to position [455, 0]
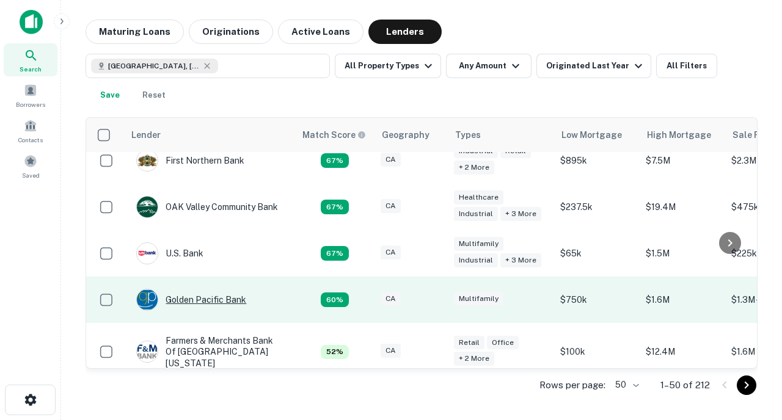
click at [217, 289] on div "Golden Pacific Bank" at bounding box center [191, 300] width 110 height 22
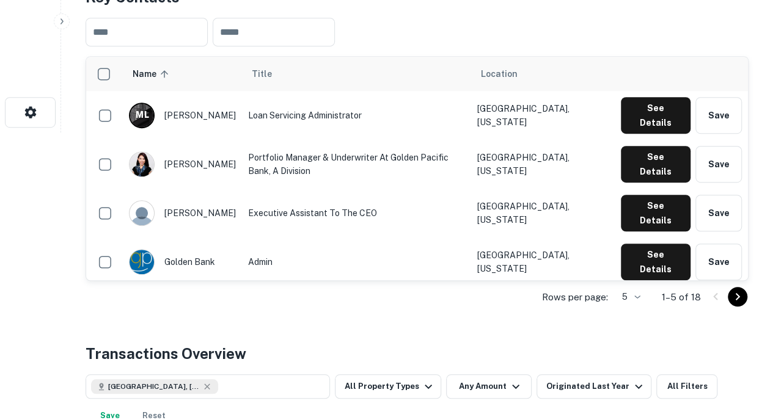
scroll to position [290, 0]
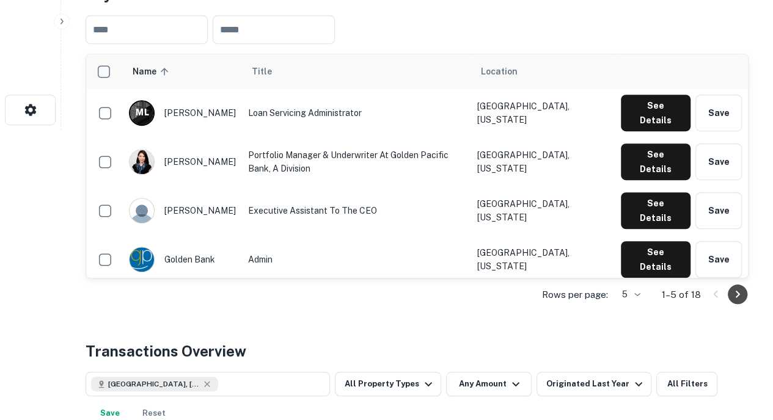
click at [730, 287] on icon "Go to next page" at bounding box center [737, 294] width 15 height 15
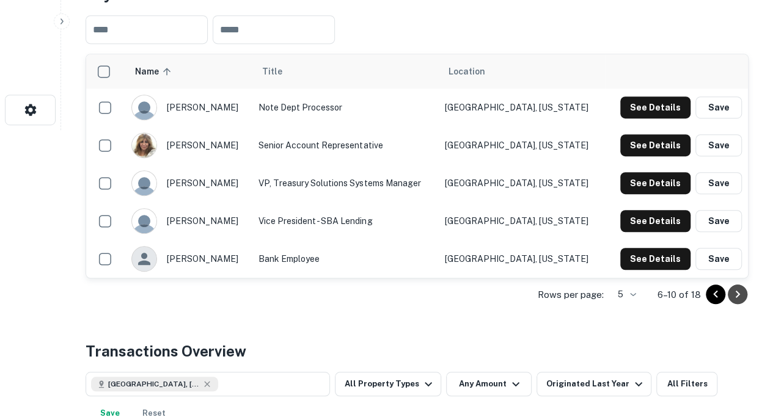
click at [739, 298] on icon "Go to next page" at bounding box center [737, 294] width 15 height 15
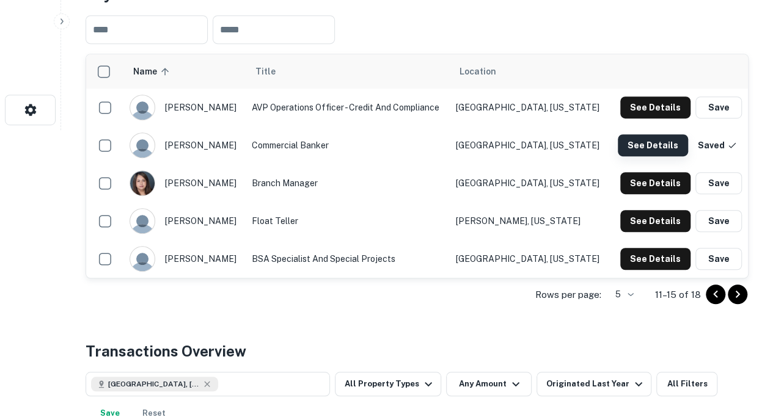
click at [656, 146] on button "See Details" at bounding box center [653, 145] width 70 height 22
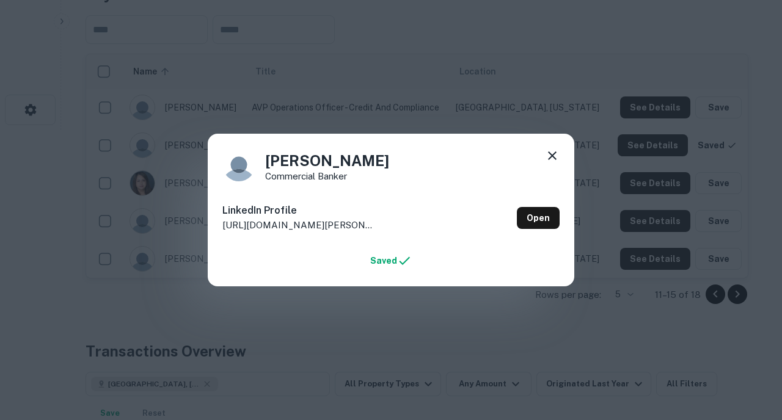
click at [548, 161] on icon at bounding box center [552, 155] width 15 height 15
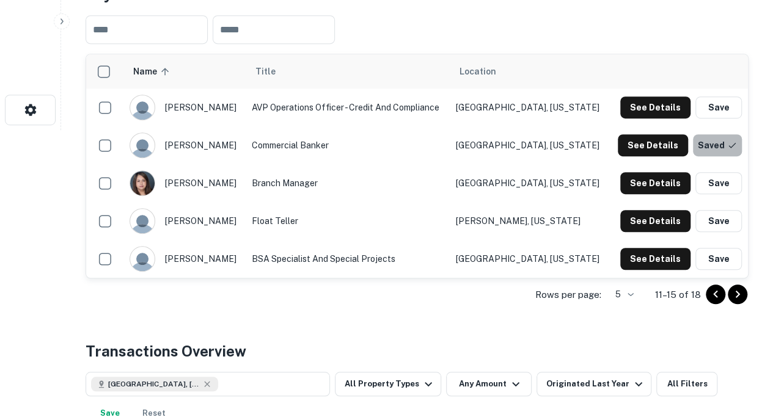
click at [707, 142] on button "Saved" at bounding box center [717, 145] width 49 height 22
click at [750, 20] on icon "close" at bounding box center [751, 22] width 9 height 10
click at [739, 296] on icon "Go to next page" at bounding box center [737, 294] width 15 height 15
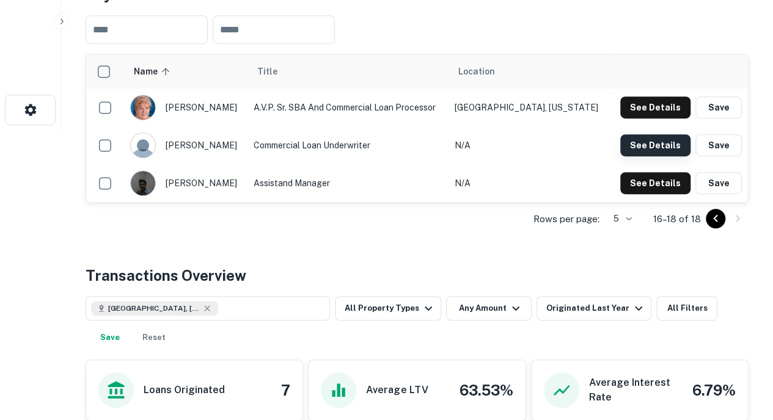
click at [644, 137] on button "See Details" at bounding box center [655, 145] width 70 height 22
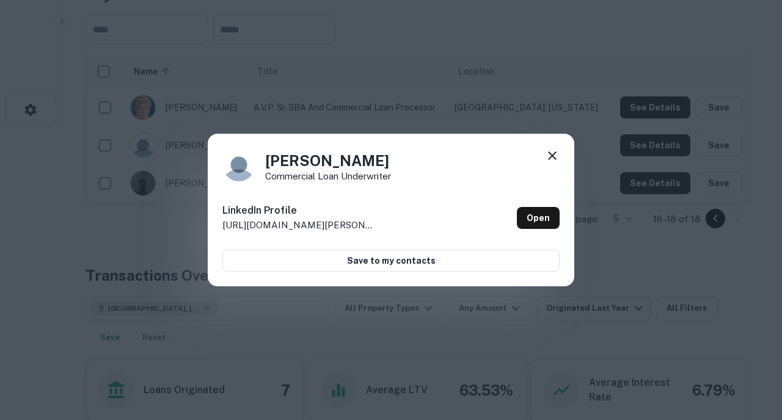
click at [546, 156] on icon at bounding box center [552, 155] width 15 height 15
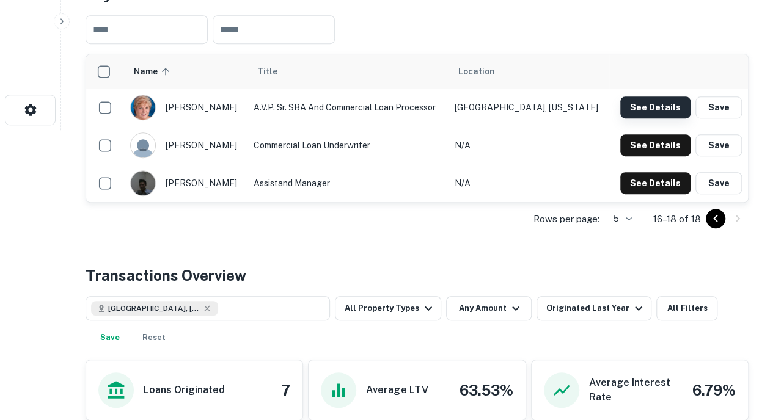
click at [651, 102] on button "See Details" at bounding box center [655, 108] width 70 height 22
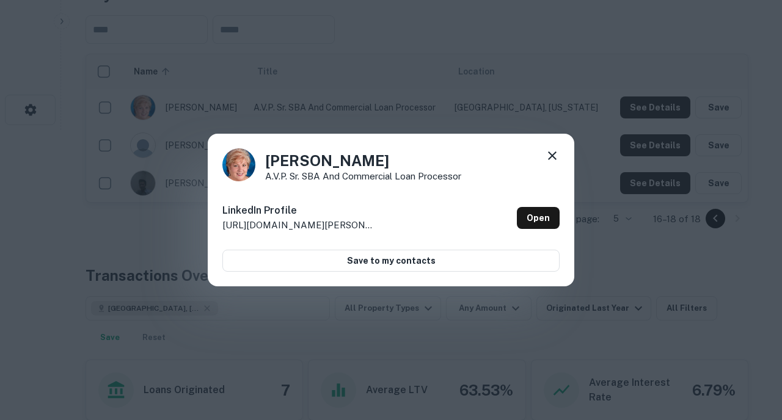
click at [550, 155] on icon at bounding box center [552, 155] width 15 height 15
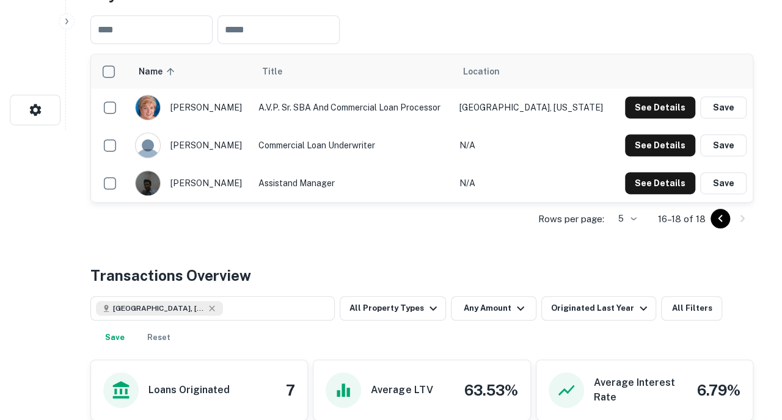
scroll to position [0, 0]
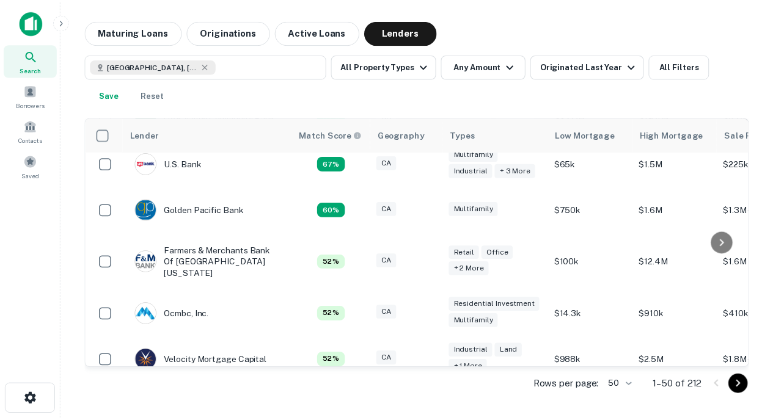
scroll to position [546, 0]
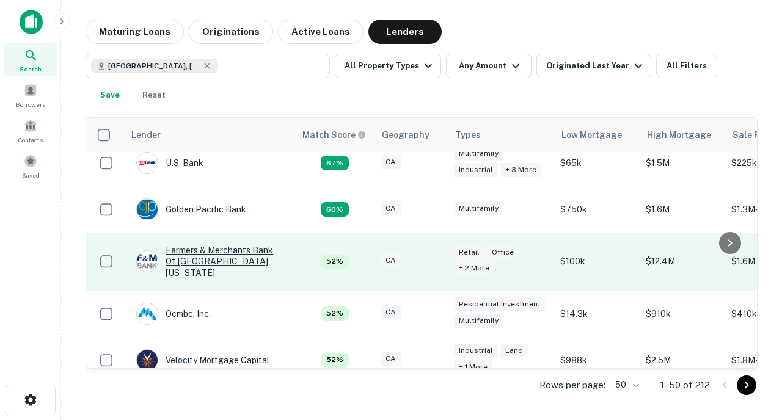
click at [217, 245] on div "Farmers & Merchants Bank Of [GEOGRAPHIC_DATA][US_STATE]" at bounding box center [209, 262] width 147 height 34
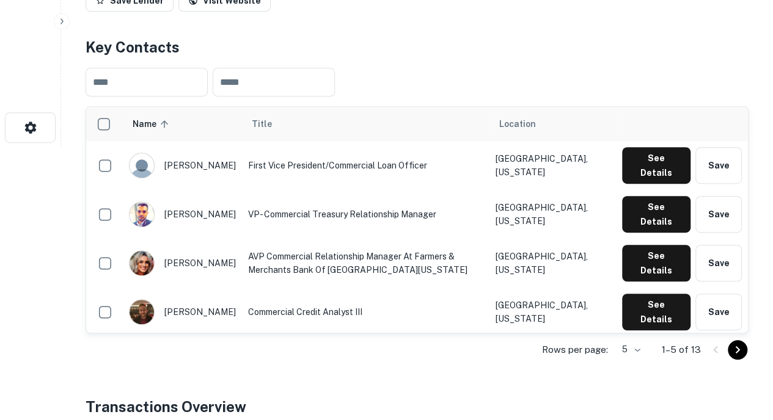
scroll to position [274, 0]
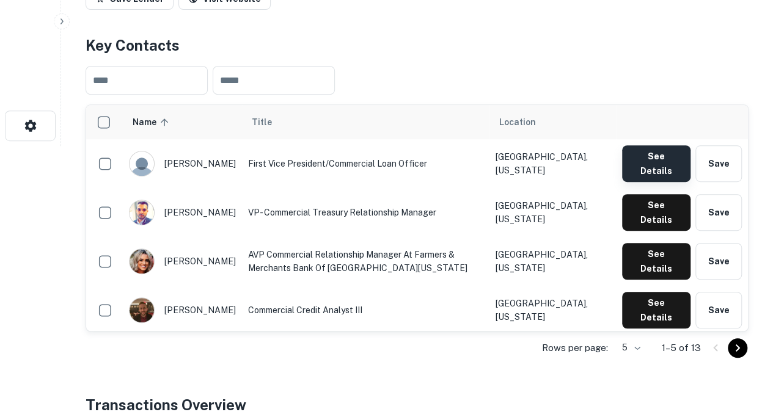
click at [659, 153] on button "See Details" at bounding box center [656, 163] width 68 height 37
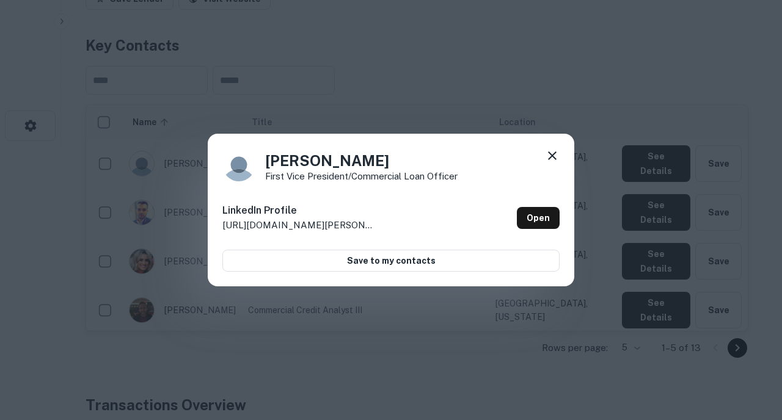
click at [552, 161] on icon at bounding box center [552, 155] width 15 height 15
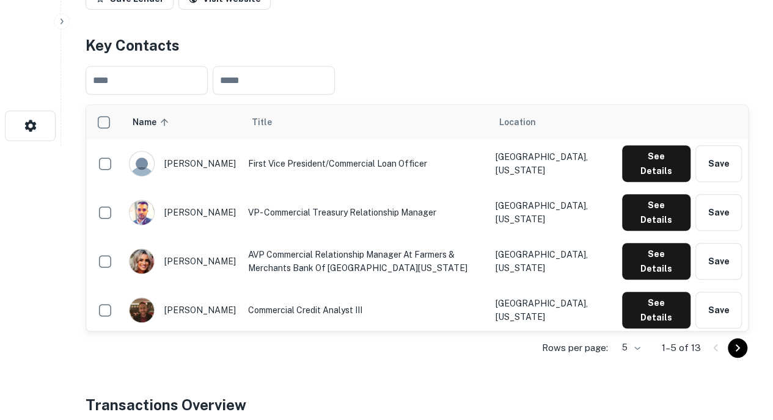
scroll to position [352, 0]
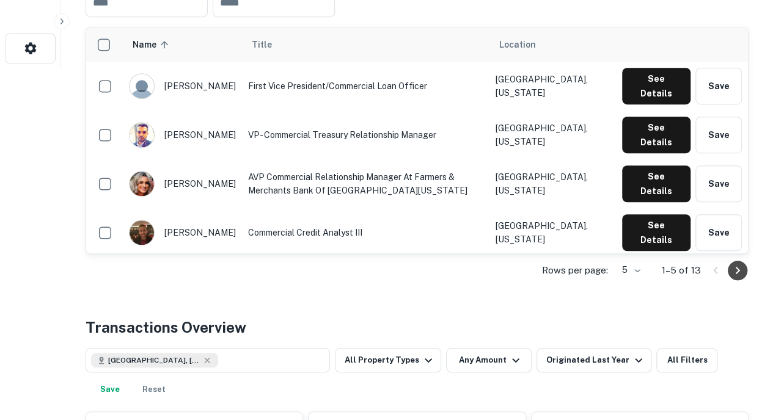
click at [734, 272] on icon "Go to next page" at bounding box center [737, 270] width 15 height 15
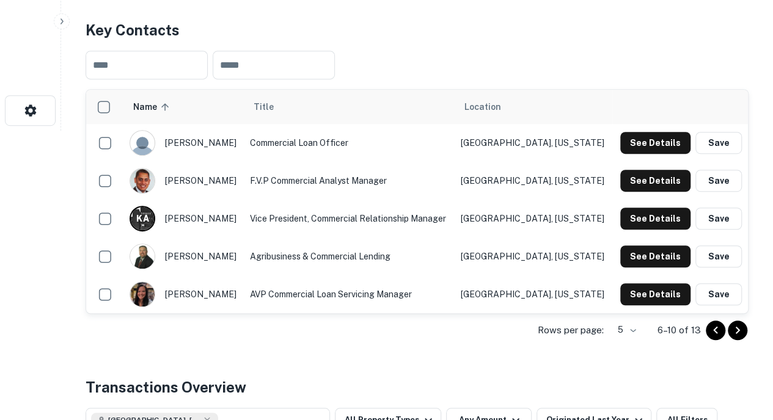
scroll to position [296, 0]
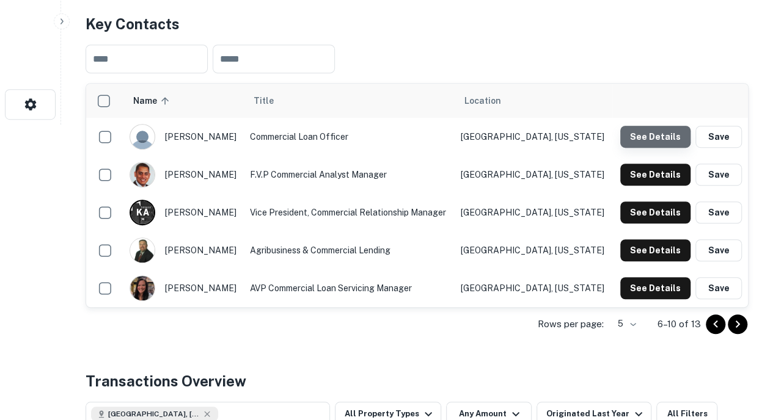
click at [651, 130] on button "See Details" at bounding box center [655, 137] width 70 height 22
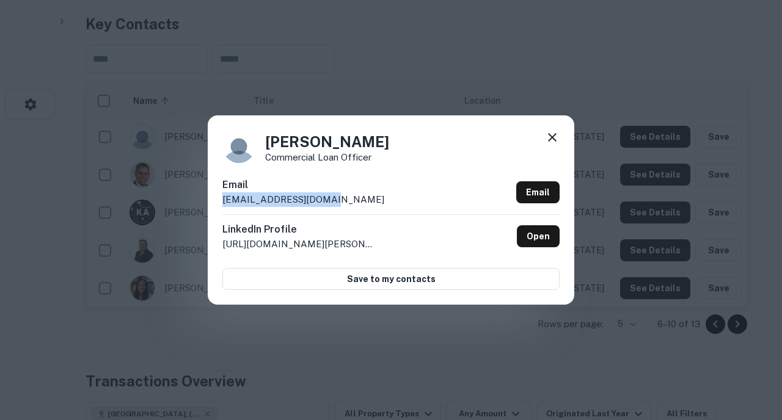
drag, startPoint x: 358, startPoint y: 197, endPoint x: 216, endPoint y: 213, distance: 143.2
click at [216, 213] on div "[PERSON_NAME] Commercial Loan Officer Email [EMAIL_ADDRESS][DOMAIN_NAME] Email …" at bounding box center [391, 209] width 367 height 189
copy p "[EMAIL_ADDRESS][DOMAIN_NAME]"
click at [555, 131] on icon at bounding box center [552, 137] width 15 height 15
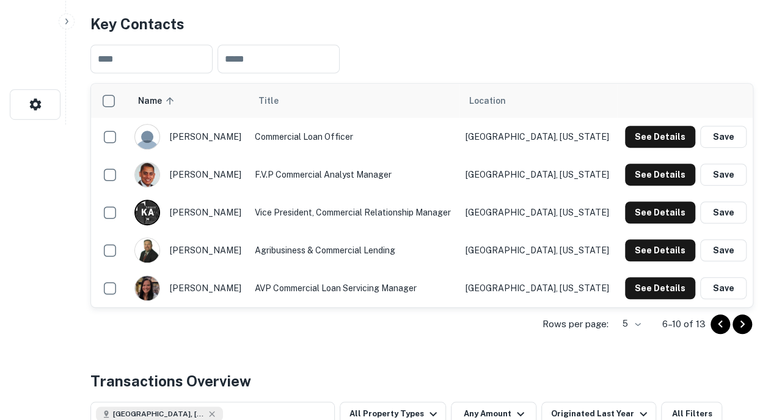
scroll to position [0, 0]
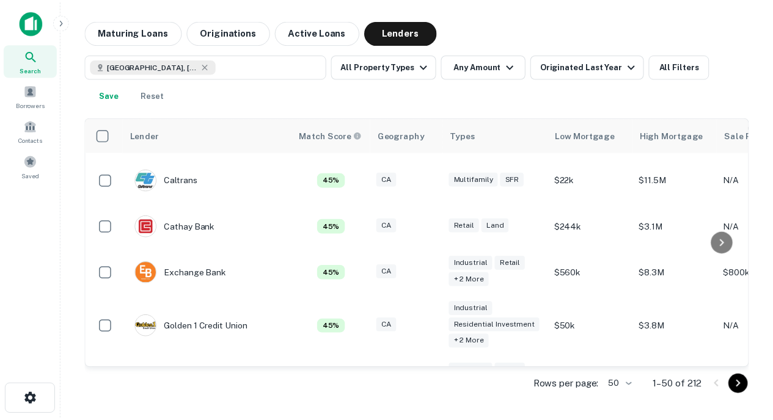
scroll to position [834, 0]
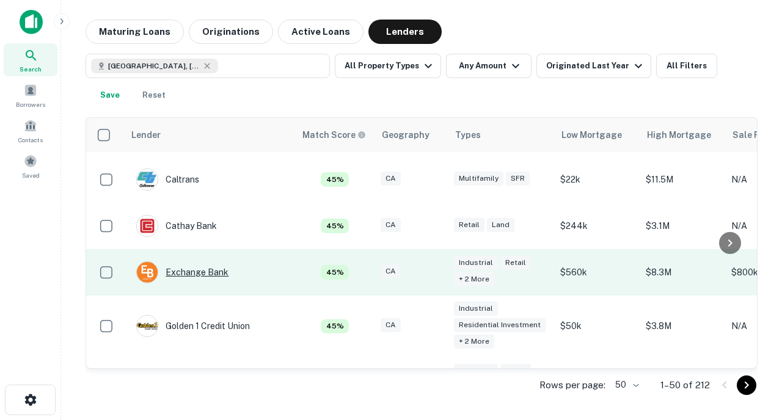
click at [185, 261] on div "Exchange Bank" at bounding box center [182, 272] width 92 height 22
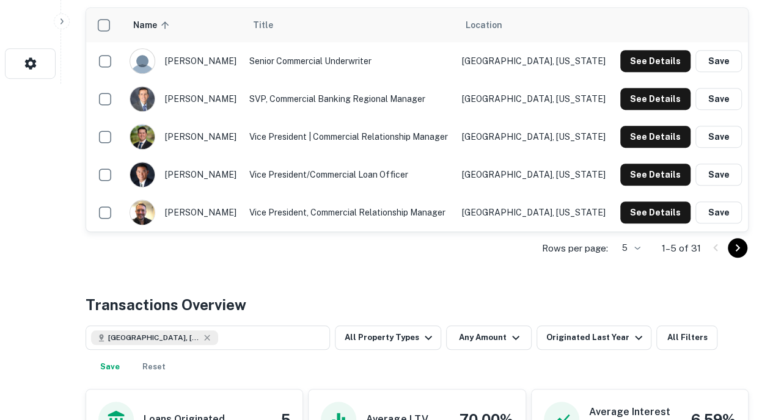
scroll to position [324, 0]
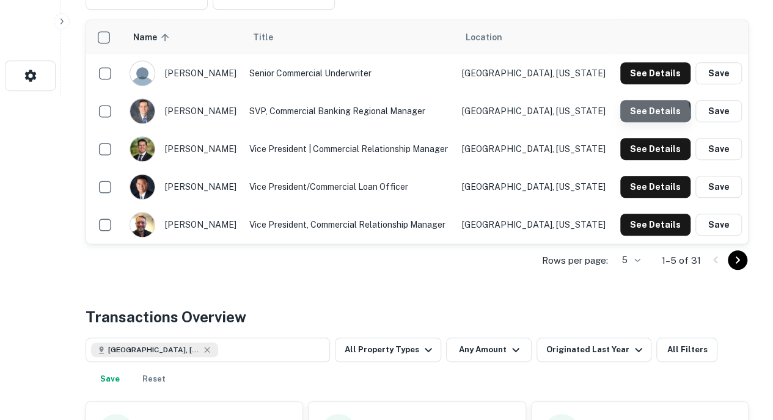
click at [639, 112] on button "See Details" at bounding box center [655, 111] width 70 height 22
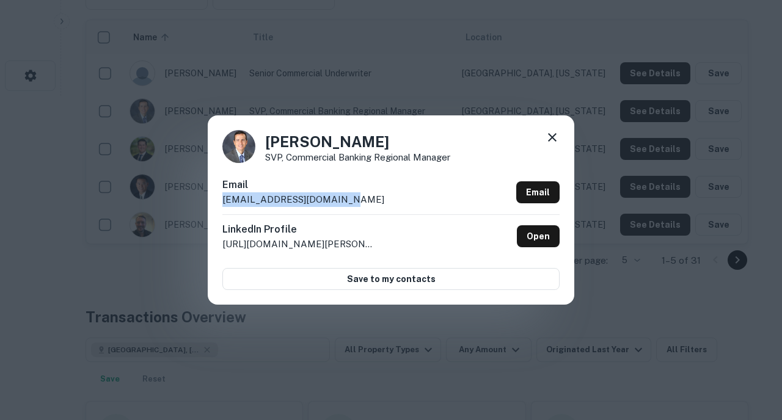
drag, startPoint x: 382, startPoint y: 188, endPoint x: 364, endPoint y: 199, distance: 21.1
click at [364, 199] on div "Email [EMAIL_ADDRESS][DOMAIN_NAME] Email" at bounding box center [390, 196] width 337 height 37
copy div "[EMAIL_ADDRESS][DOMAIN_NAME]"
click at [551, 140] on icon at bounding box center [552, 137] width 15 height 15
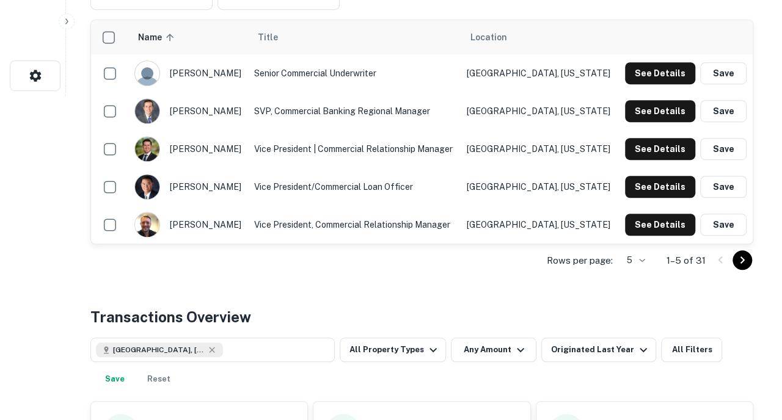
scroll to position [0, 0]
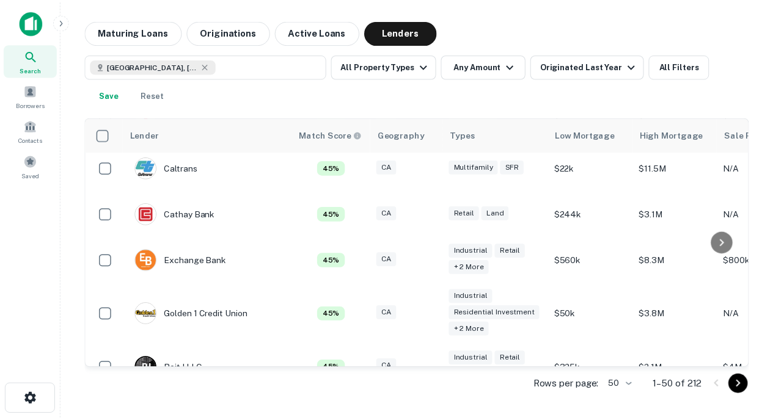
scroll to position [846, 0]
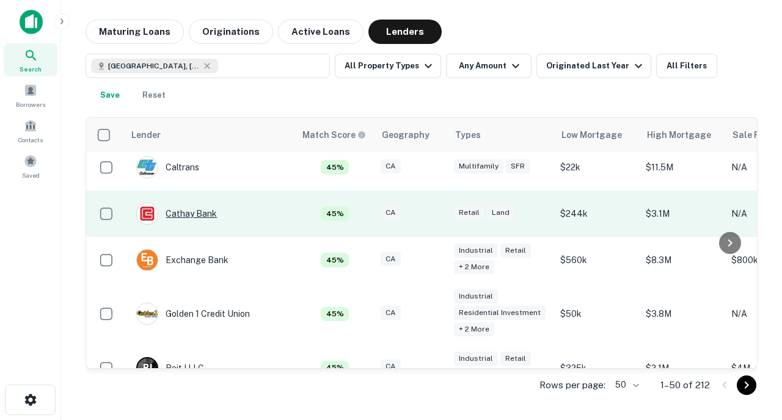
click at [195, 203] on div "Cathay Bank" at bounding box center [176, 214] width 81 height 22
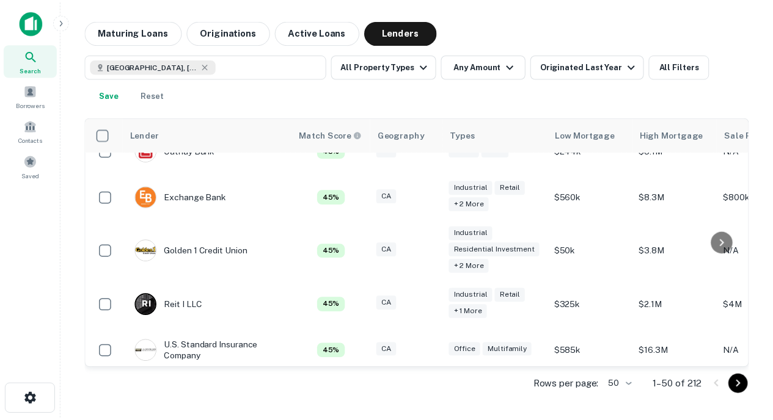
scroll to position [910, 0]
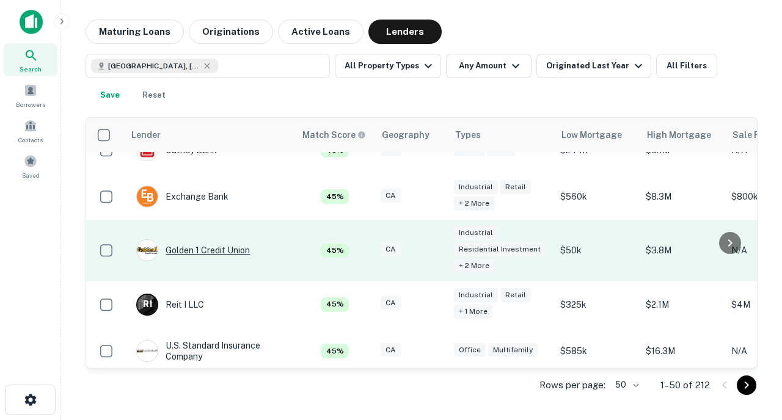
click at [211, 239] on div "Golden 1 Credit Union" at bounding box center [193, 250] width 114 height 22
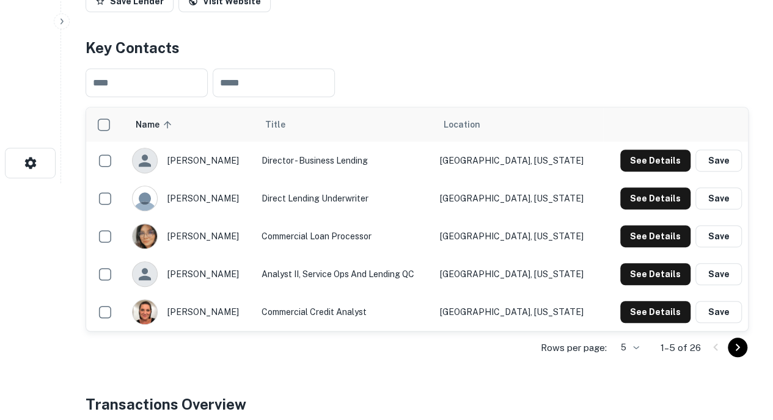
scroll to position [238, 0]
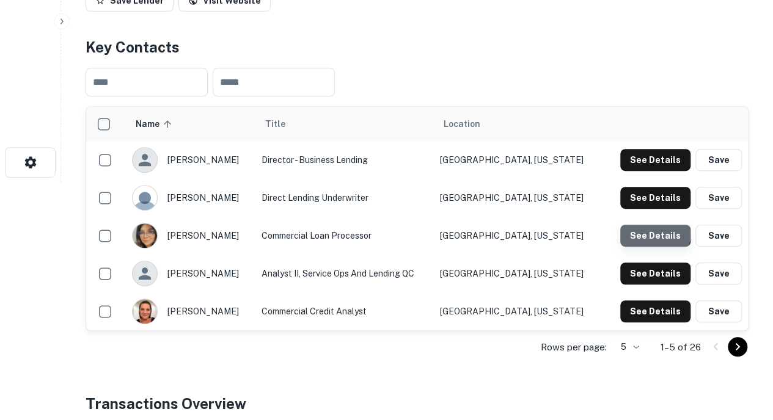
click at [645, 230] on button "See Details" at bounding box center [655, 236] width 70 height 22
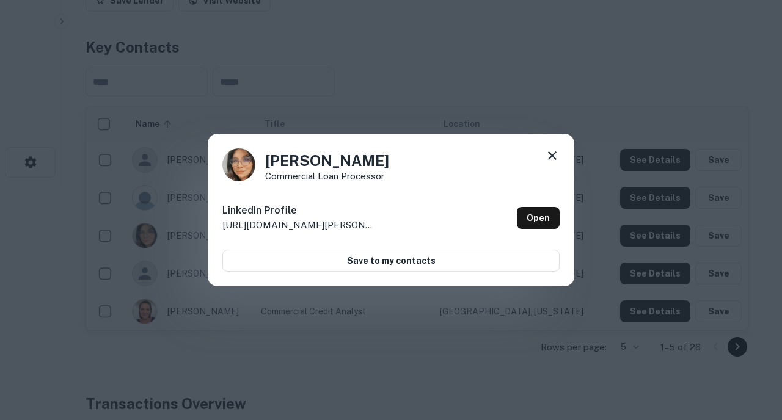
click at [550, 156] on icon at bounding box center [552, 155] width 15 height 15
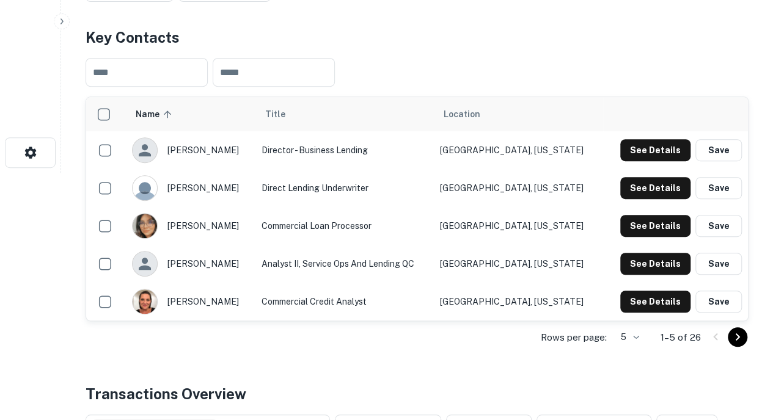
scroll to position [283, 0]
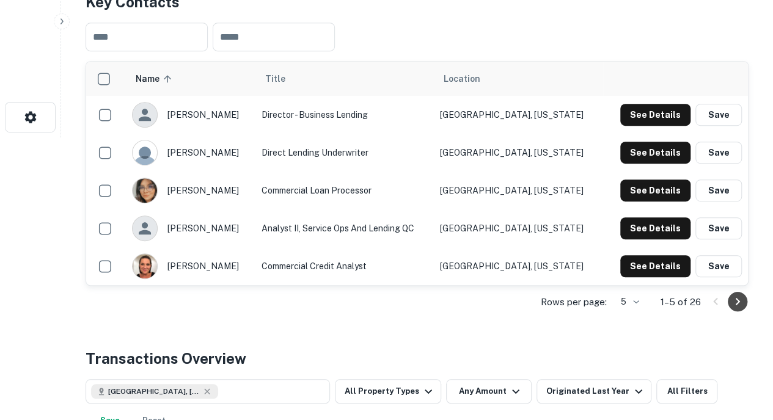
click at [736, 301] on icon "Go to next page" at bounding box center [737, 301] width 15 height 15
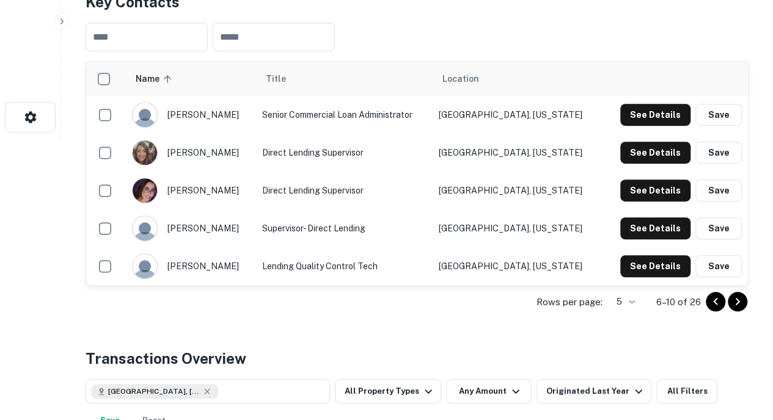
click at [735, 300] on icon "Go to next page" at bounding box center [737, 301] width 15 height 15
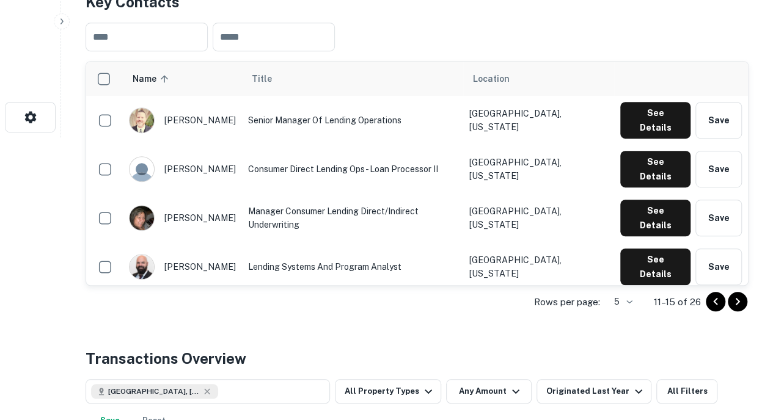
click at [734, 301] on icon "Go to next page" at bounding box center [737, 301] width 15 height 15
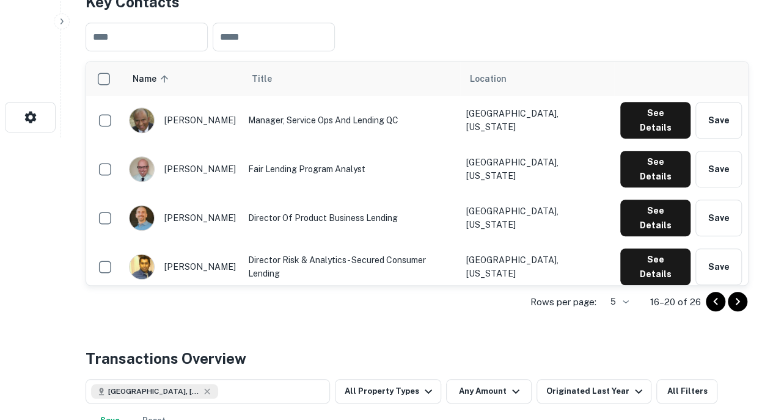
click at [738, 302] on icon "Go to next page" at bounding box center [738, 301] width 4 height 7
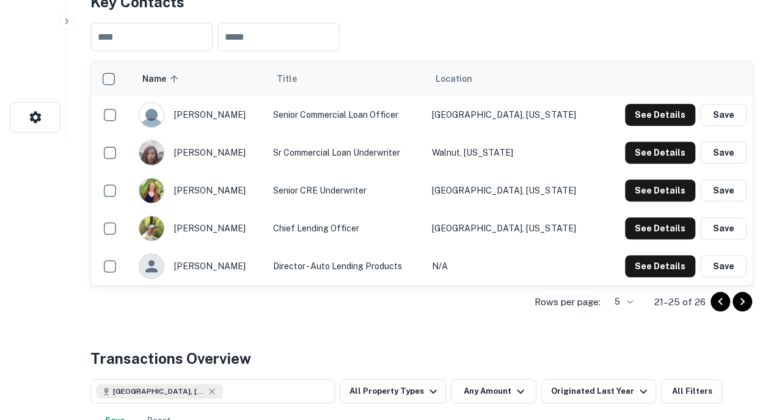
scroll to position [0, 0]
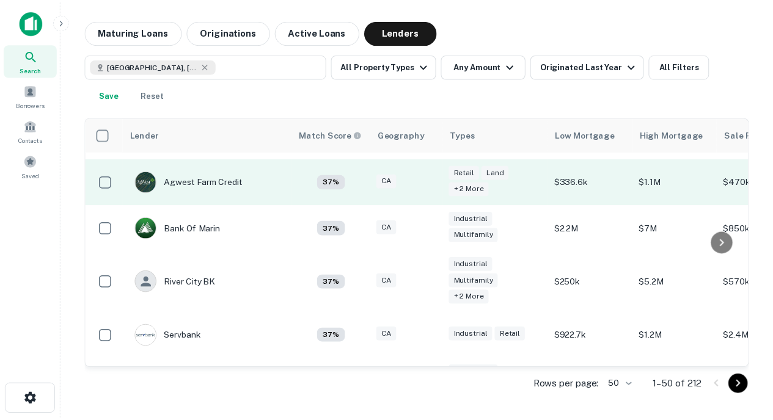
scroll to position [1173, 0]
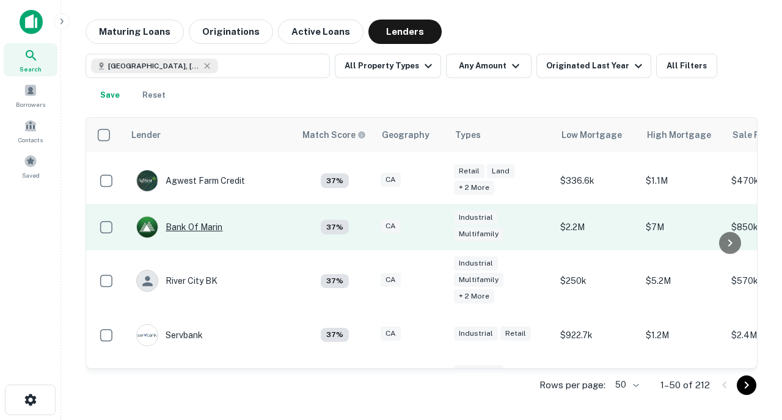
click at [199, 216] on div "Bank Of Marin" at bounding box center [179, 227] width 86 height 22
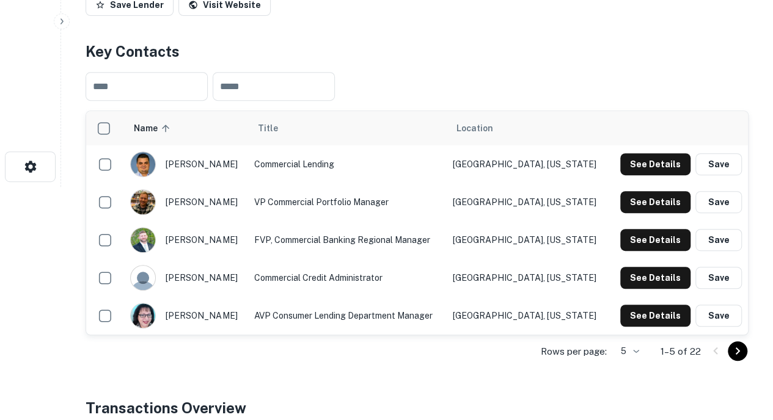
scroll to position [234, 0]
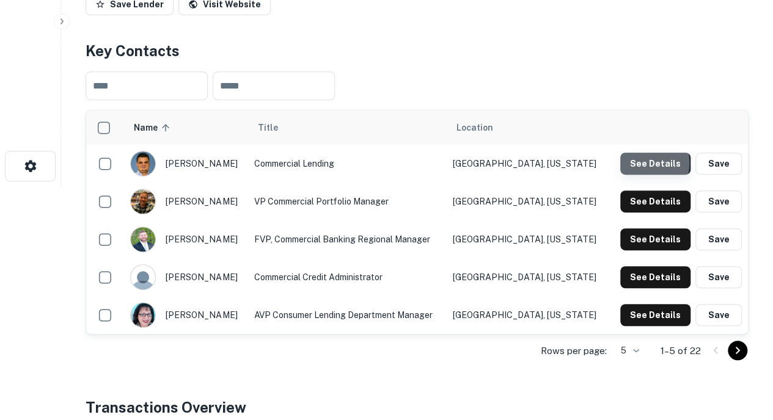
click at [640, 162] on button "See Details" at bounding box center [655, 164] width 70 height 22
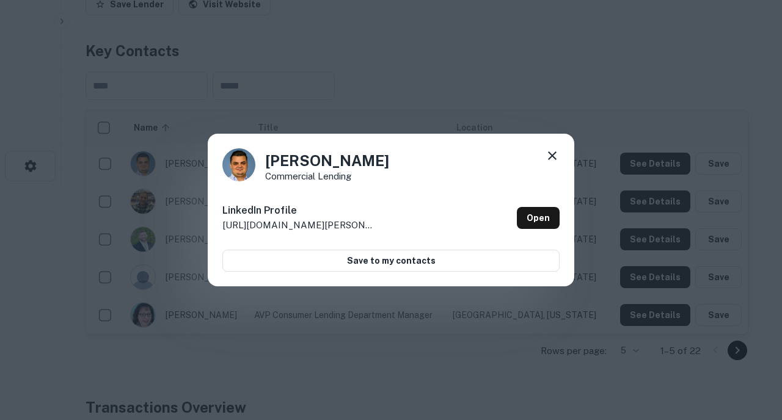
click at [551, 155] on icon at bounding box center [552, 156] width 9 height 9
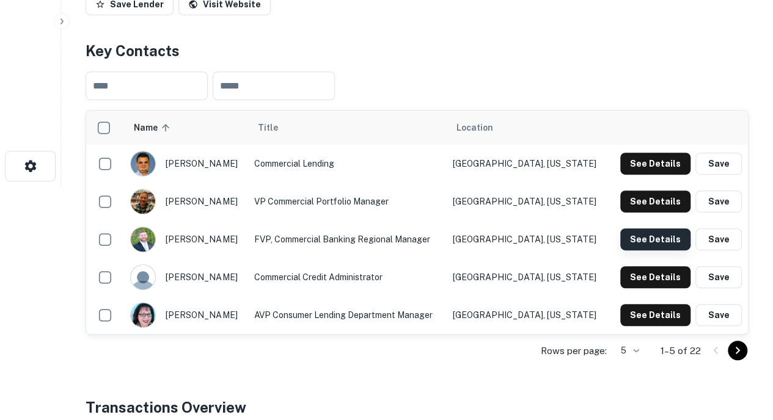
click at [648, 243] on button "See Details" at bounding box center [655, 239] width 70 height 22
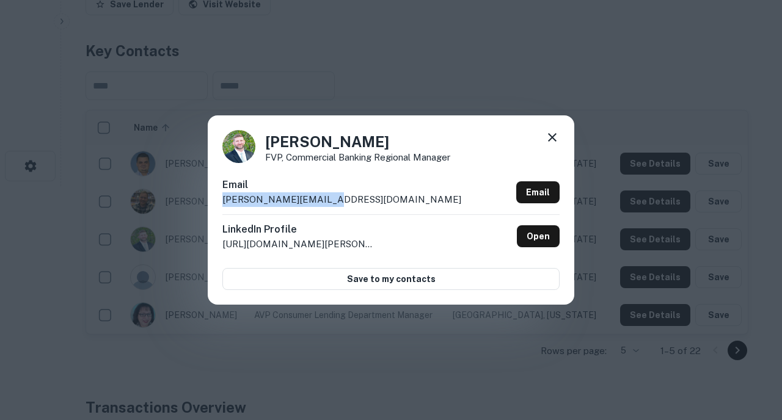
drag, startPoint x: 341, startPoint y: 205, endPoint x: 205, endPoint y: 208, distance: 135.6
click at [205, 208] on div "[PERSON_NAME] FVP, Commercial Banking Regional Manager Email [PERSON_NAME][EMAI…" at bounding box center [391, 210] width 782 height 420
copy p "[PERSON_NAME][EMAIL_ADDRESS][DOMAIN_NAME]"
click at [555, 134] on icon at bounding box center [552, 137] width 9 height 9
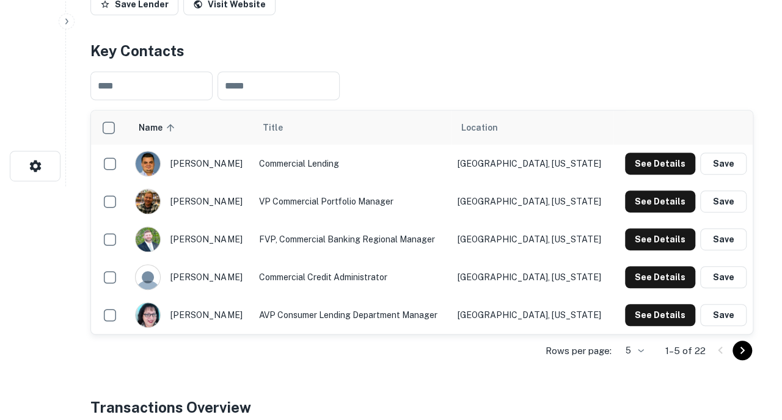
scroll to position [0, 0]
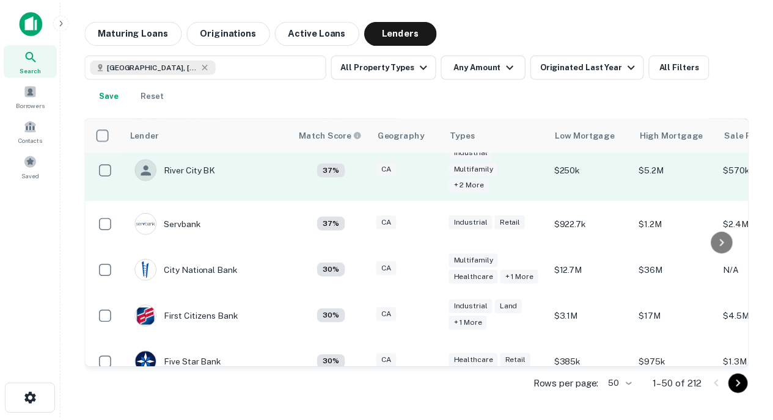
scroll to position [1287, 0]
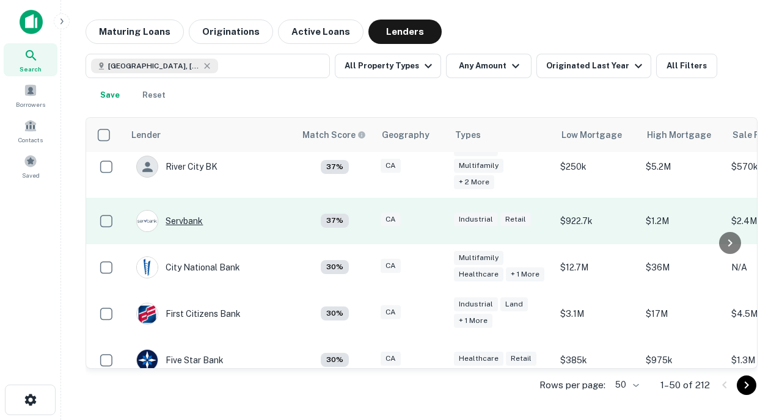
click at [192, 210] on div "Servbank" at bounding box center [169, 221] width 67 height 22
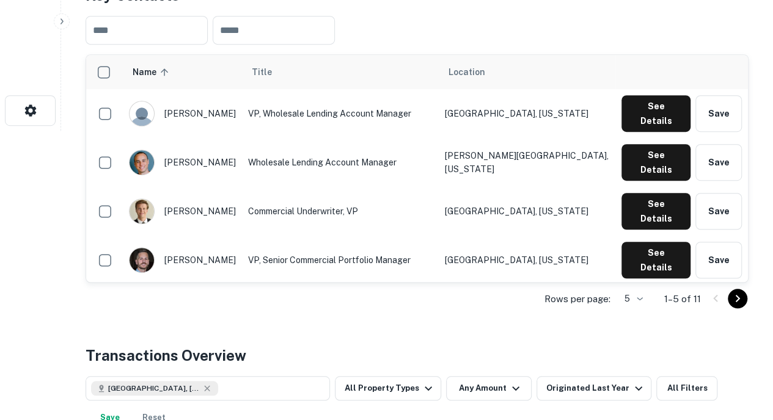
scroll to position [292, 0]
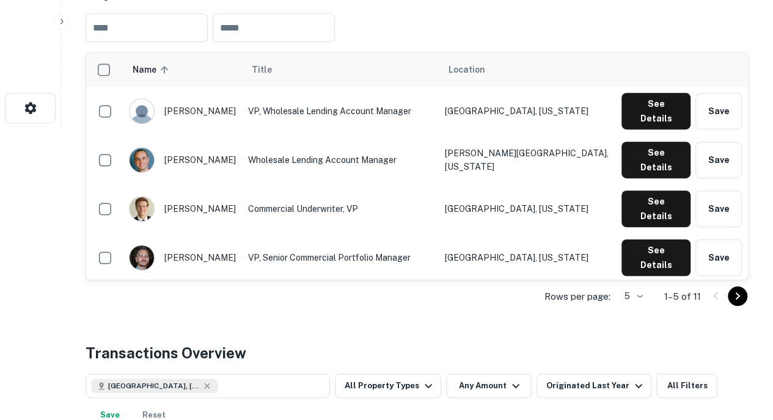
click at [734, 305] on button "Go to next page" at bounding box center [738, 297] width 20 height 20
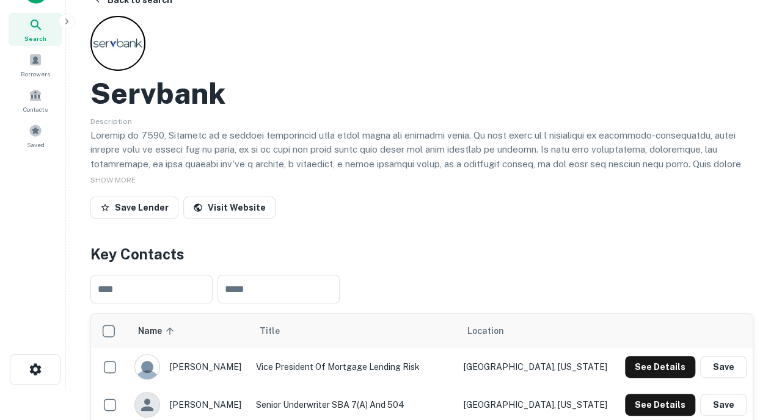
scroll to position [0, 0]
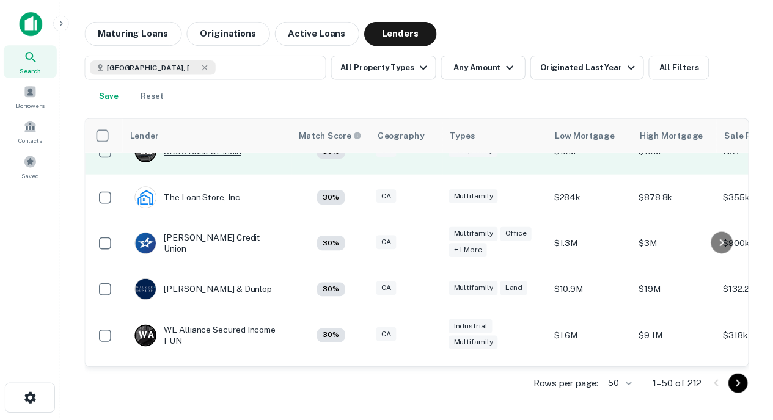
scroll to position [1590, 0]
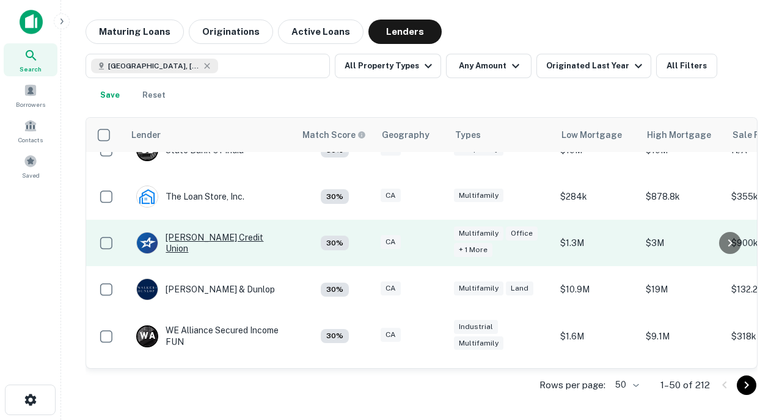
click at [219, 237] on div "[PERSON_NAME] Credit Union" at bounding box center [209, 243] width 147 height 22
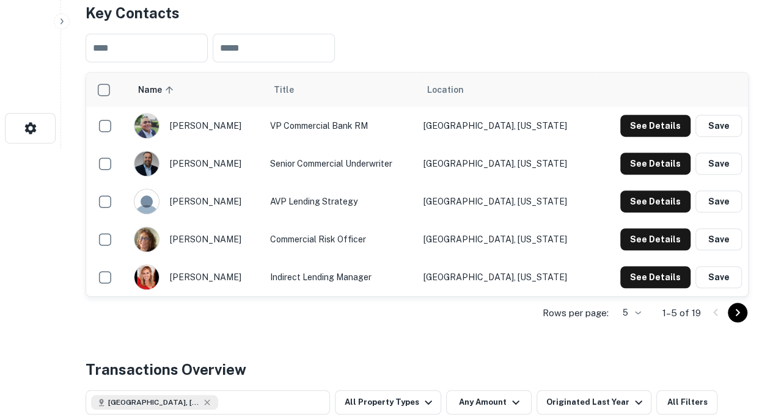
scroll to position [272, 0]
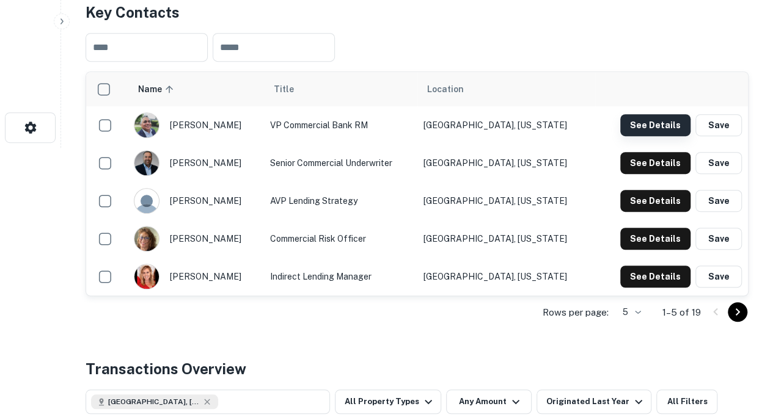
click at [646, 130] on button "See Details" at bounding box center [655, 125] width 70 height 22
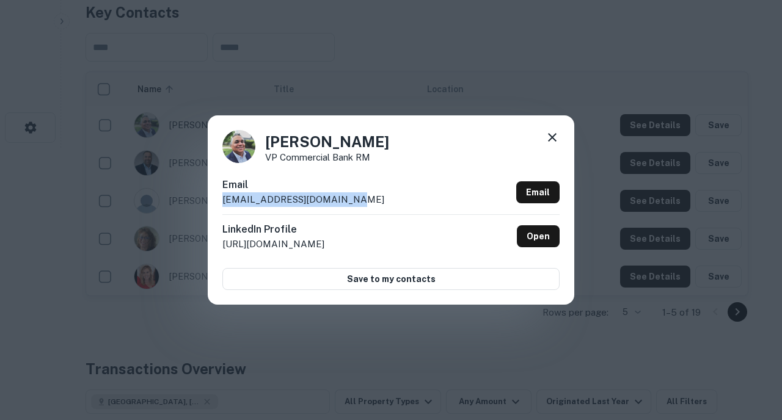
drag, startPoint x: 349, startPoint y: 201, endPoint x: 203, endPoint y: 208, distance: 146.2
click at [203, 208] on div "[PERSON_NAME] VP Commercial Bank RM Email [EMAIL_ADDRESS][DOMAIN_NAME] Email Li…" at bounding box center [391, 210] width 782 height 420
copy p "[EMAIL_ADDRESS][DOMAIN_NAME]"
click at [550, 137] on icon at bounding box center [552, 137] width 15 height 15
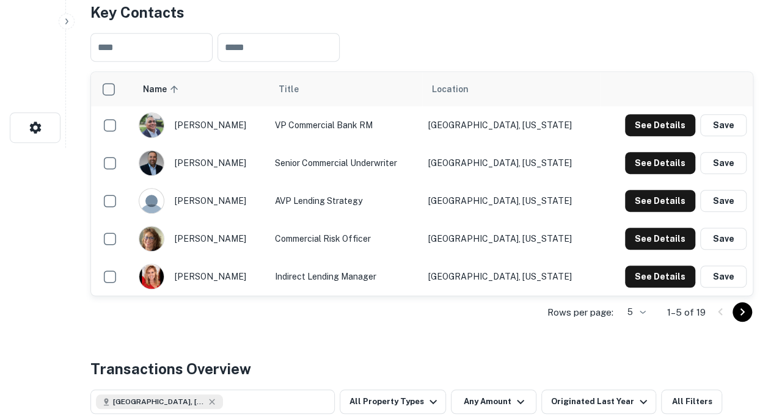
scroll to position [0, 0]
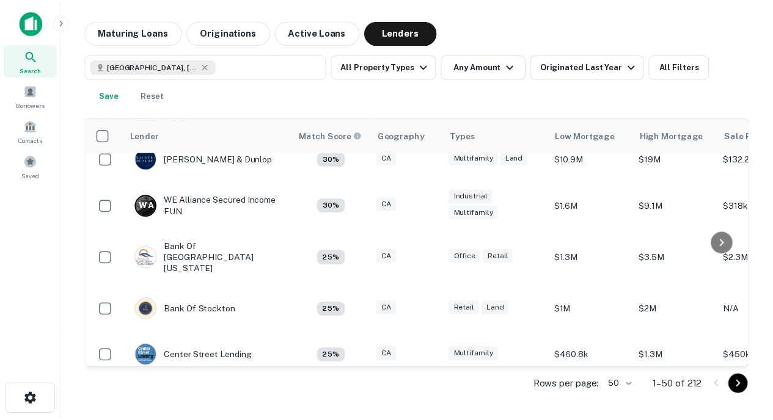
scroll to position [1726, 0]
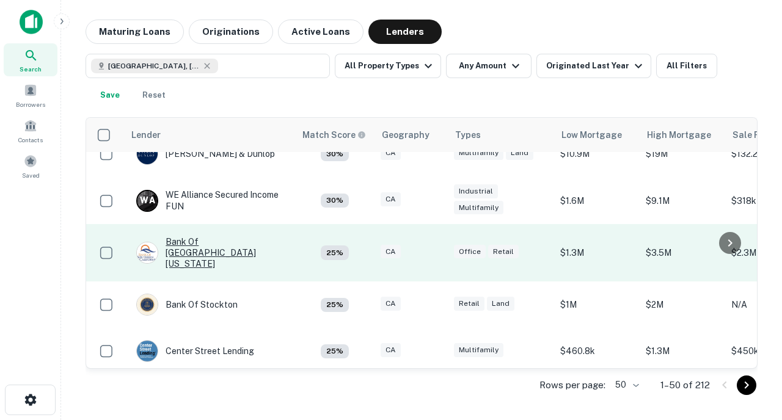
click at [222, 239] on div "Bank Of [GEOGRAPHIC_DATA][US_STATE]" at bounding box center [209, 253] width 147 height 34
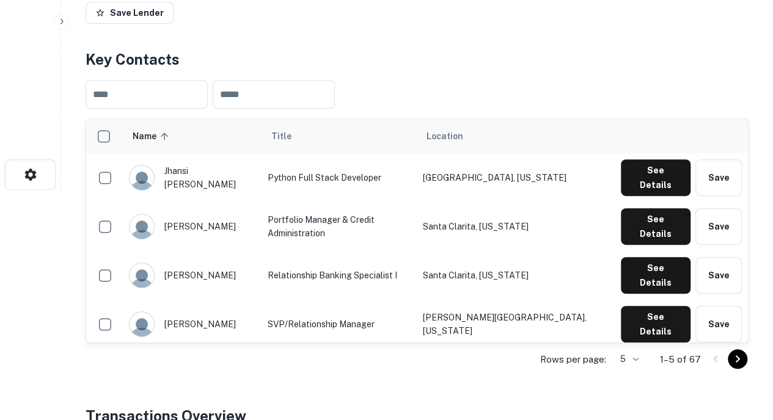
scroll to position [226, 0]
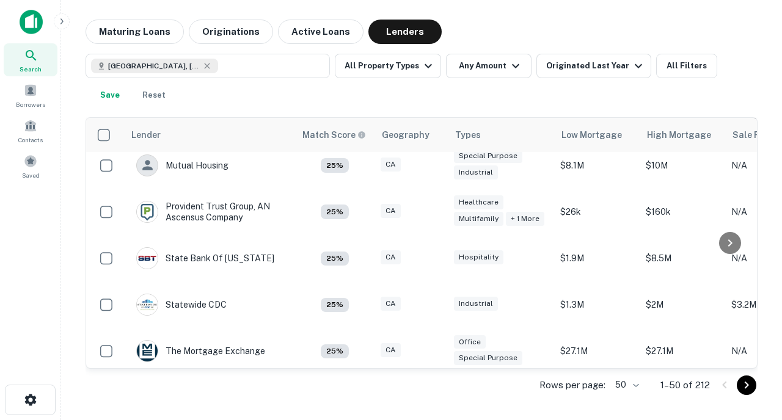
scroll to position [2202, 0]
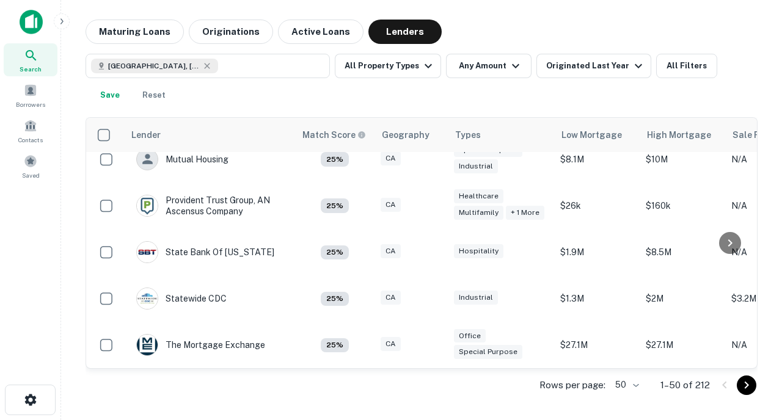
click at [748, 387] on icon "Go to next page" at bounding box center [746, 385] width 15 height 15
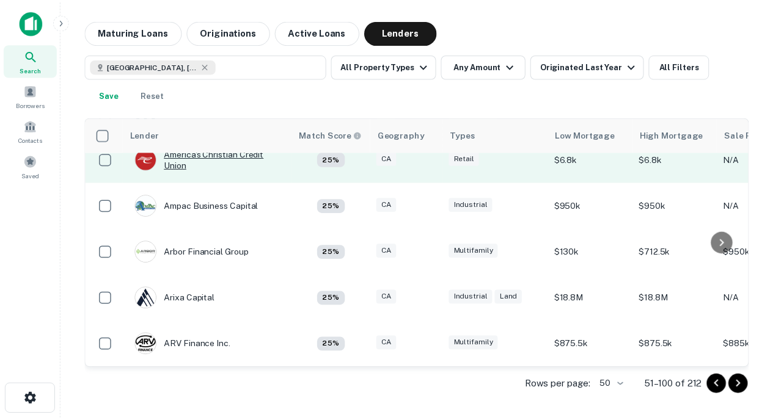
scroll to position [16, 4]
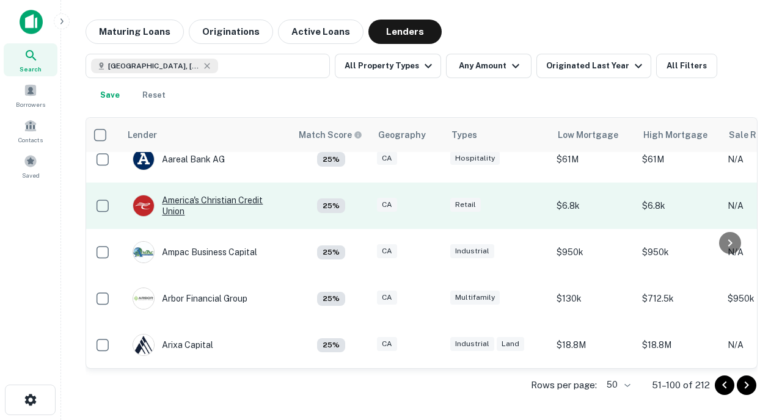
click at [225, 205] on div "America's Christian Credit Union" at bounding box center [206, 206] width 147 height 22
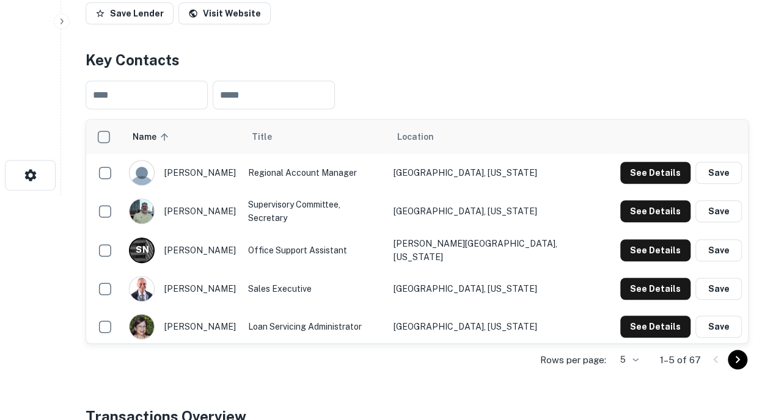
scroll to position [225, 0]
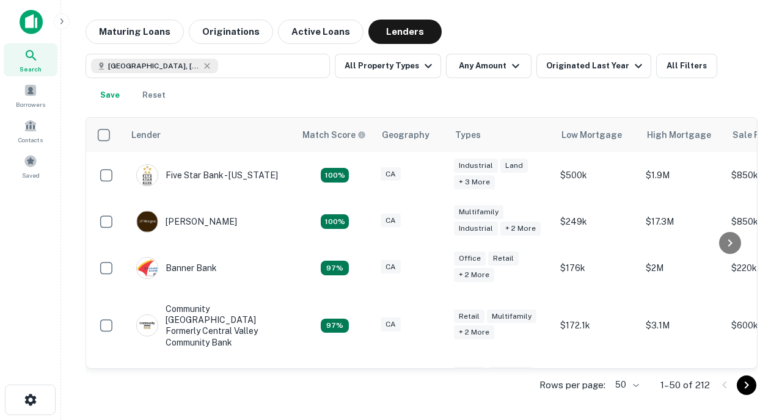
click at [748, 386] on icon "Go to next page" at bounding box center [747, 385] width 4 height 7
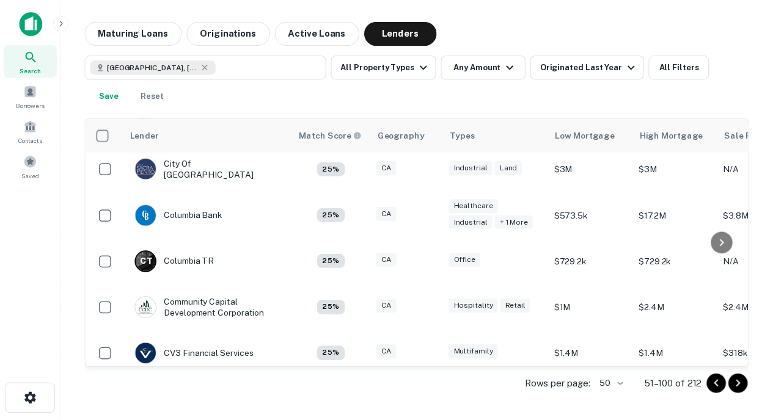
scroll to position [751, 0]
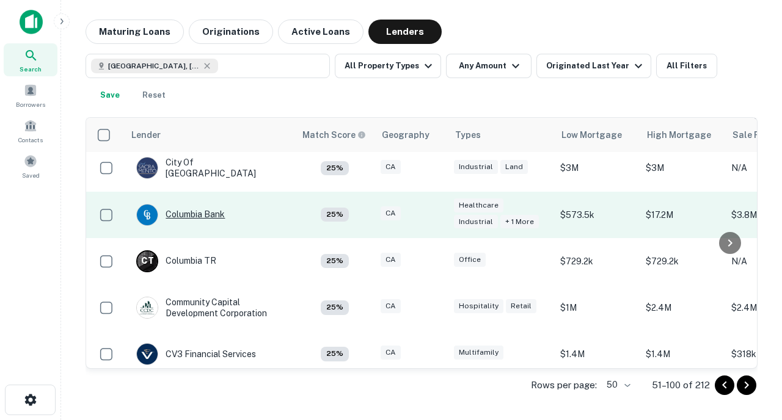
click at [202, 213] on div "Columbia Bank" at bounding box center [180, 215] width 89 height 22
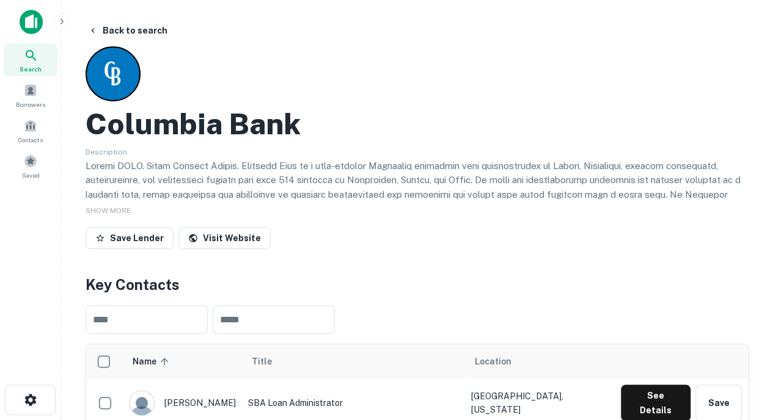
scroll to position [241, 0]
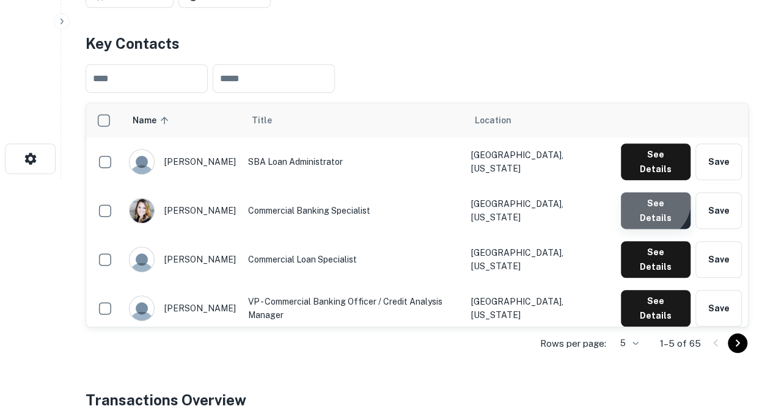
click at [653, 192] on button "See Details" at bounding box center [656, 210] width 70 height 37
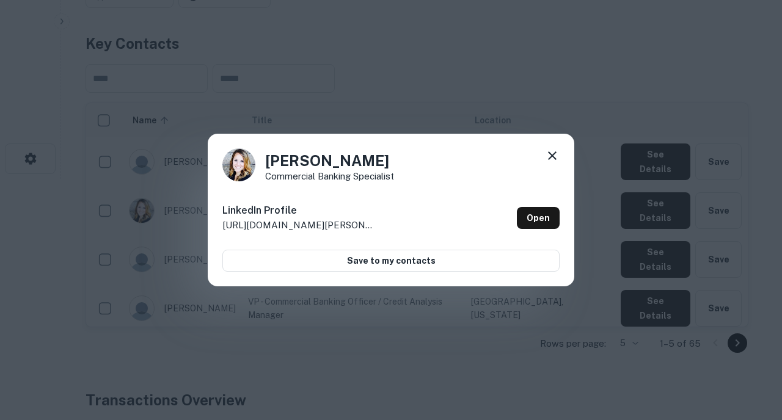
click at [549, 157] on icon at bounding box center [552, 155] width 15 height 15
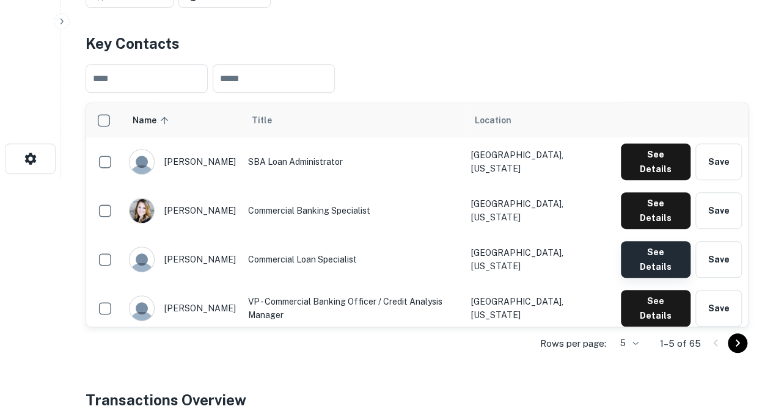
click at [645, 241] on button "See Details" at bounding box center [656, 259] width 70 height 37
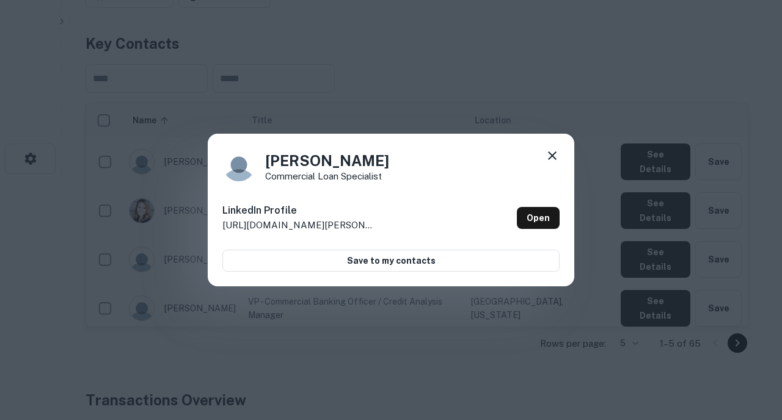
click at [551, 152] on icon at bounding box center [552, 155] width 15 height 15
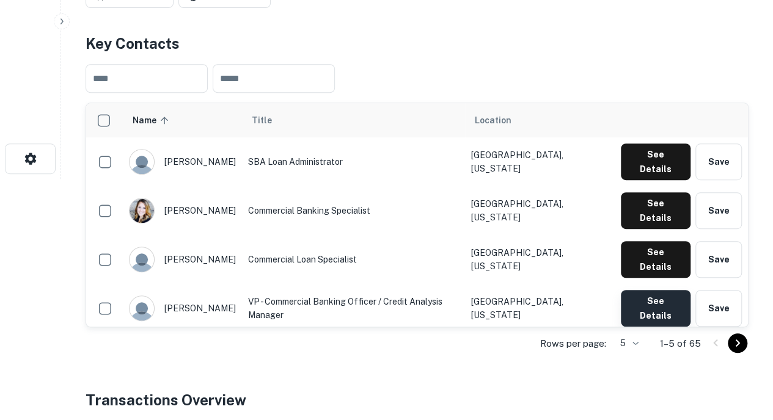
click at [638, 290] on button "See Details" at bounding box center [656, 308] width 70 height 37
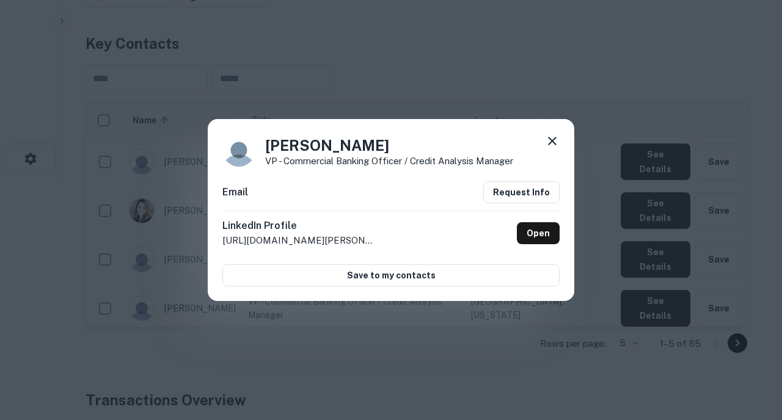
click at [549, 141] on icon at bounding box center [552, 141] width 15 height 15
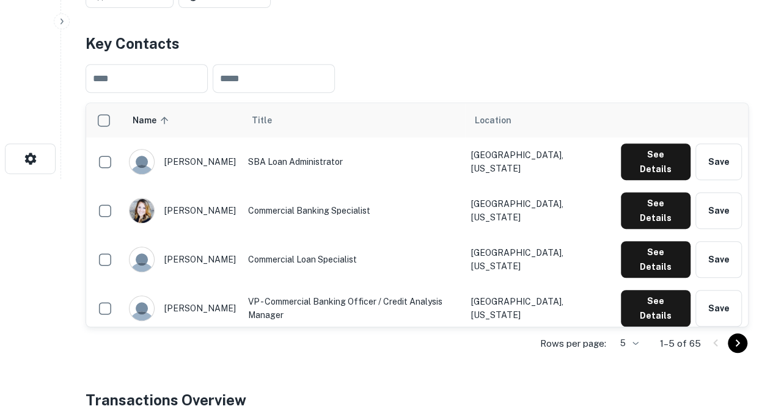
click at [651, 339] on button "See Details" at bounding box center [656, 357] width 70 height 37
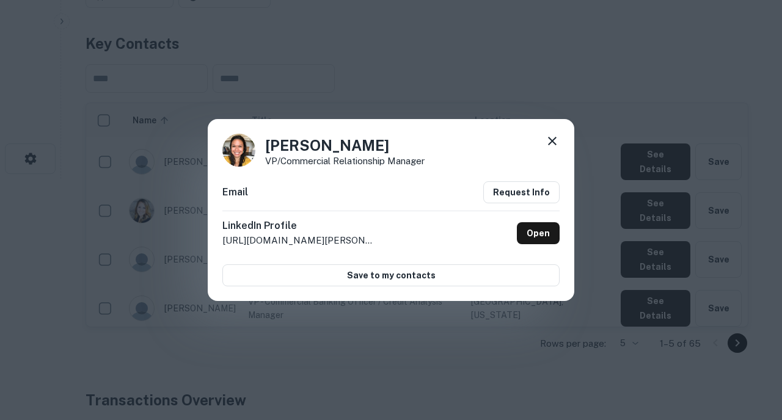
click at [547, 148] on icon at bounding box center [552, 141] width 15 height 15
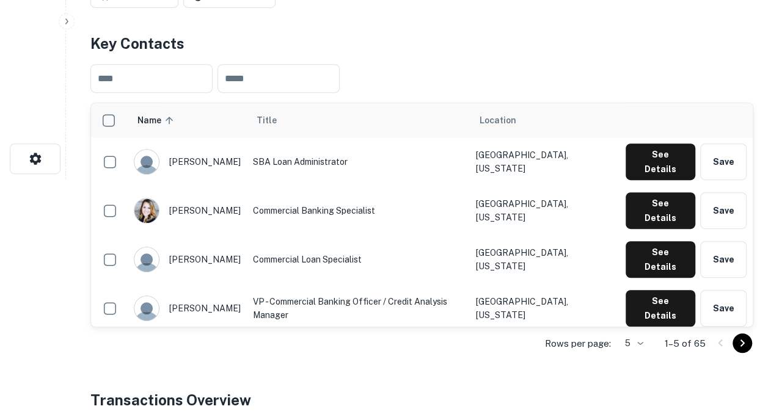
scroll to position [0, 0]
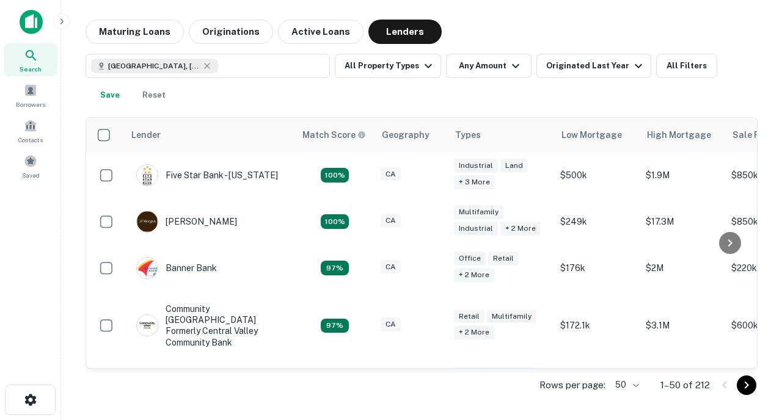
click at [748, 384] on icon "Go to next page" at bounding box center [746, 385] width 15 height 15
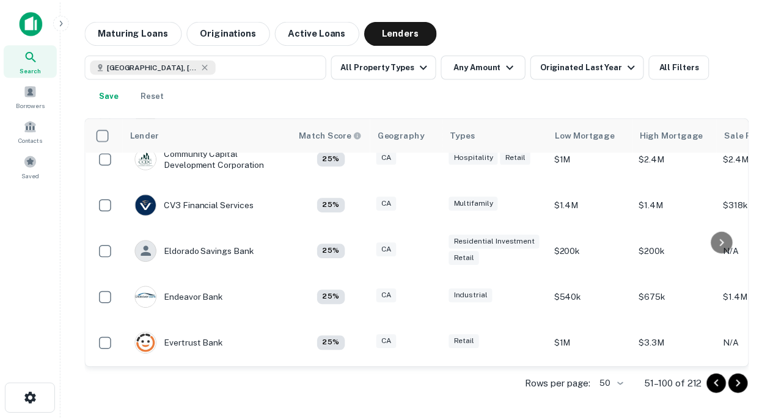
scroll to position [904, 0]
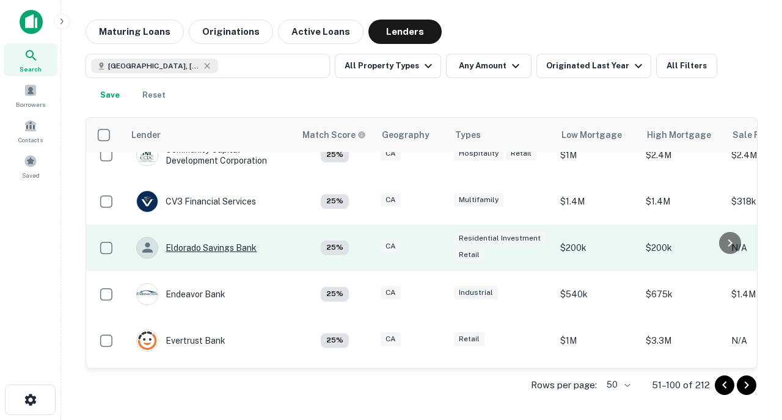
click at [223, 250] on div "Eldorado Savings Bank" at bounding box center [196, 248] width 120 height 22
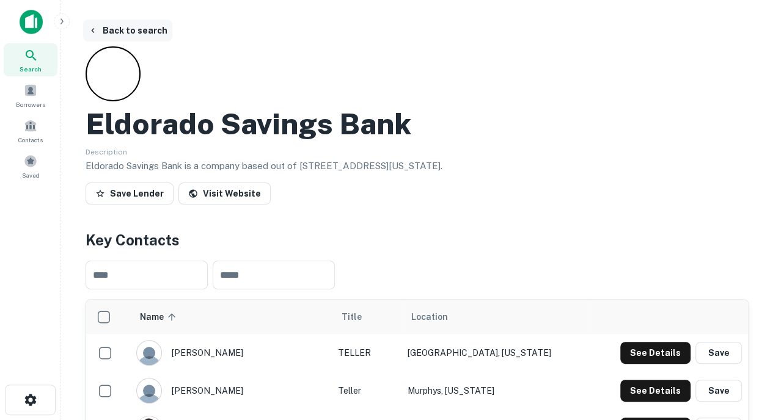
click at [97, 29] on icon "button" at bounding box center [93, 31] width 10 height 10
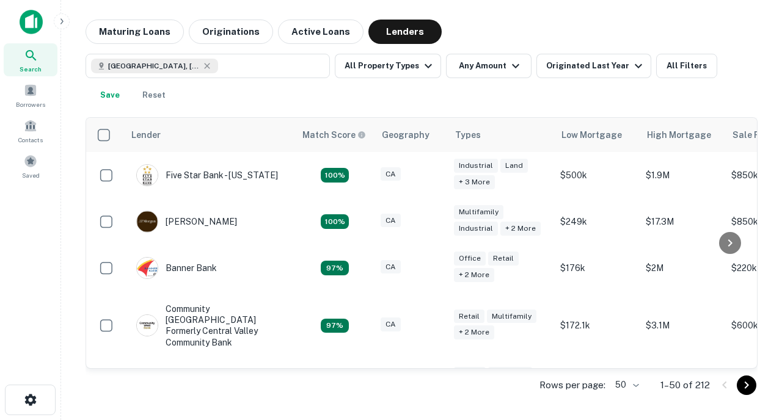
click at [746, 387] on icon "Go to next page" at bounding box center [747, 385] width 4 height 7
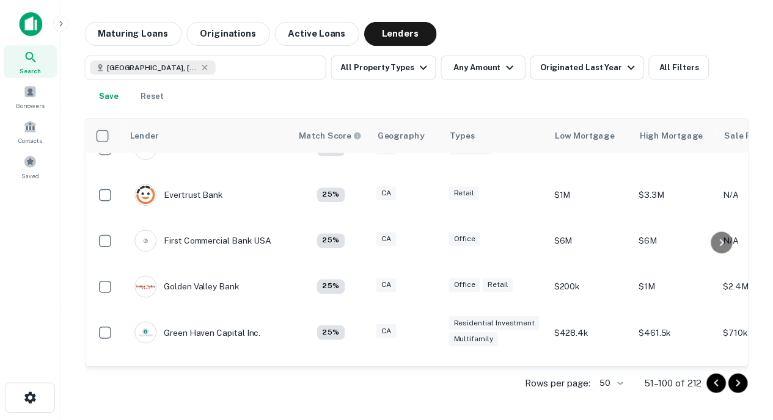
scroll to position [1049, 0]
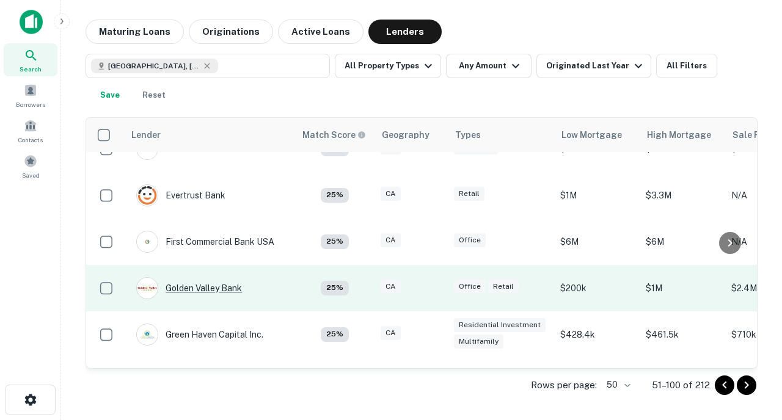
click at [225, 292] on div "Golden Valley Bank" at bounding box center [189, 288] width 106 height 22
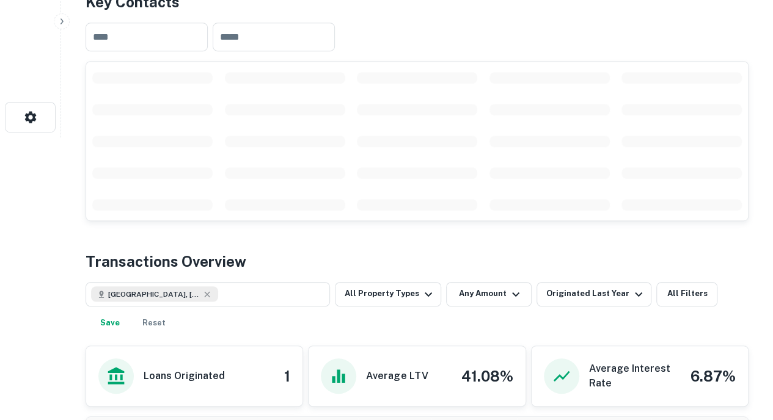
scroll to position [292, 0]
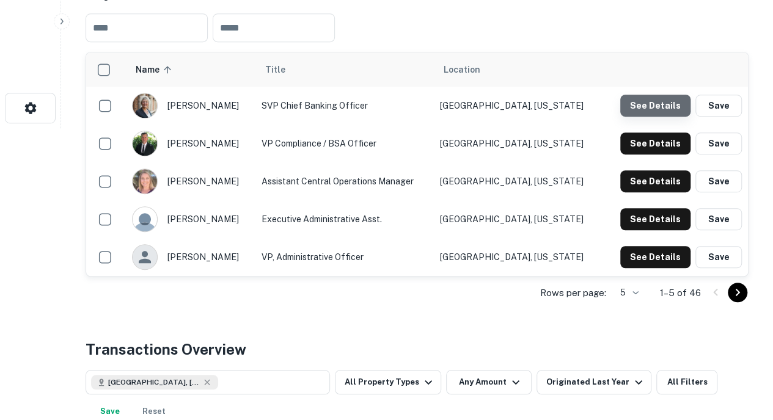
click at [659, 107] on button "See Details" at bounding box center [655, 106] width 70 height 22
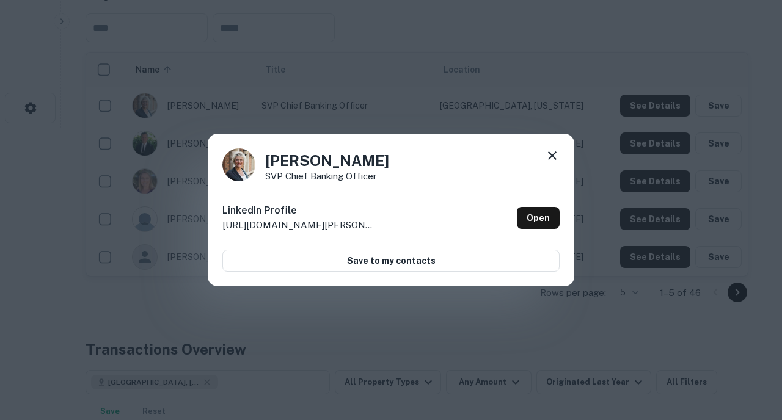
click at [557, 159] on icon at bounding box center [552, 155] width 15 height 15
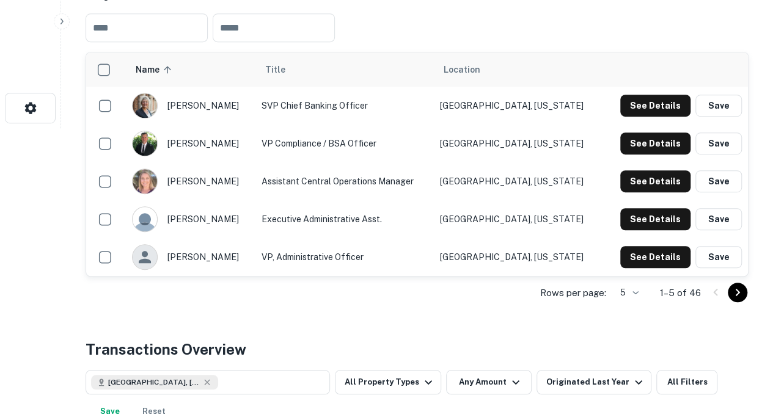
scroll to position [321, 0]
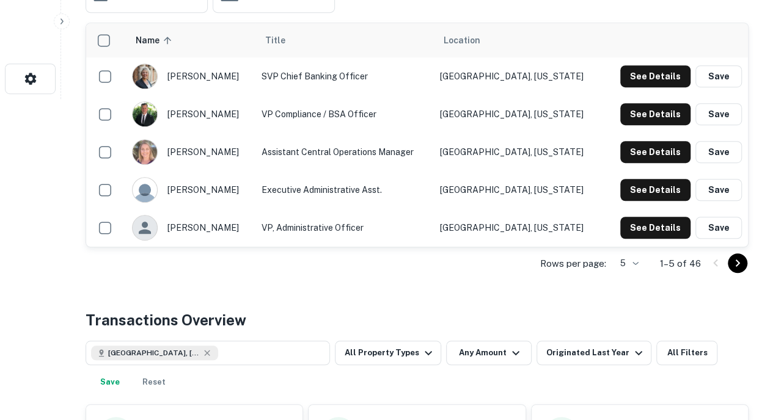
click at [731, 260] on icon "Go to next page" at bounding box center [737, 263] width 15 height 15
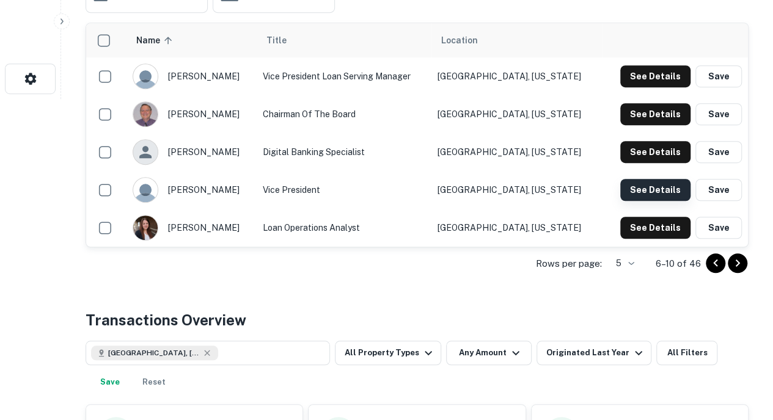
click at [643, 186] on button "See Details" at bounding box center [655, 190] width 70 height 22
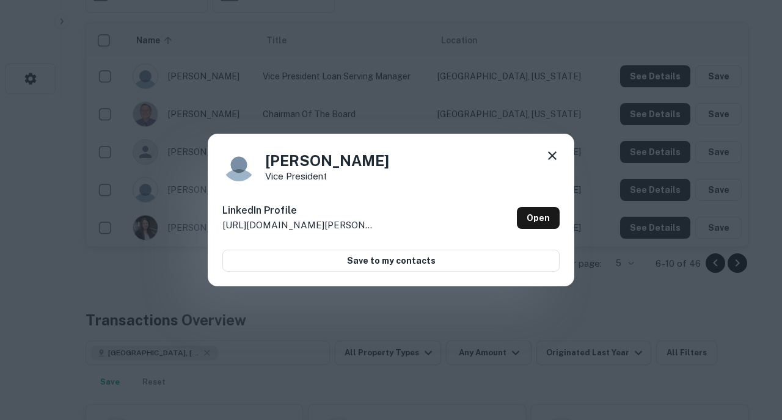
click at [552, 156] on icon at bounding box center [552, 156] width 9 height 9
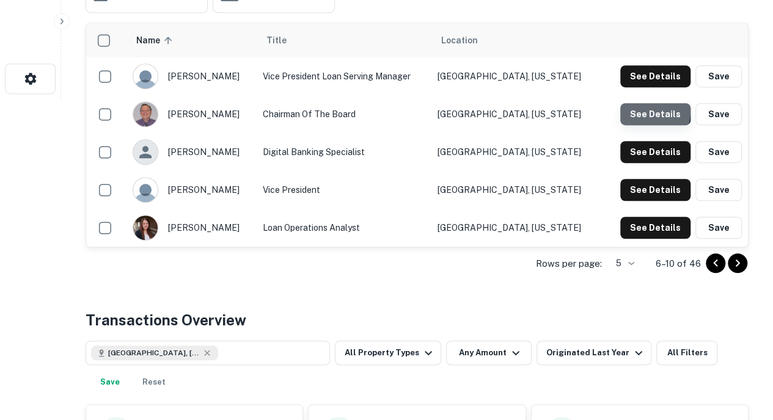
click at [636, 109] on button "See Details" at bounding box center [655, 114] width 70 height 22
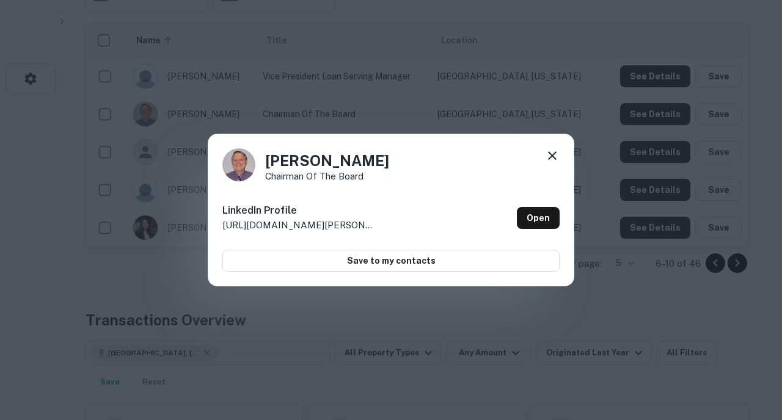
click at [547, 155] on icon at bounding box center [552, 155] width 15 height 15
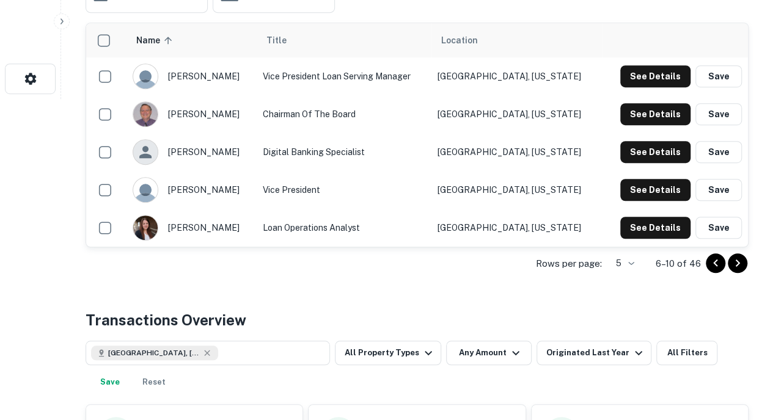
click at [739, 261] on icon "Go to next page" at bounding box center [737, 263] width 15 height 15
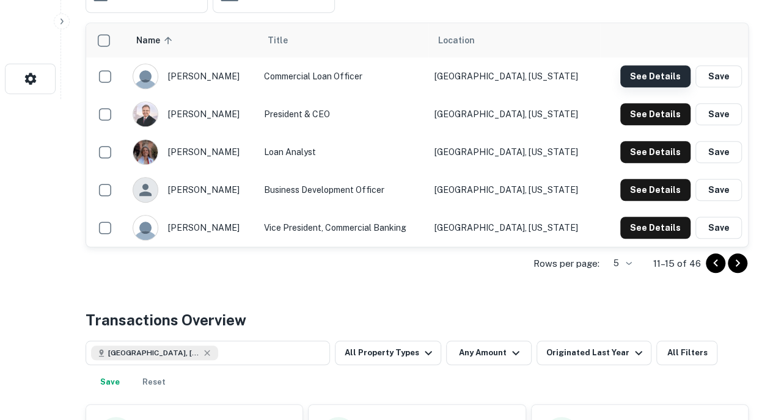
click at [635, 65] on button "See Details" at bounding box center [655, 76] width 70 height 22
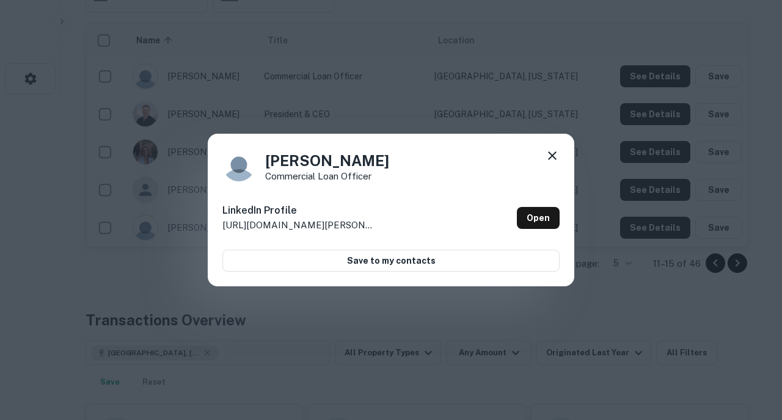
click at [553, 153] on icon at bounding box center [552, 155] width 15 height 15
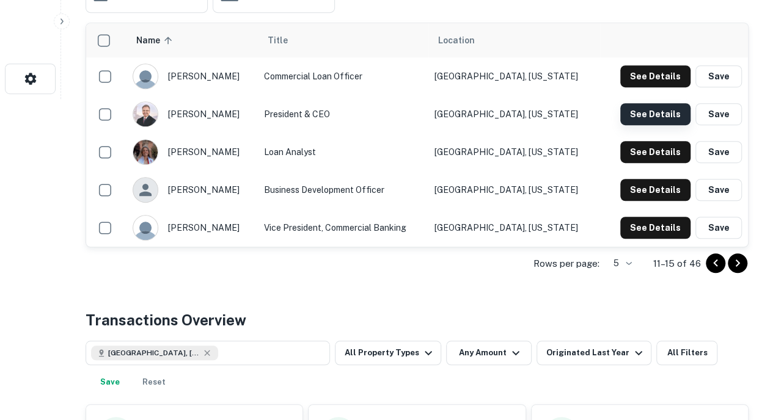
click at [633, 107] on button "See Details" at bounding box center [655, 114] width 70 height 22
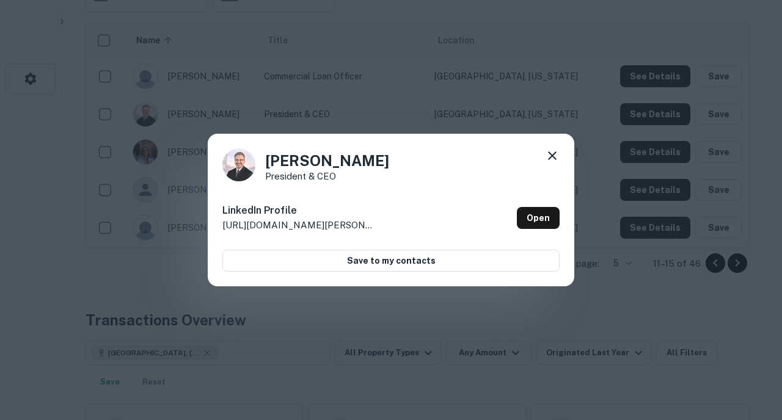
click at [549, 152] on icon at bounding box center [552, 156] width 9 height 9
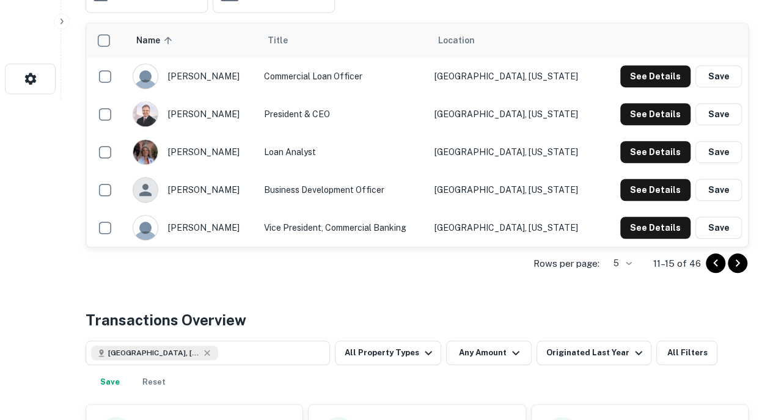
click at [652, 238] on td "See Details Save" at bounding box center [674, 228] width 148 height 38
click at [652, 236] on button "See Details" at bounding box center [655, 228] width 70 height 22
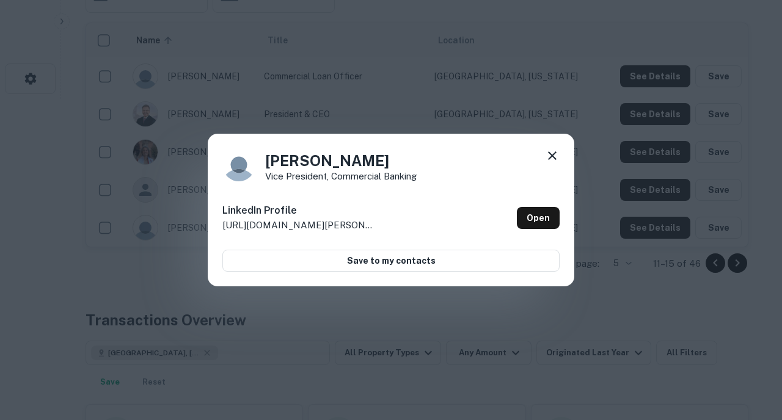
click at [556, 161] on icon at bounding box center [552, 155] width 15 height 15
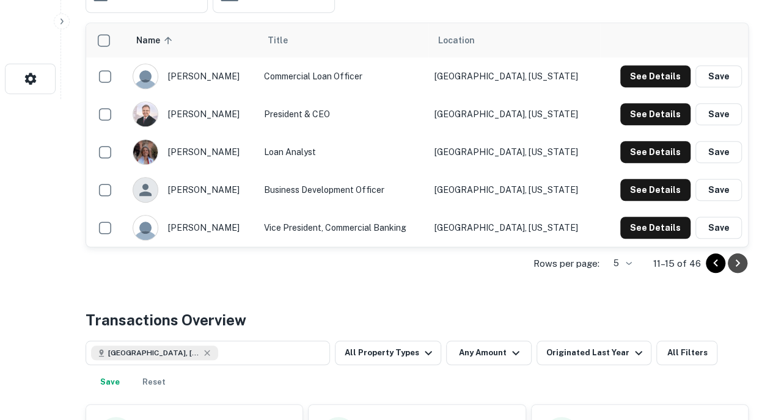
click at [740, 261] on icon "Go to next page" at bounding box center [737, 263] width 15 height 15
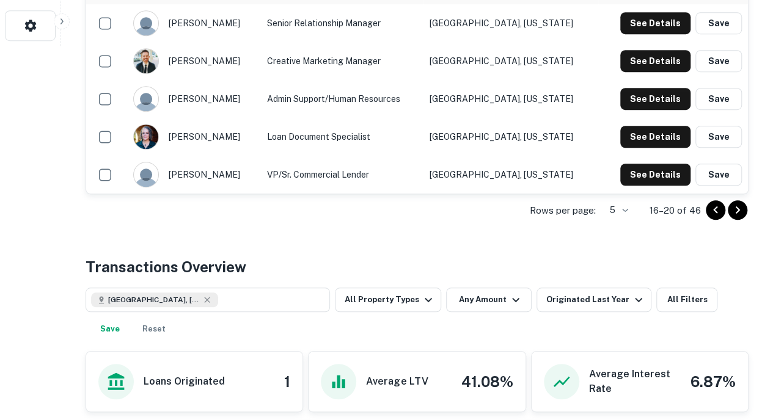
scroll to position [375, 0]
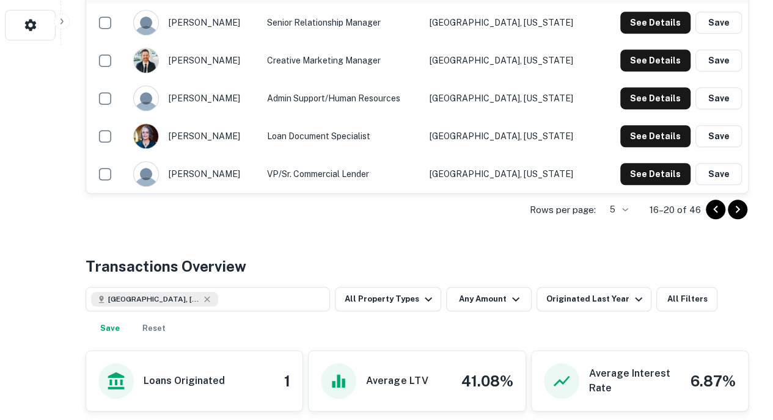
click at [604, 180] on div "See Details Save" at bounding box center [672, 174] width 137 height 22
click at [662, 172] on button "See Details" at bounding box center [655, 174] width 70 height 22
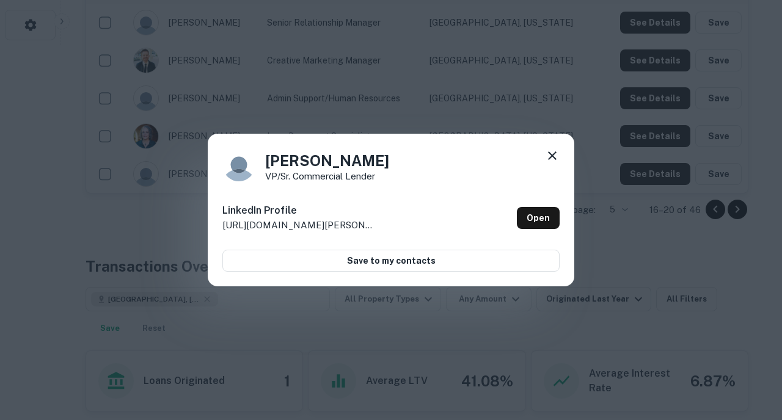
click at [549, 158] on icon at bounding box center [552, 155] width 15 height 15
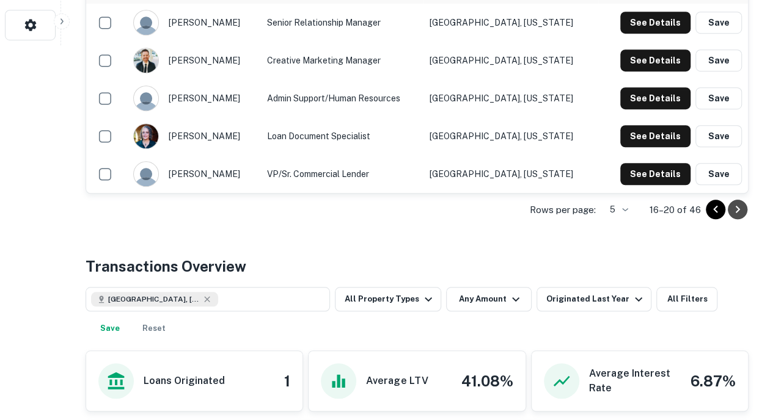
click at [728, 206] on button "Go to next page" at bounding box center [738, 210] width 20 height 20
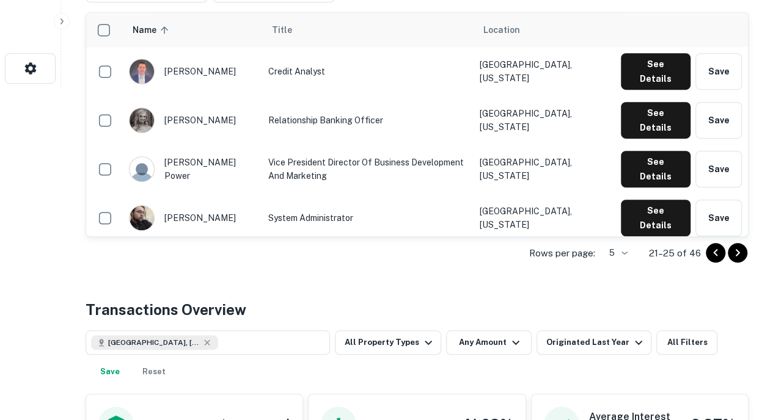
scroll to position [330, 0]
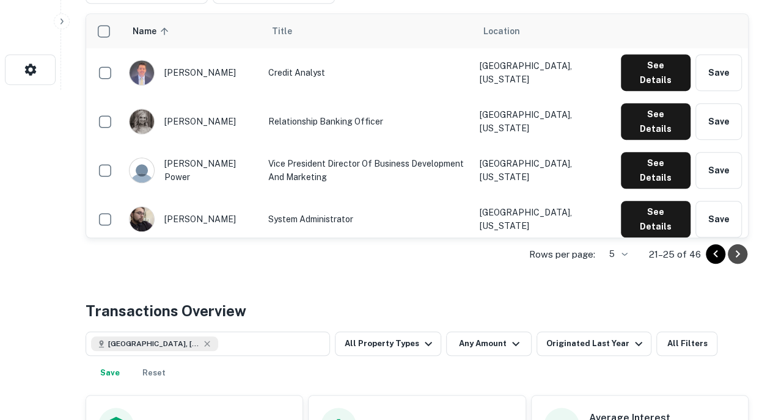
click at [737, 251] on icon "Go to next page" at bounding box center [738, 253] width 4 height 7
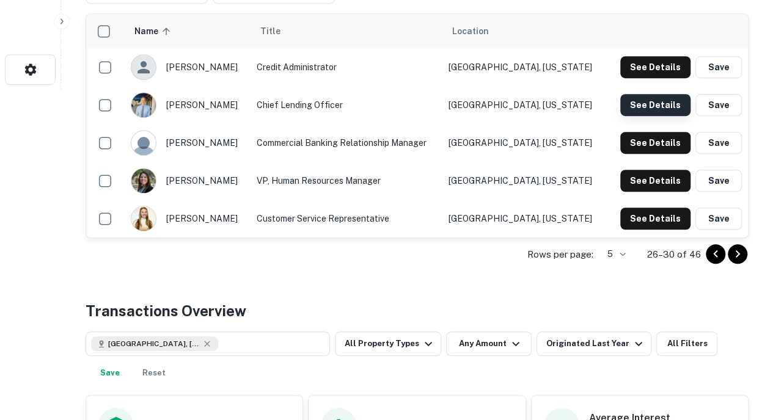
click at [649, 108] on button "See Details" at bounding box center [655, 105] width 70 height 22
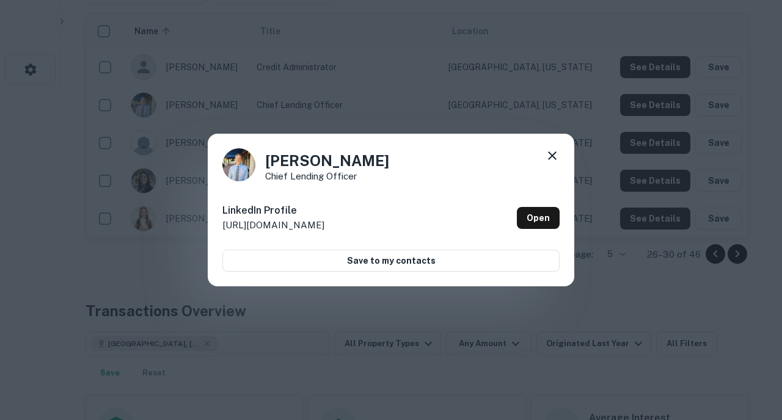
click at [555, 153] on icon at bounding box center [552, 156] width 9 height 9
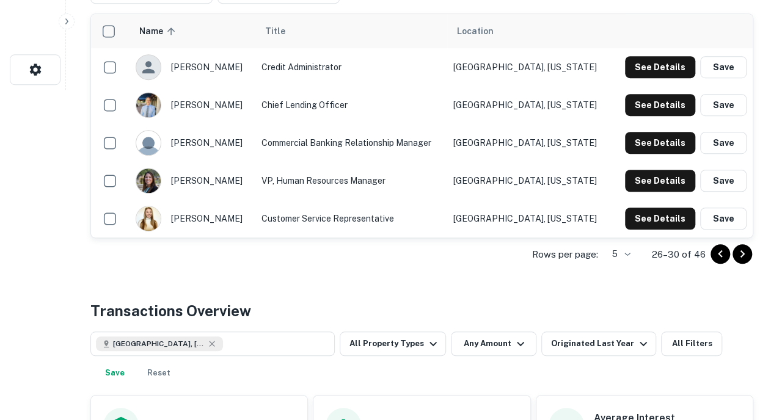
scroll to position [0, 0]
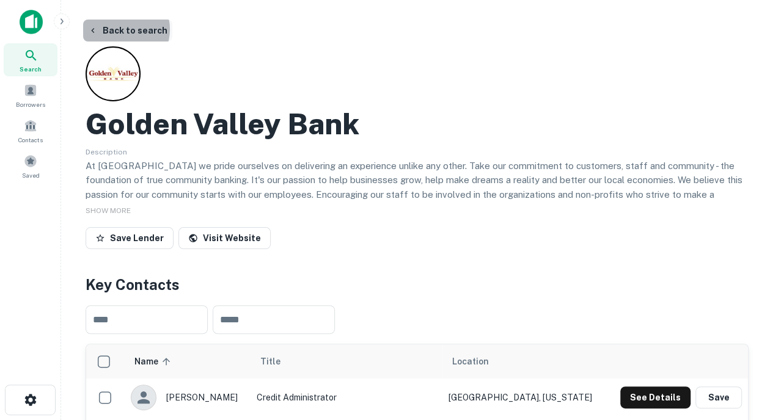
click at [120, 29] on button "Back to search" at bounding box center [127, 31] width 89 height 22
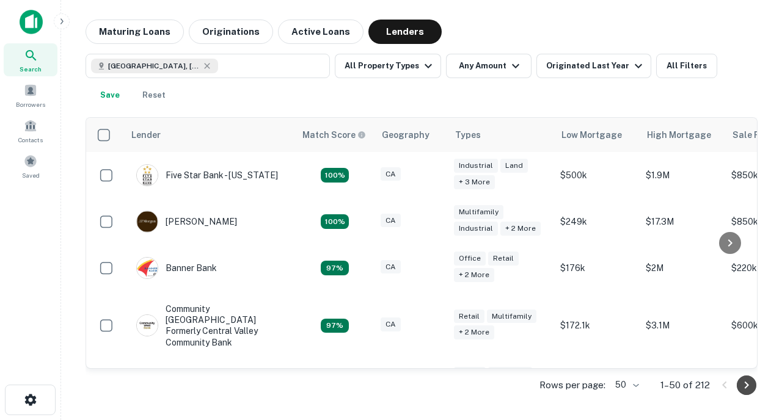
click at [740, 388] on icon "Go to next page" at bounding box center [746, 385] width 15 height 15
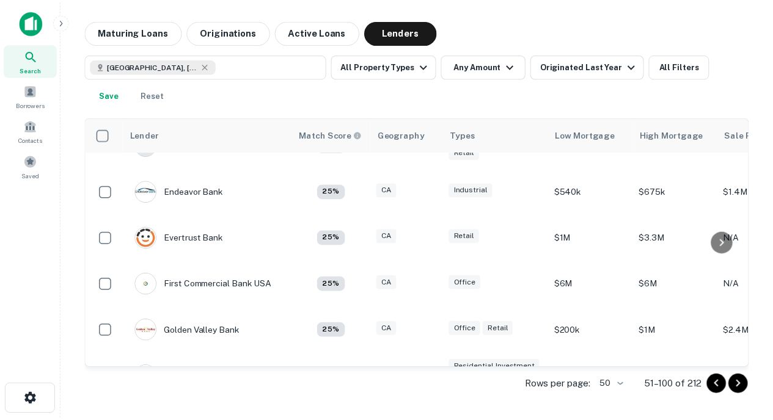
scroll to position [1010, 0]
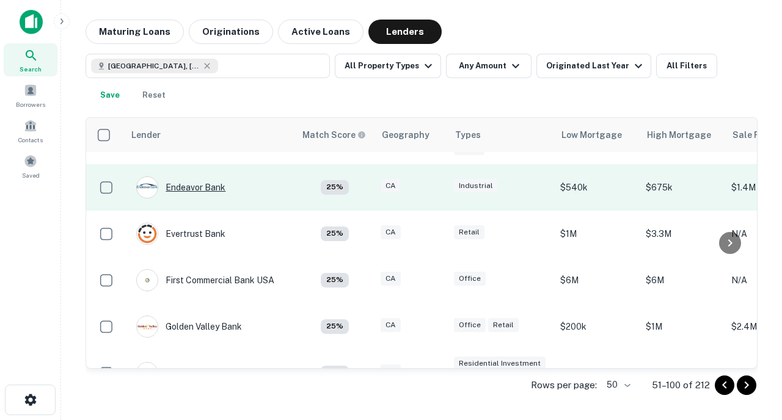
click at [215, 190] on div "Endeavor Bank" at bounding box center [180, 188] width 89 height 22
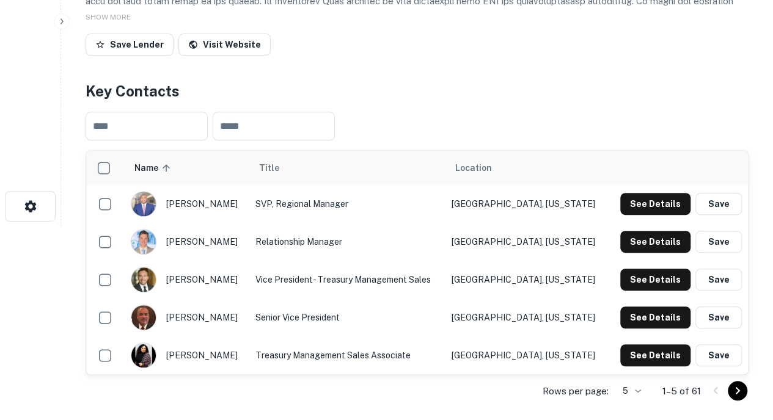
scroll to position [195, 0]
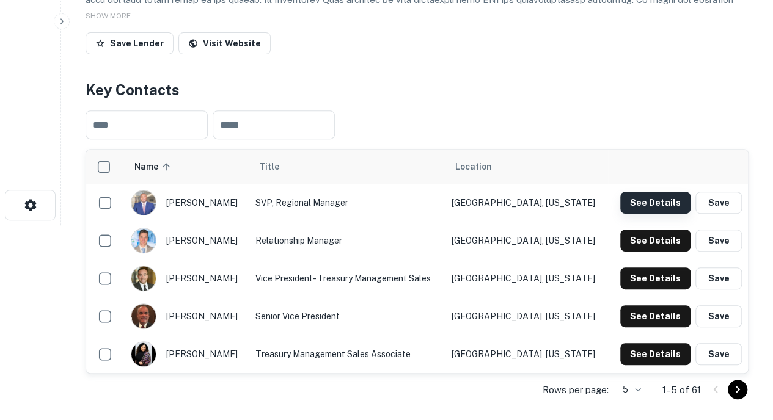
click at [637, 202] on button "See Details" at bounding box center [655, 203] width 70 height 22
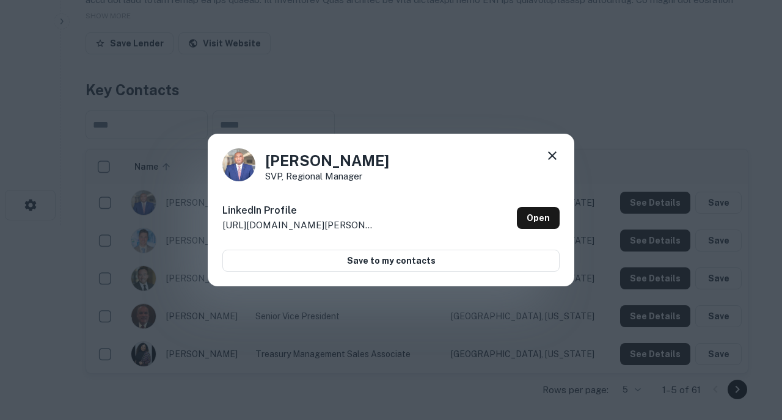
click at [548, 150] on icon at bounding box center [552, 155] width 15 height 15
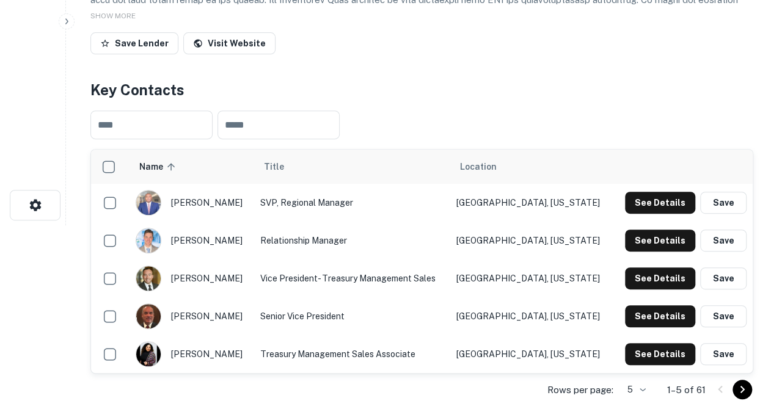
scroll to position [0, 0]
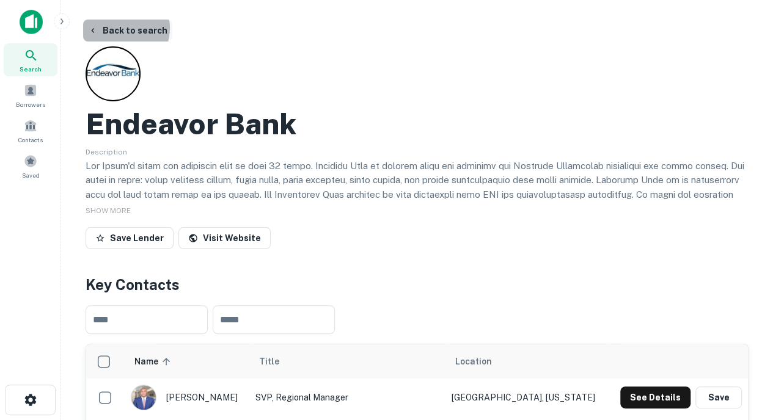
click at [119, 28] on button "Back to search" at bounding box center [127, 31] width 89 height 22
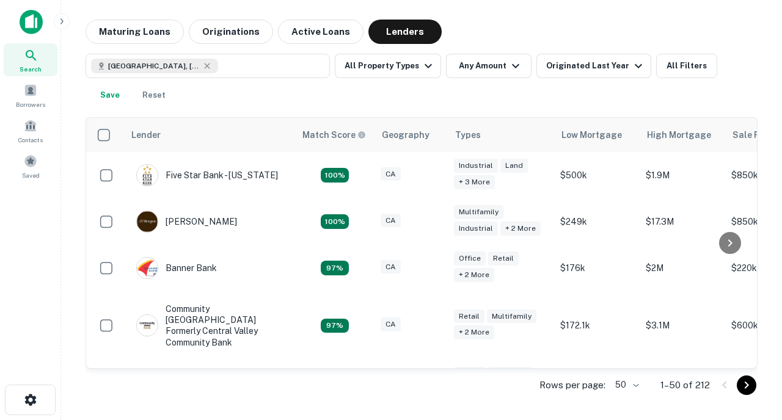
click at [736, 385] on div at bounding box center [736, 386] width 42 height 20
click at [738, 385] on button "Go to next page" at bounding box center [747, 386] width 20 height 20
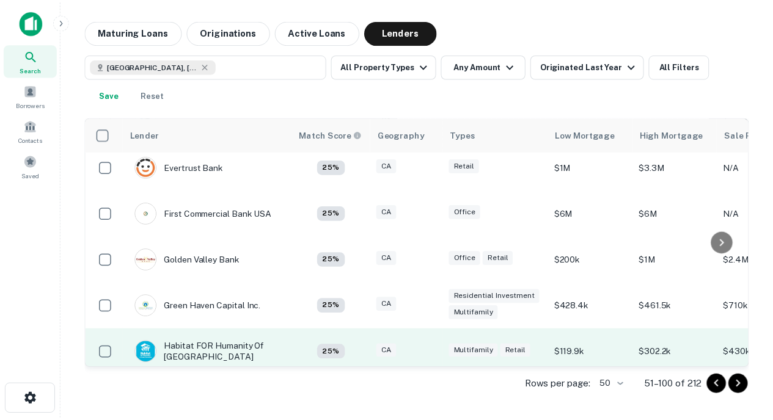
scroll to position [1020, 0]
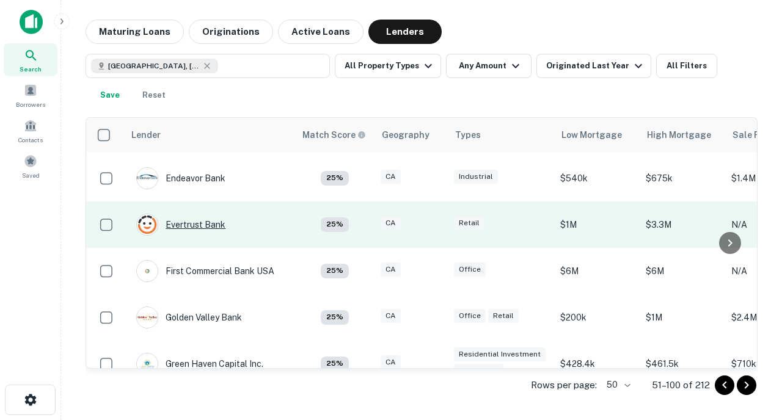
click at [208, 221] on div "Evertrust Bank" at bounding box center [180, 225] width 89 height 22
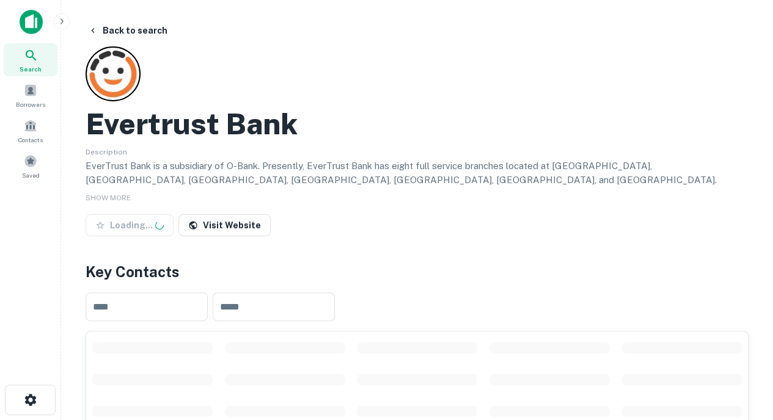
scroll to position [272, 0]
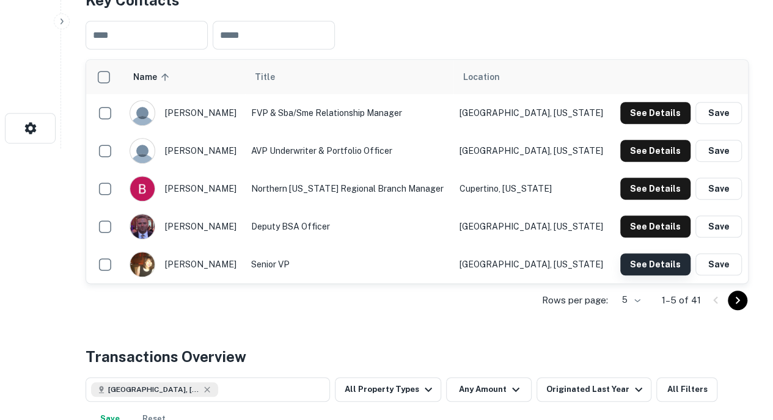
click at [639, 263] on button "See Details" at bounding box center [655, 265] width 70 height 22
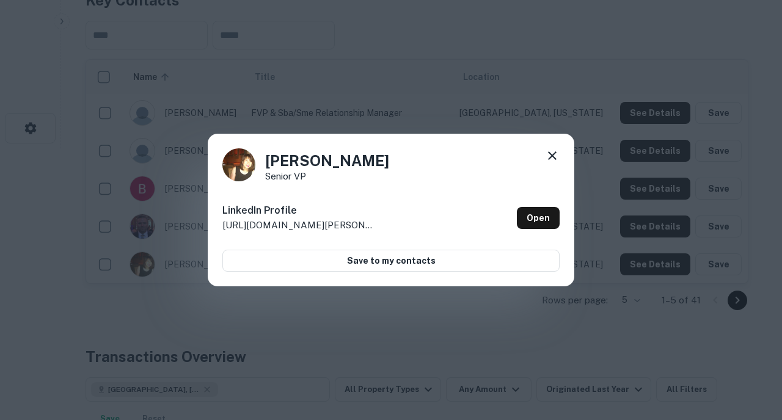
click at [549, 153] on icon at bounding box center [552, 156] width 9 height 9
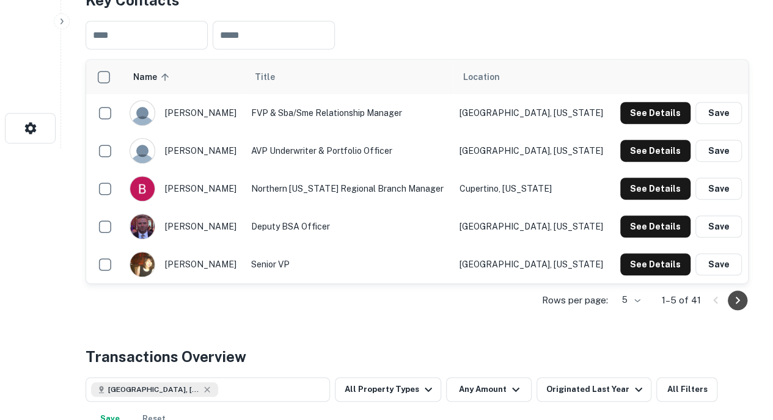
click at [737, 302] on icon "Go to next page" at bounding box center [737, 300] width 15 height 15
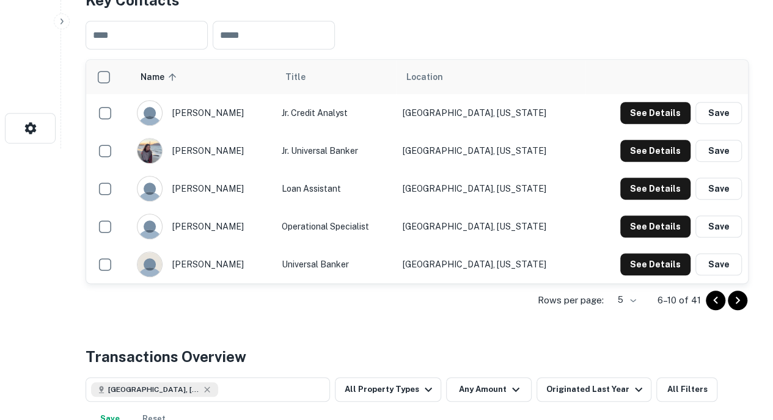
click at [734, 301] on icon "Go to next page" at bounding box center [737, 300] width 15 height 15
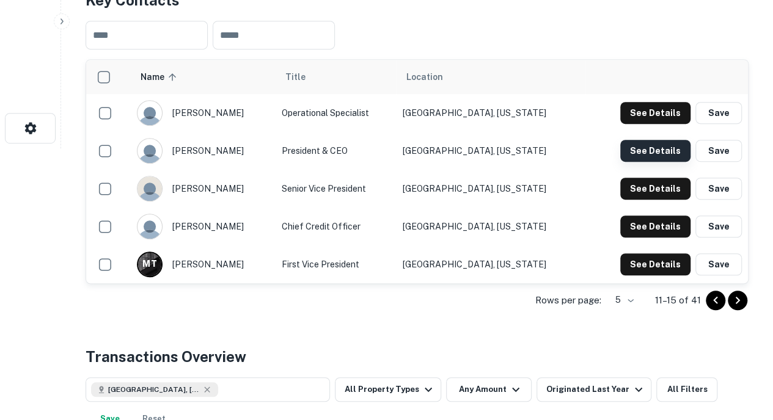
click at [639, 153] on button "See Details" at bounding box center [655, 151] width 70 height 22
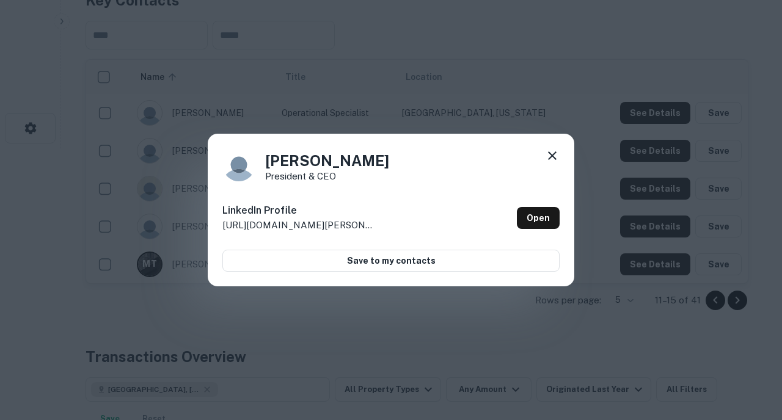
click at [555, 151] on icon at bounding box center [552, 155] width 15 height 15
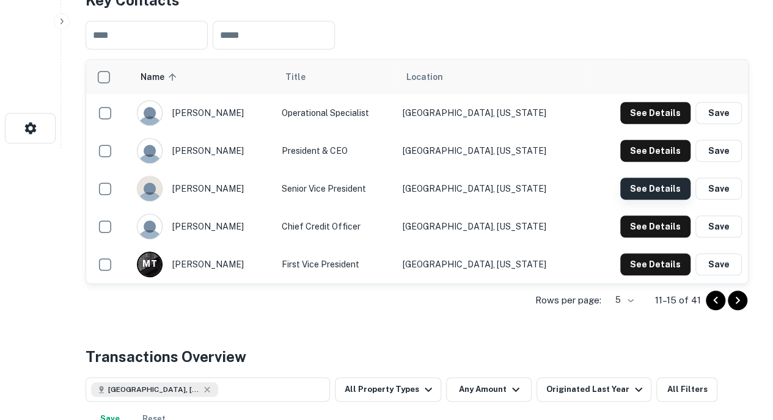
click at [650, 180] on button "See Details" at bounding box center [655, 189] width 70 height 22
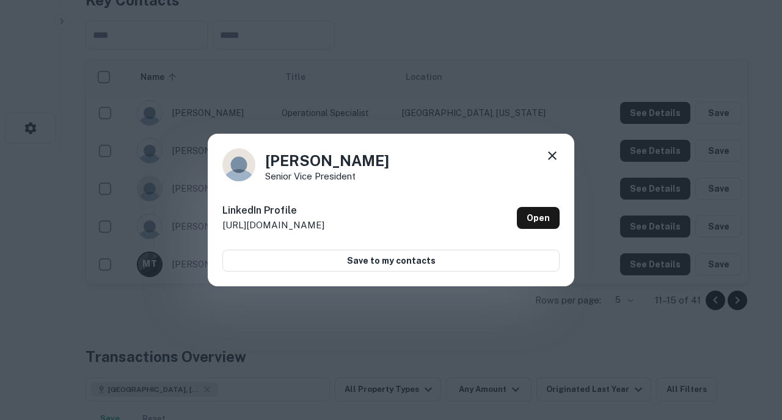
click at [557, 163] on div at bounding box center [552, 157] width 15 height 19
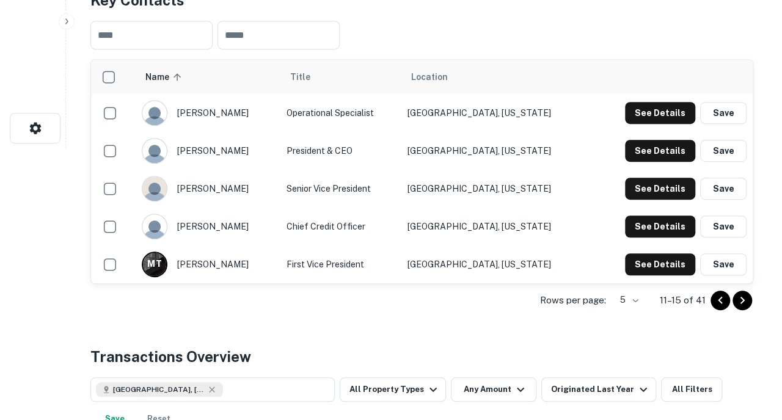
scroll to position [0, 0]
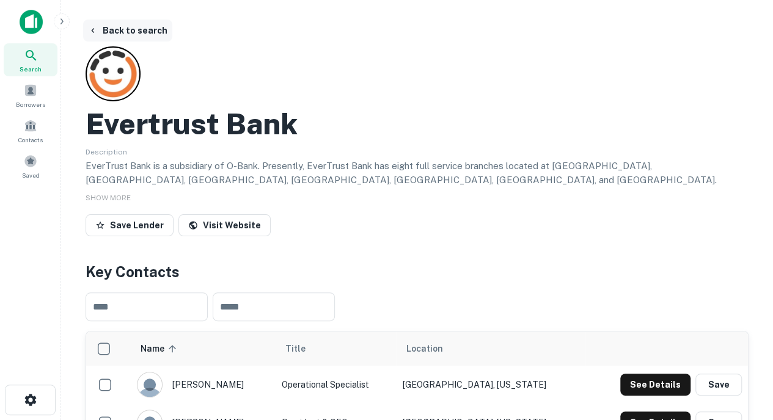
click at [121, 32] on button "Back to search" at bounding box center [127, 31] width 89 height 22
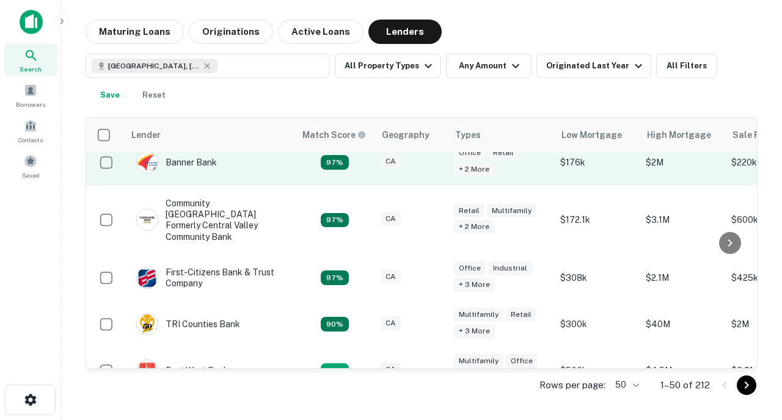
scroll to position [106, 0]
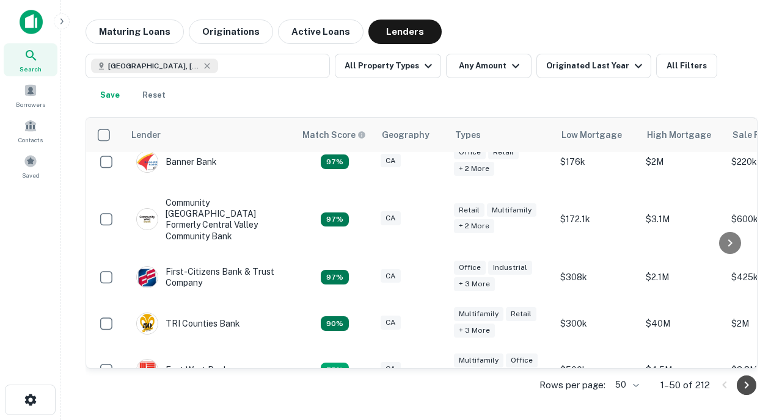
click at [747, 382] on icon "Go to next page" at bounding box center [746, 385] width 15 height 15
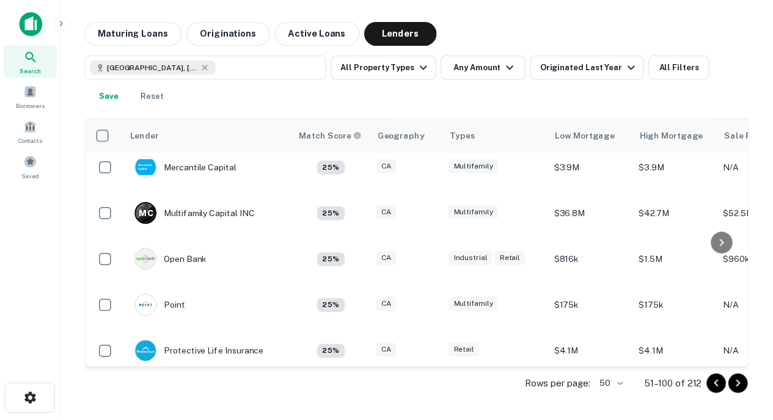
scroll to position [1548, 0]
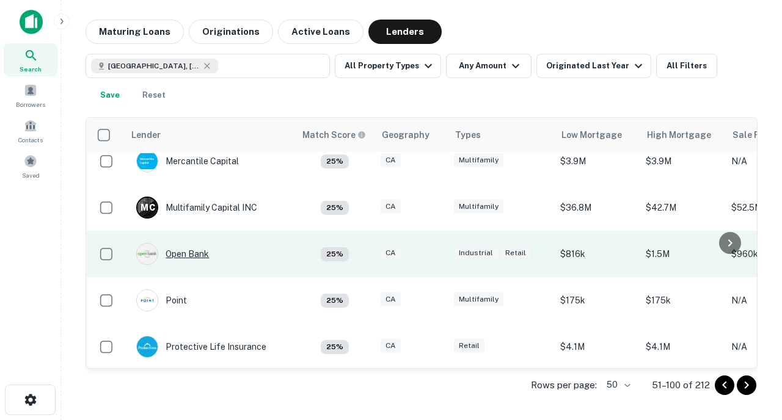
click at [186, 255] on div "Open Bank" at bounding box center [172, 254] width 73 height 22
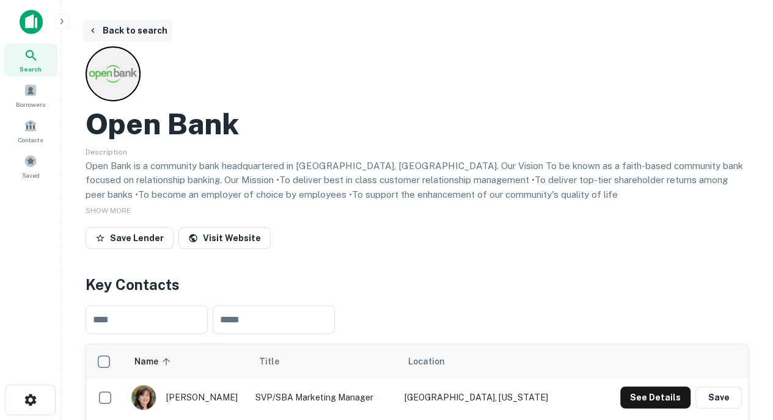
click at [142, 32] on button "Back to search" at bounding box center [127, 31] width 89 height 22
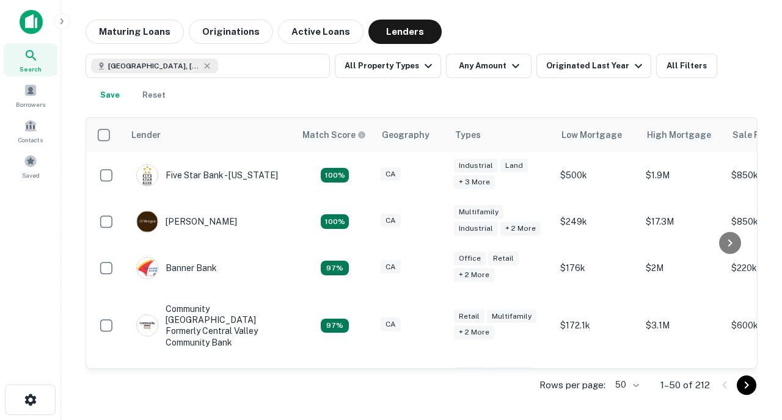
click at [746, 392] on icon "Go to next page" at bounding box center [746, 385] width 15 height 15
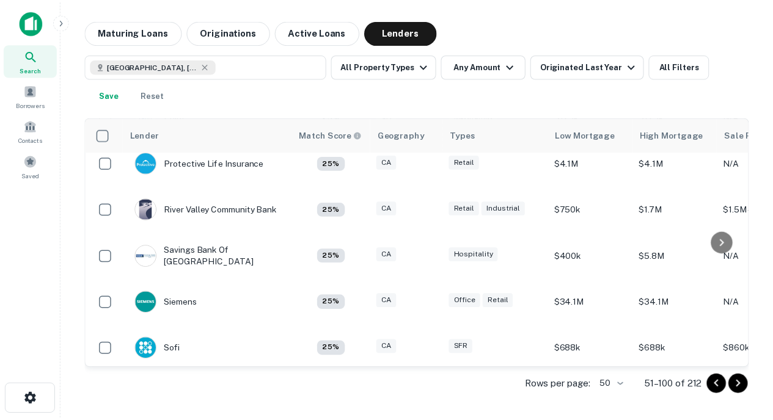
scroll to position [1745, 0]
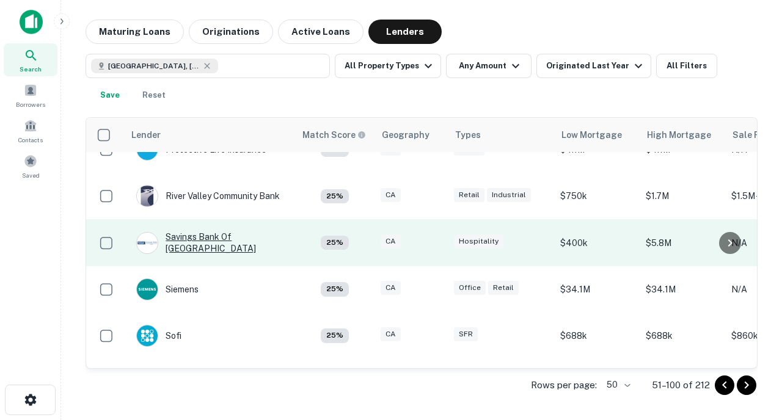
click at [254, 235] on div "Savings Bank Of [GEOGRAPHIC_DATA]" at bounding box center [209, 243] width 147 height 22
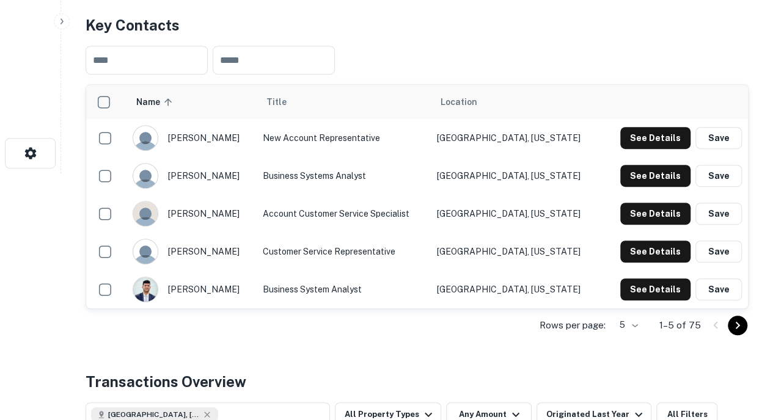
scroll to position [267, 0]
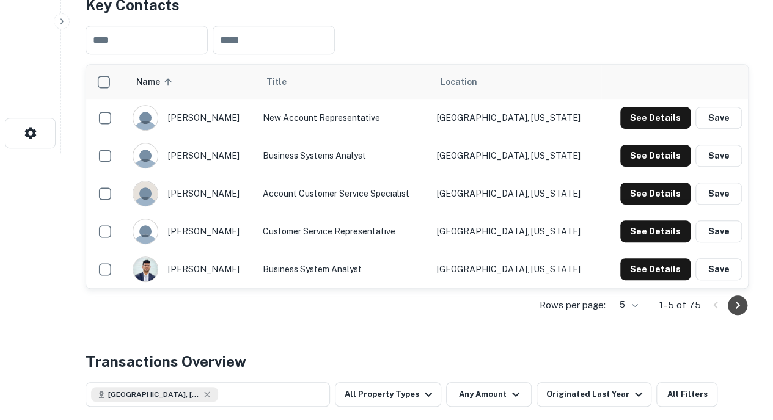
click at [734, 298] on icon "Go to next page" at bounding box center [737, 305] width 15 height 15
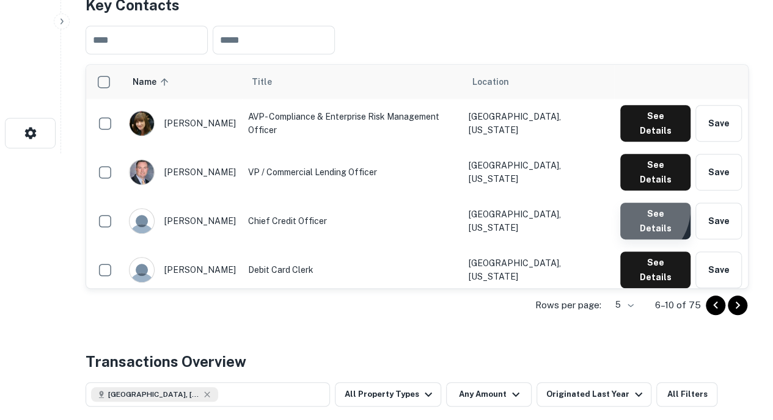
click at [637, 203] on button "See Details" at bounding box center [655, 221] width 70 height 37
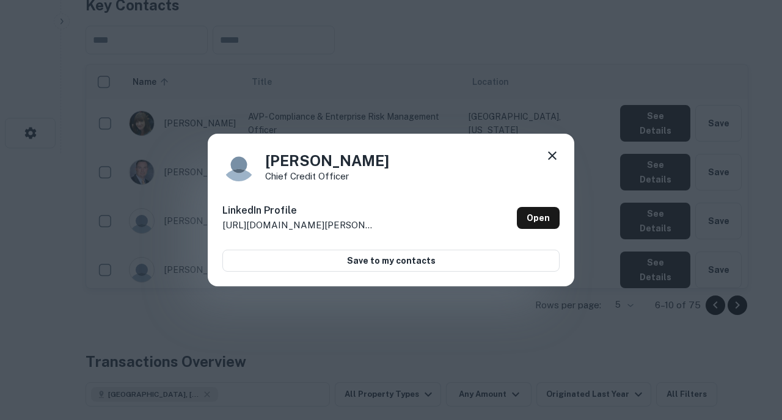
click at [551, 152] on icon at bounding box center [552, 155] width 15 height 15
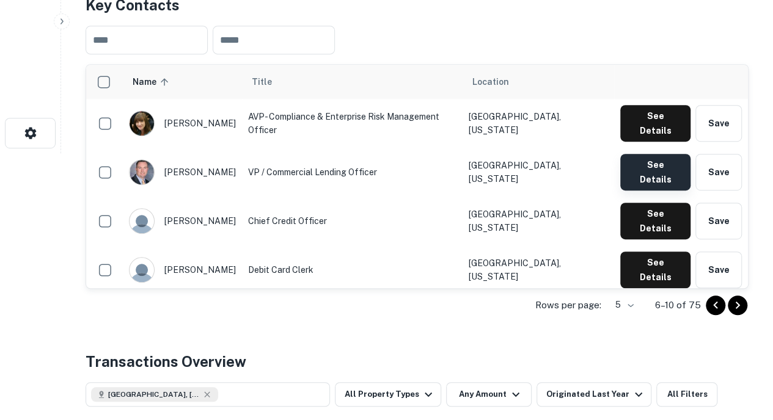
click at [643, 154] on button "See Details" at bounding box center [655, 172] width 70 height 37
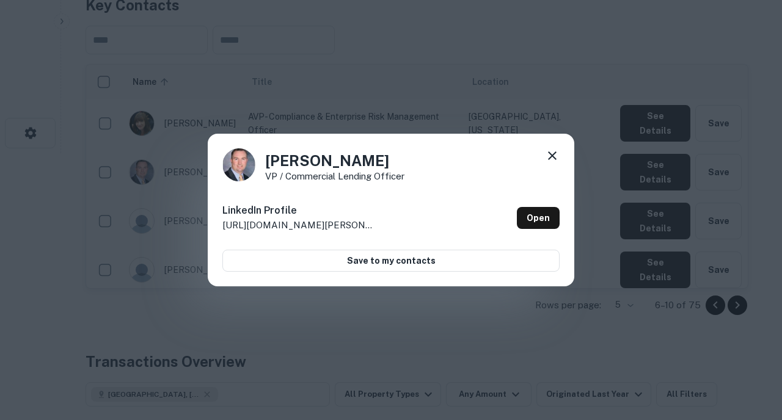
click at [555, 155] on icon at bounding box center [552, 155] width 15 height 15
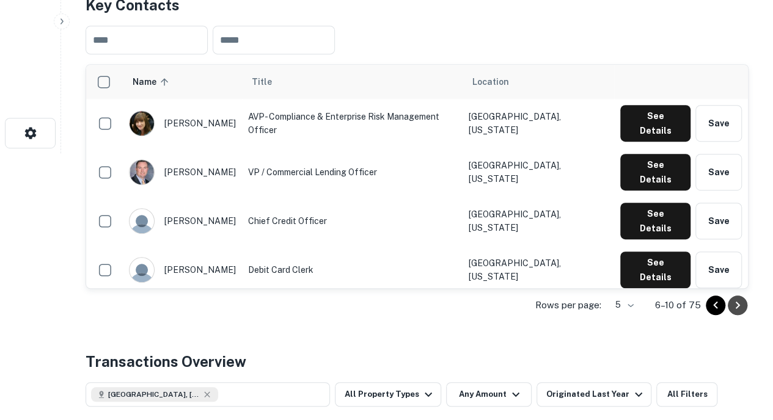
click at [736, 298] on icon "Go to next page" at bounding box center [737, 305] width 15 height 15
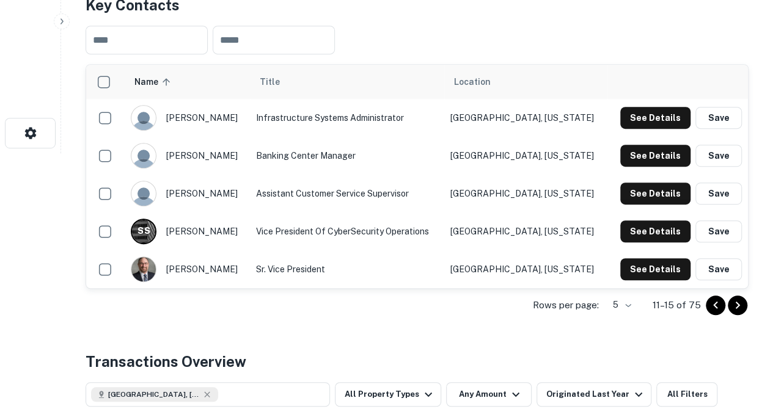
click at [444, 250] on td "Sr. Vice President" at bounding box center [347, 269] width 194 height 38
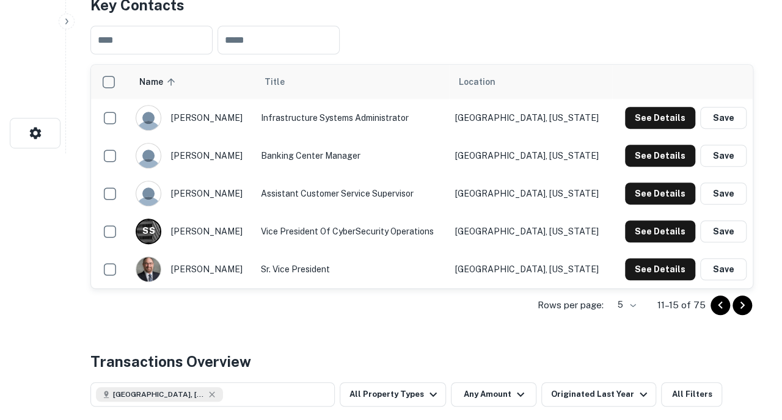
scroll to position [0, 0]
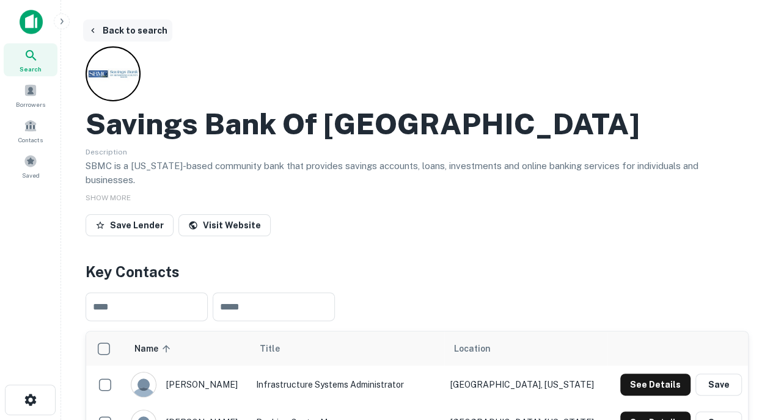
click at [143, 34] on button "Back to search" at bounding box center [127, 31] width 89 height 22
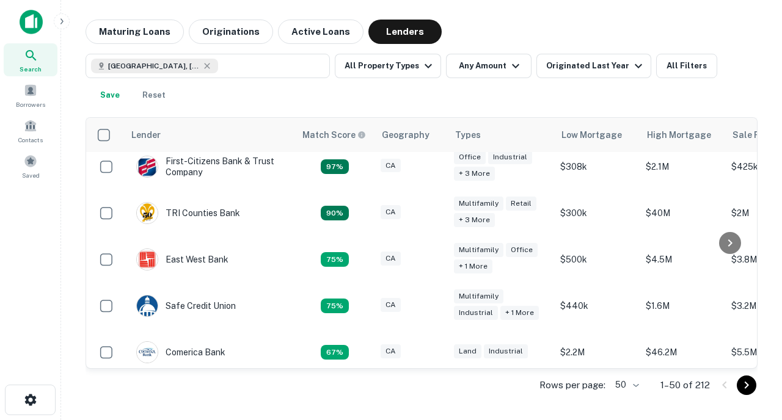
scroll to position [218, 0]
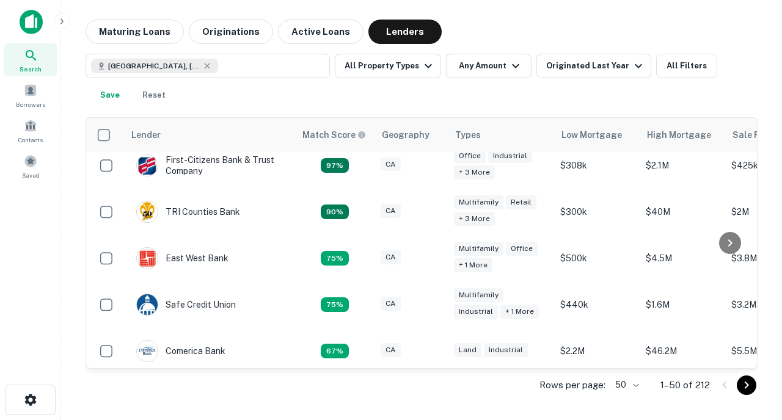
click at [743, 383] on icon "Go to next page" at bounding box center [746, 385] width 15 height 15
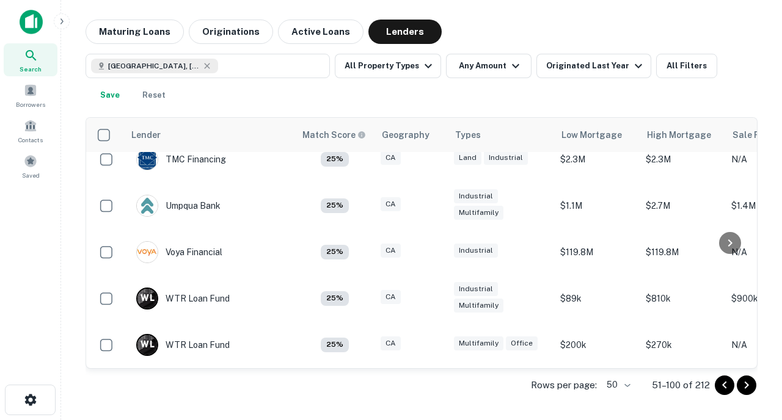
scroll to position [2116, 0]
click at [750, 384] on icon "Go to next page" at bounding box center [746, 385] width 15 height 15
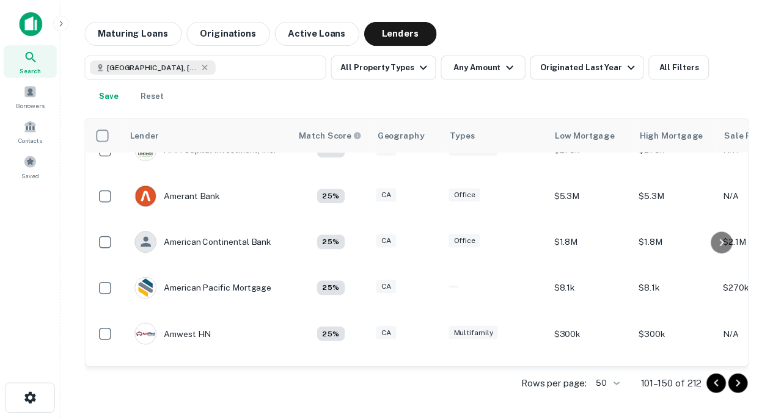
scroll to position [27, 0]
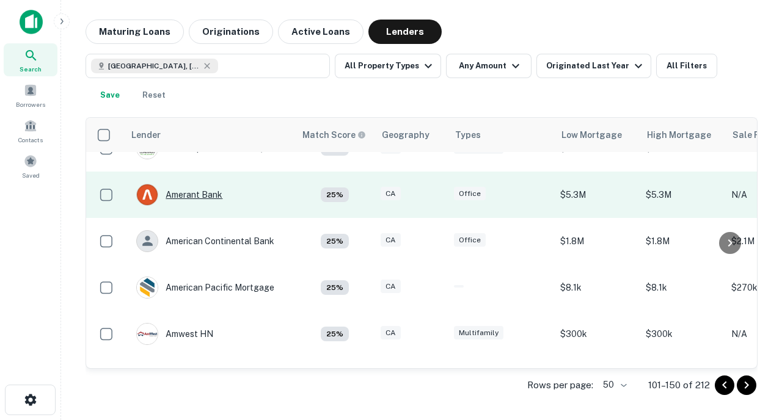
click at [202, 196] on div "Amerant Bank" at bounding box center [179, 195] width 86 height 22
